Goal: Task Accomplishment & Management: Complete application form

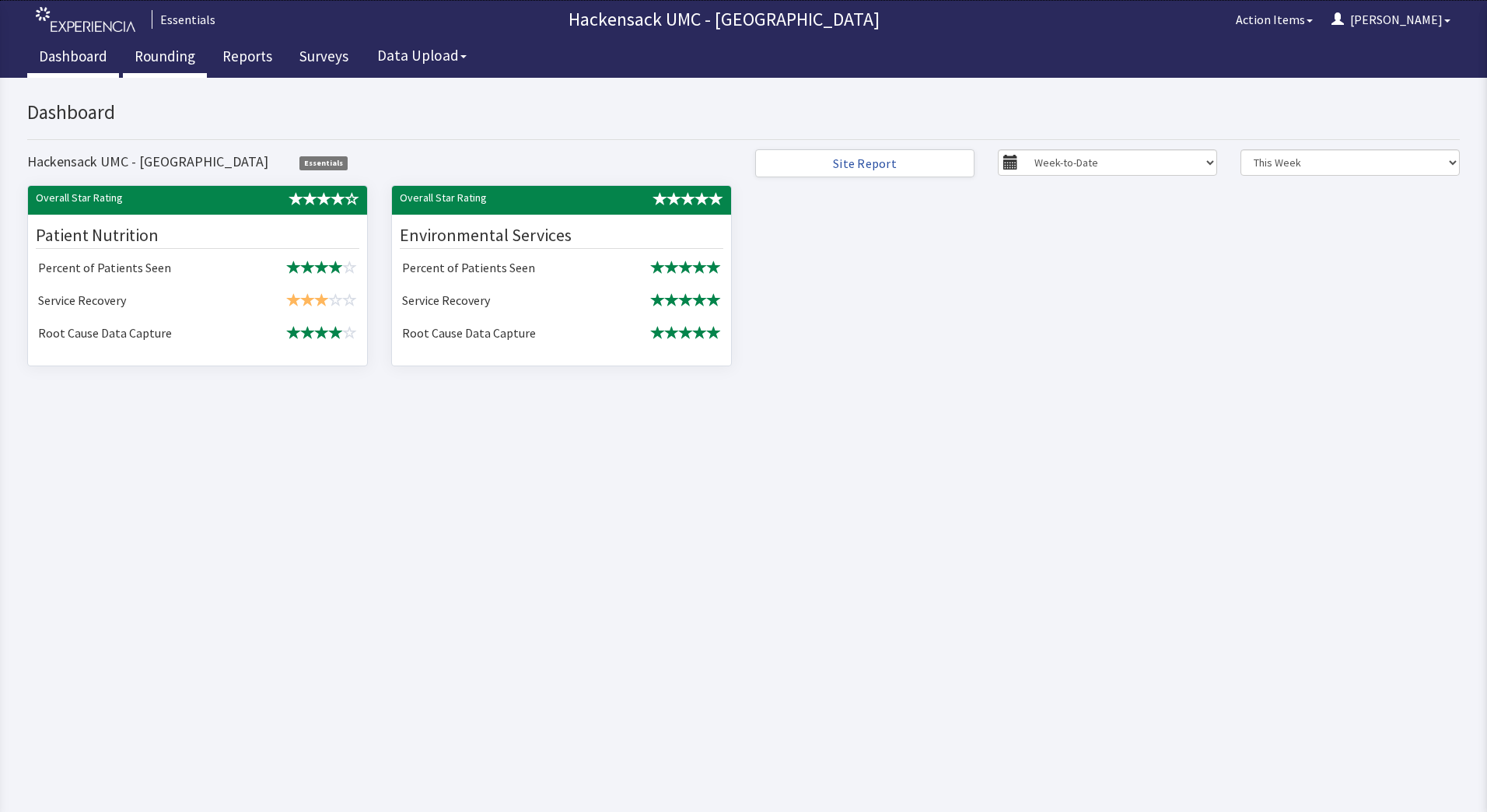
click at [158, 56] on link "Rounding" at bounding box center [165, 58] width 84 height 39
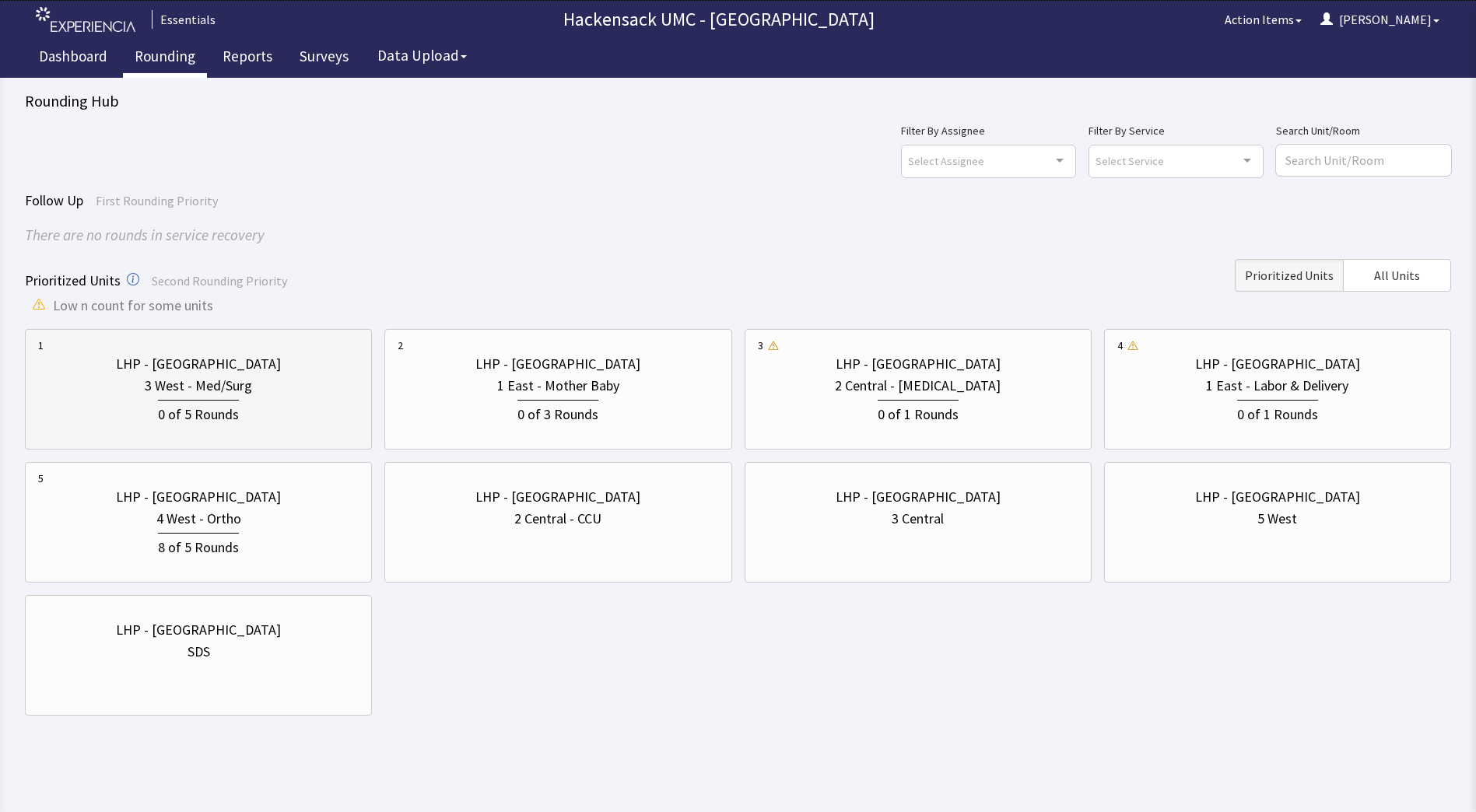
click at [192, 389] on div "3 West - Med/Surg" at bounding box center [198, 385] width 107 height 22
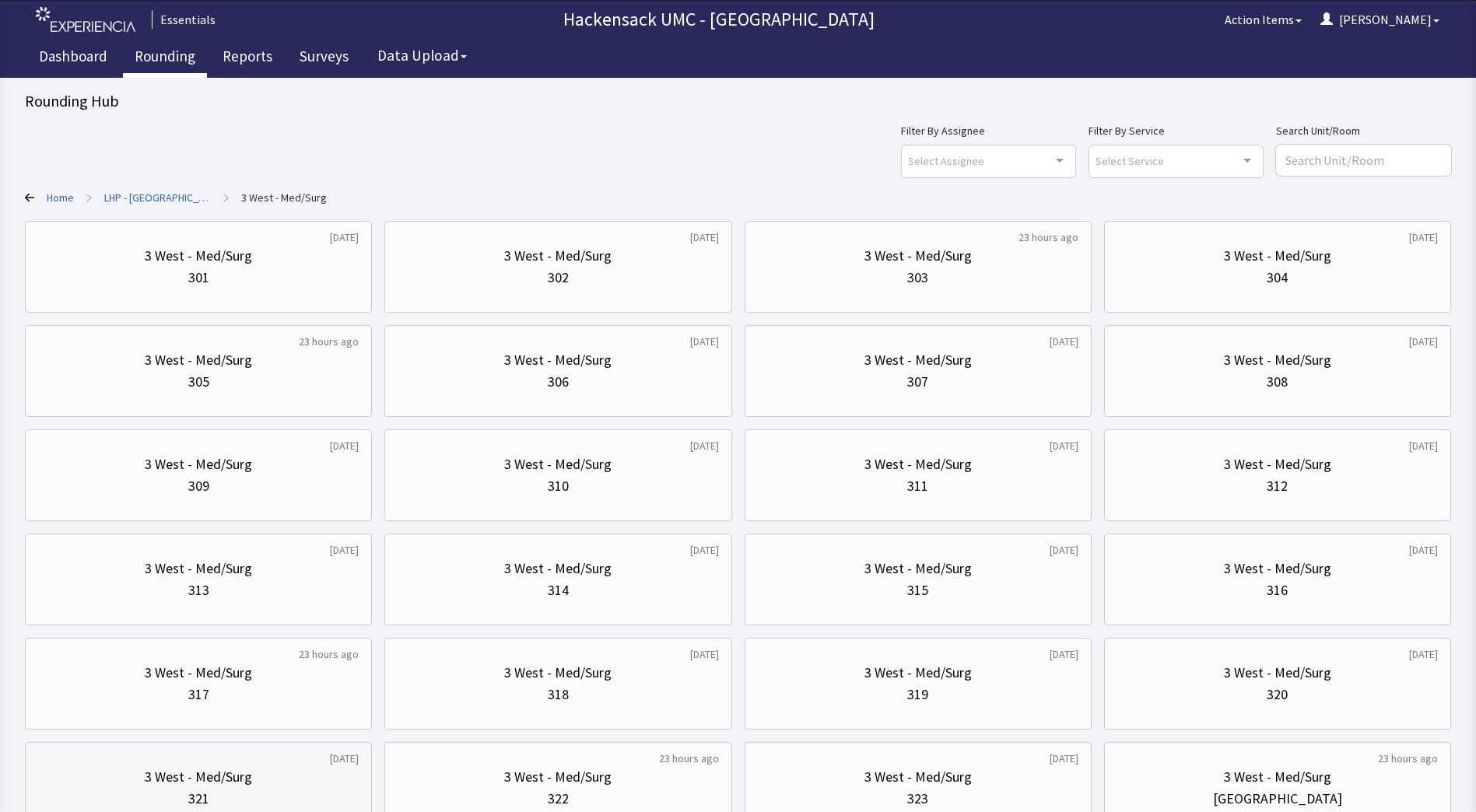
click at [316, 771] on div "3 West - Med/Surg" at bounding box center [198, 777] width 320 height 22
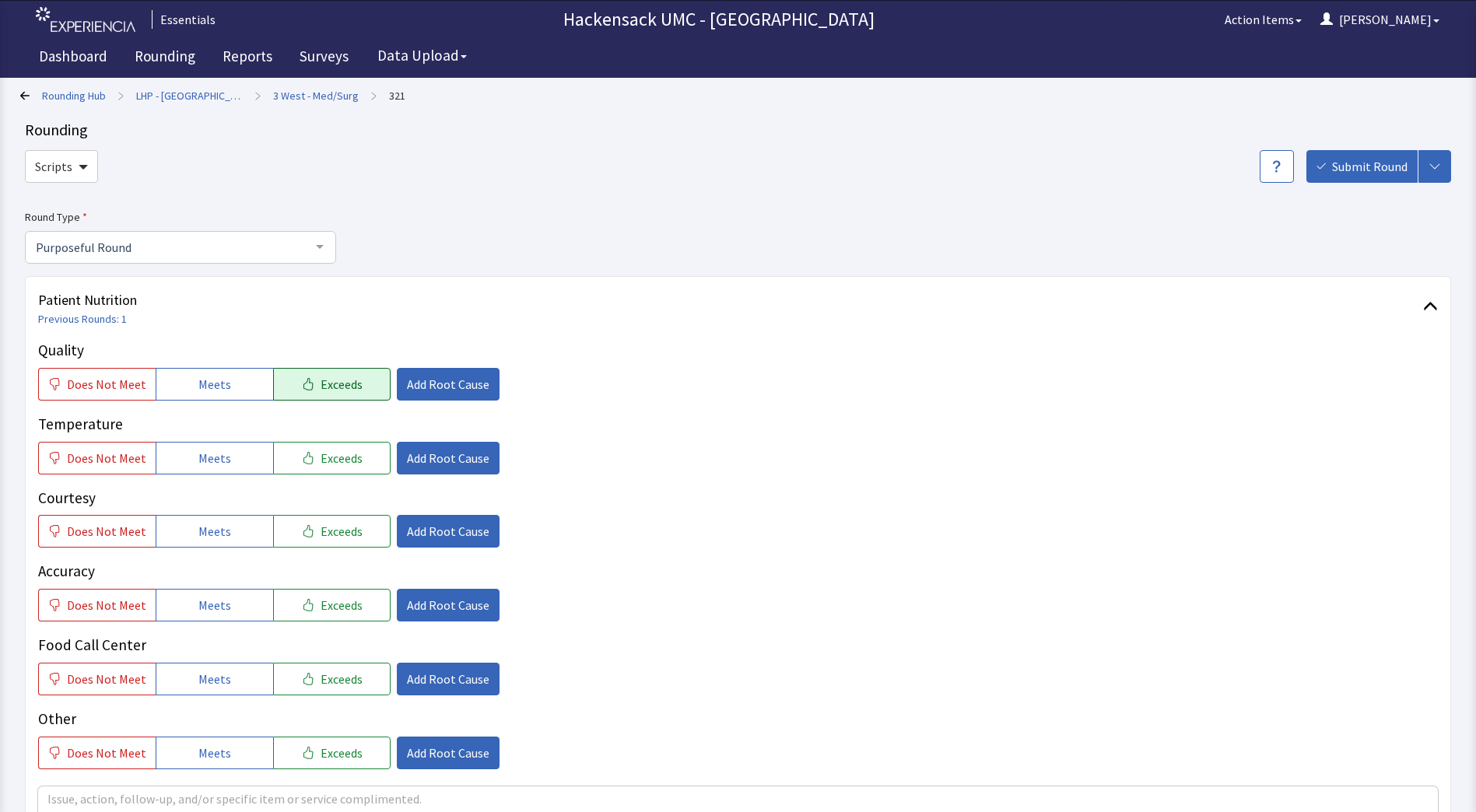
click at [330, 389] on span "Exceeds" at bounding box center [341, 384] width 42 height 19
click at [470, 381] on span "Add Root Cause" at bounding box center [448, 384] width 82 height 19
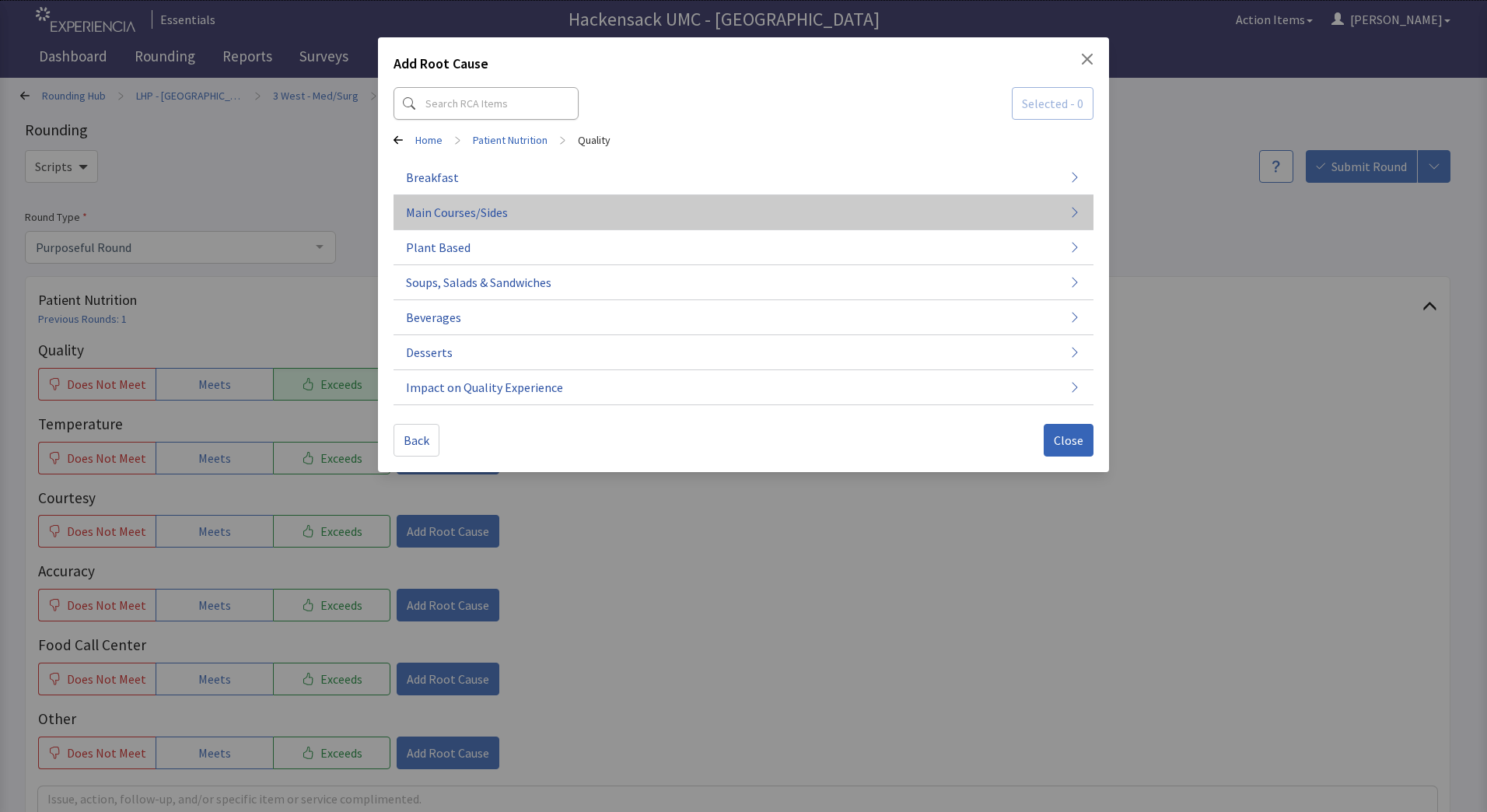
click at [499, 215] on span "Main Courses/Sides" at bounding box center [456, 212] width 102 height 19
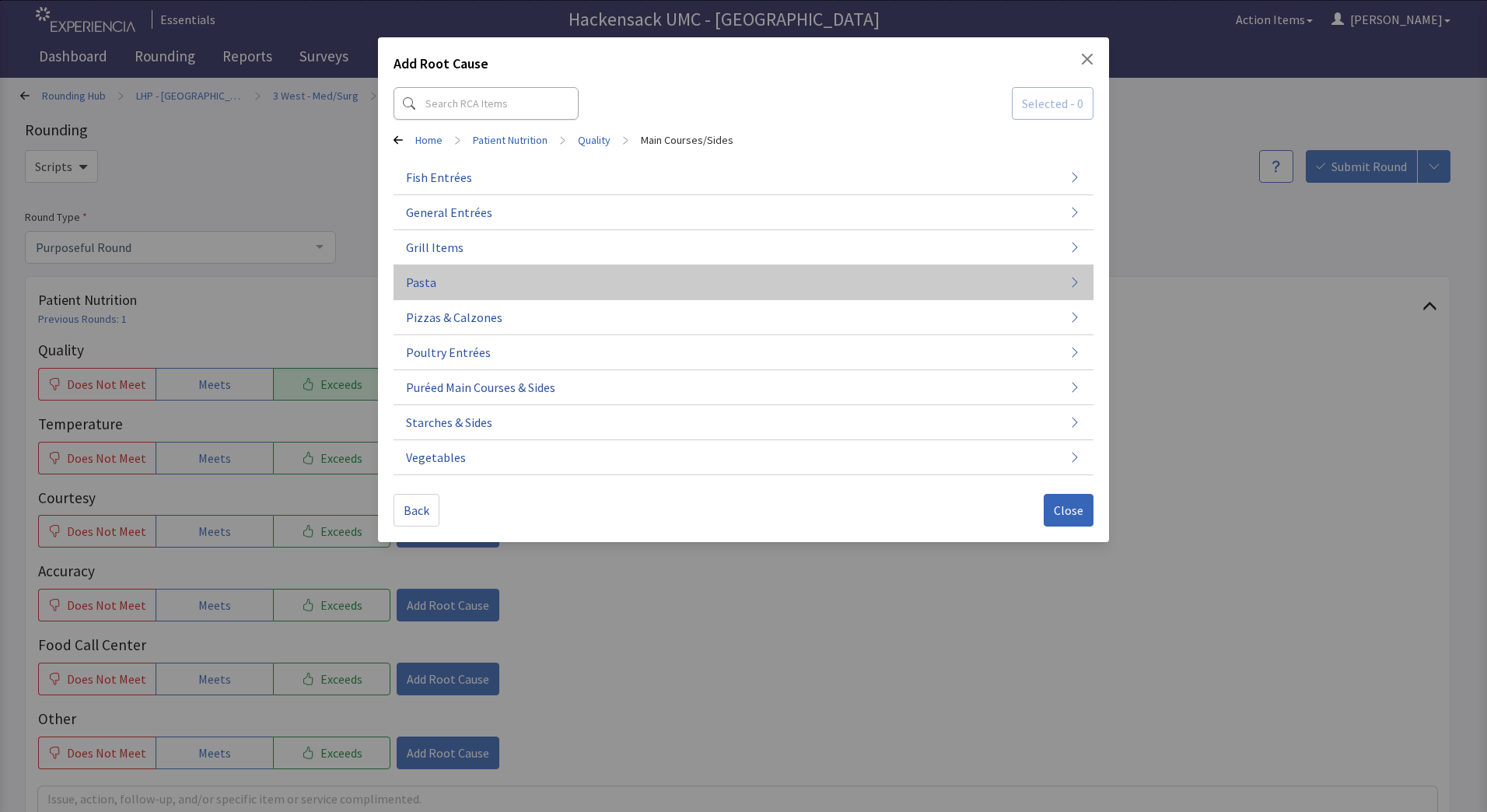
click at [462, 291] on button "Pasta" at bounding box center [744, 282] width 700 height 35
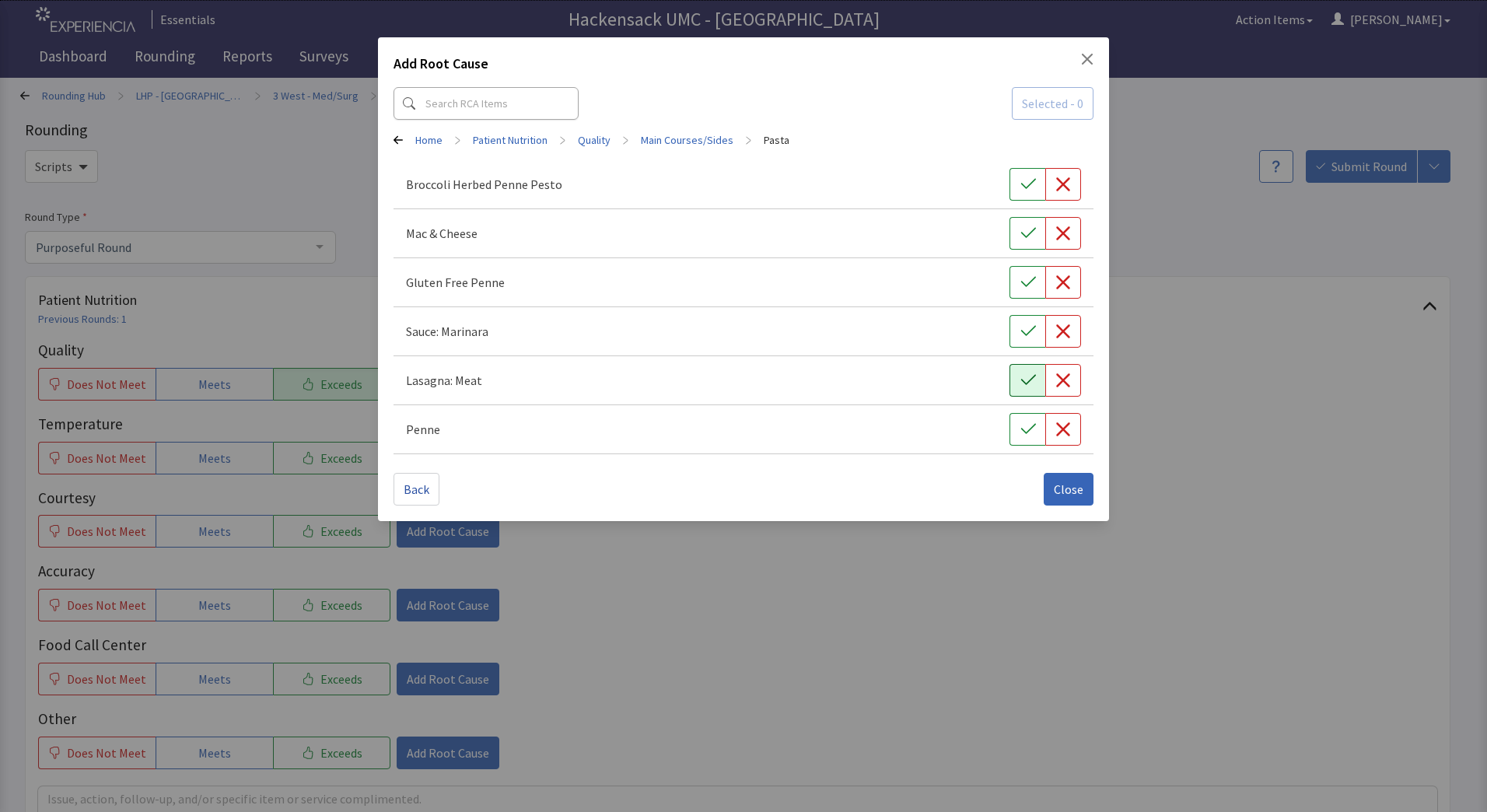
click at [1014, 374] on button "button" at bounding box center [1027, 380] width 35 height 33
click at [1085, 473] on button "Close" at bounding box center [1068, 489] width 50 height 33
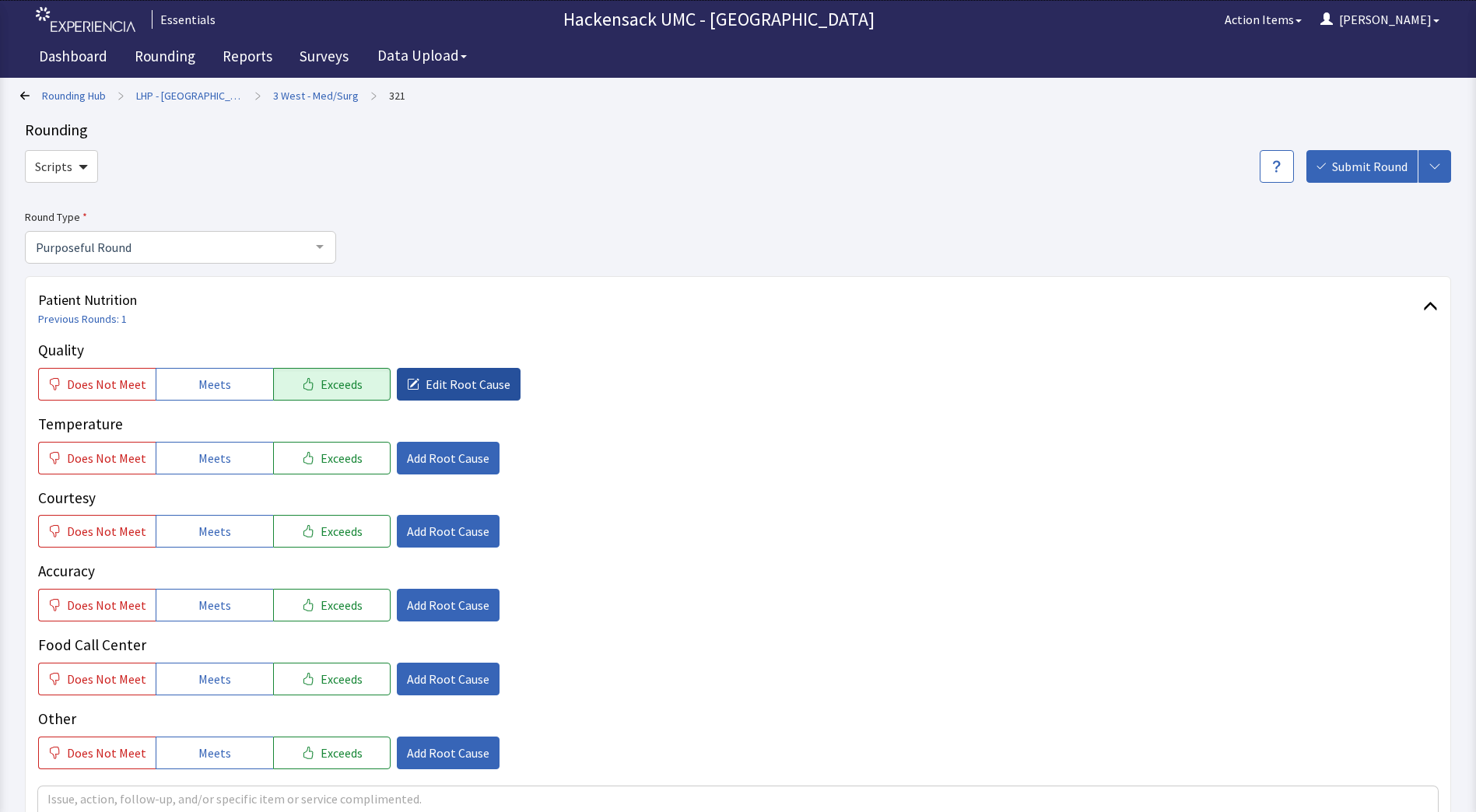
click at [451, 390] on span "Edit Root Cause" at bounding box center [468, 384] width 85 height 19
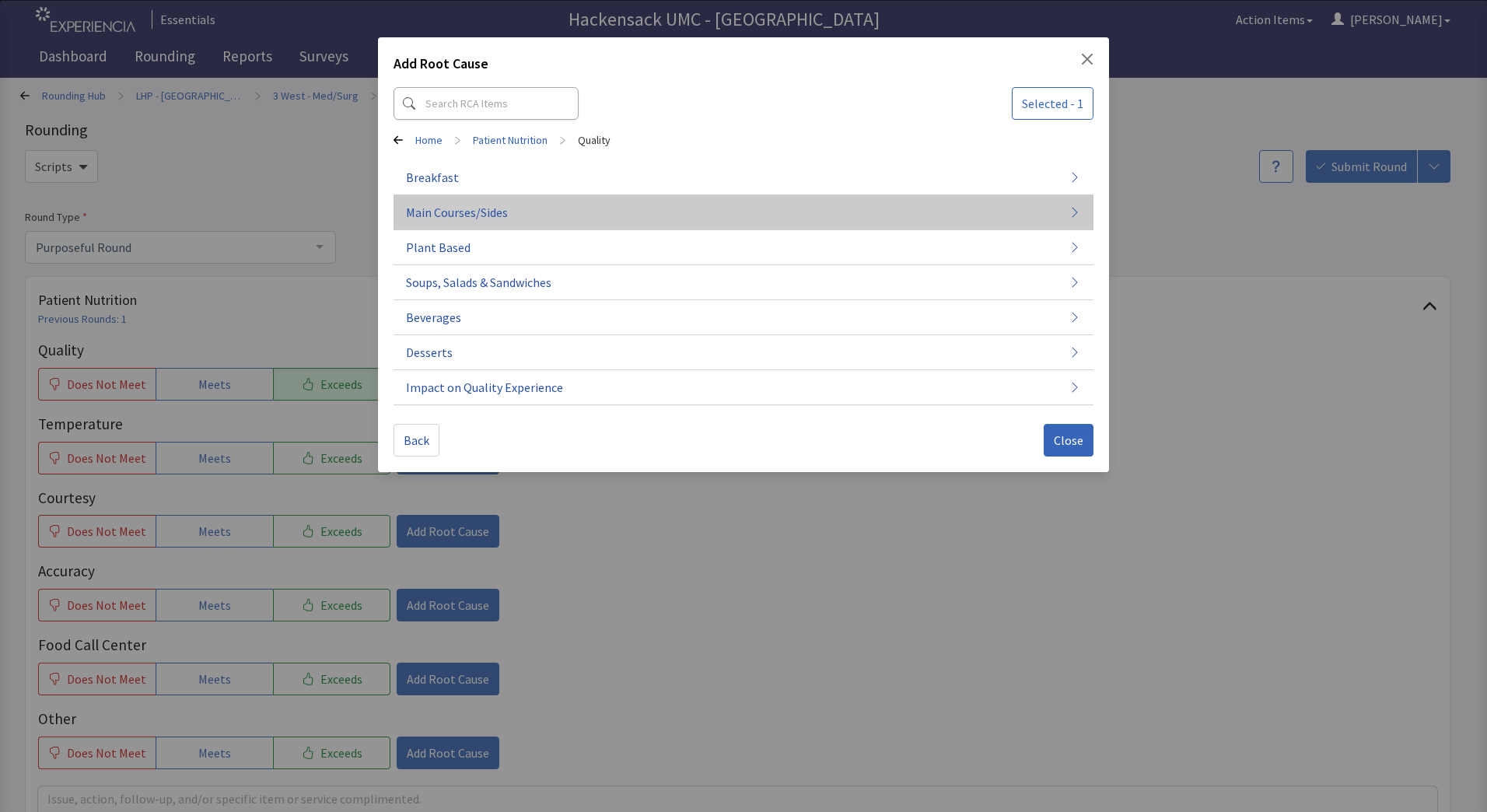
click at [524, 212] on button "Main Courses/Sides" at bounding box center [744, 212] width 700 height 35
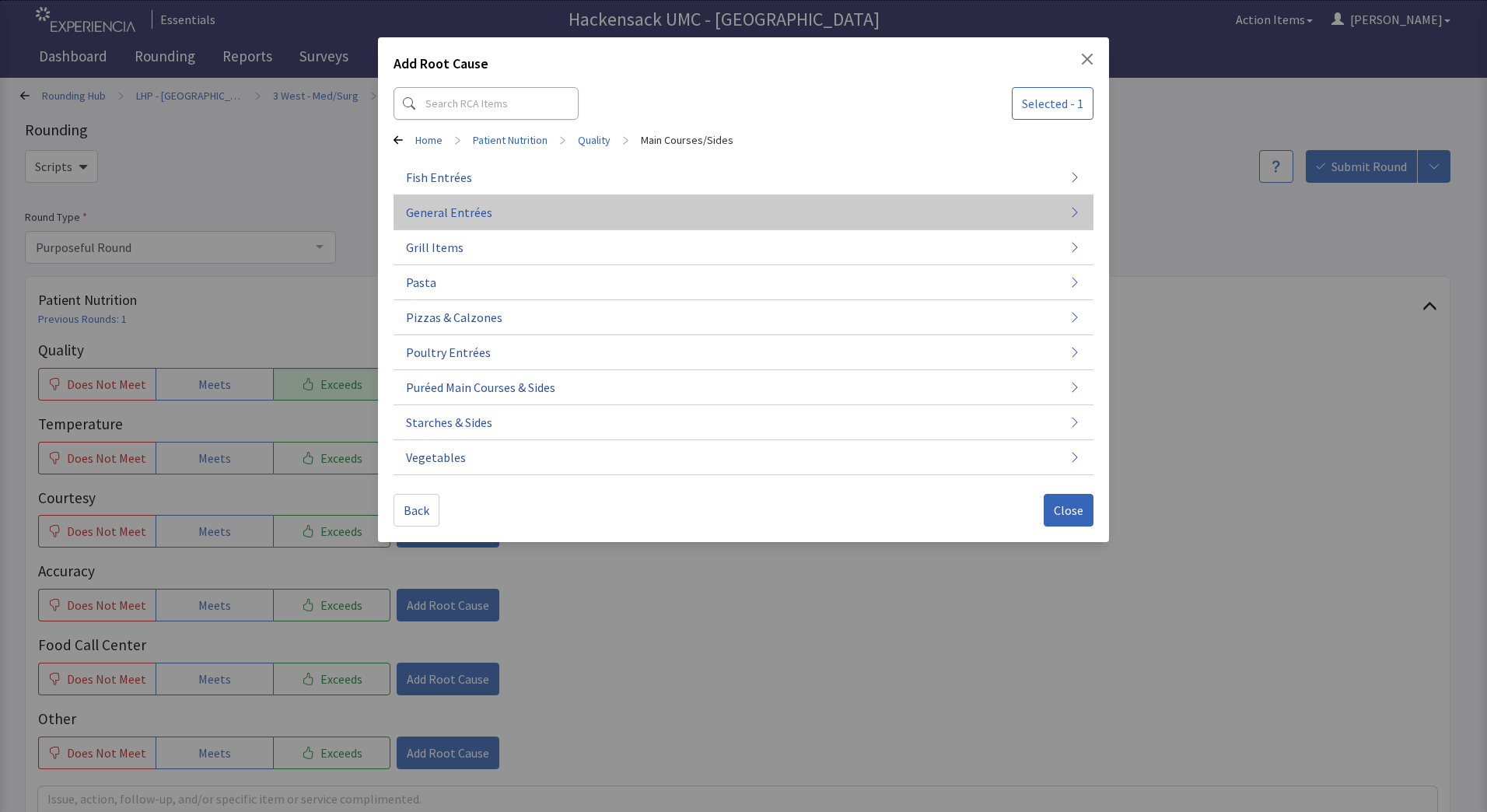
click at [453, 221] on span "General Entrées" at bounding box center [448, 212] width 86 height 19
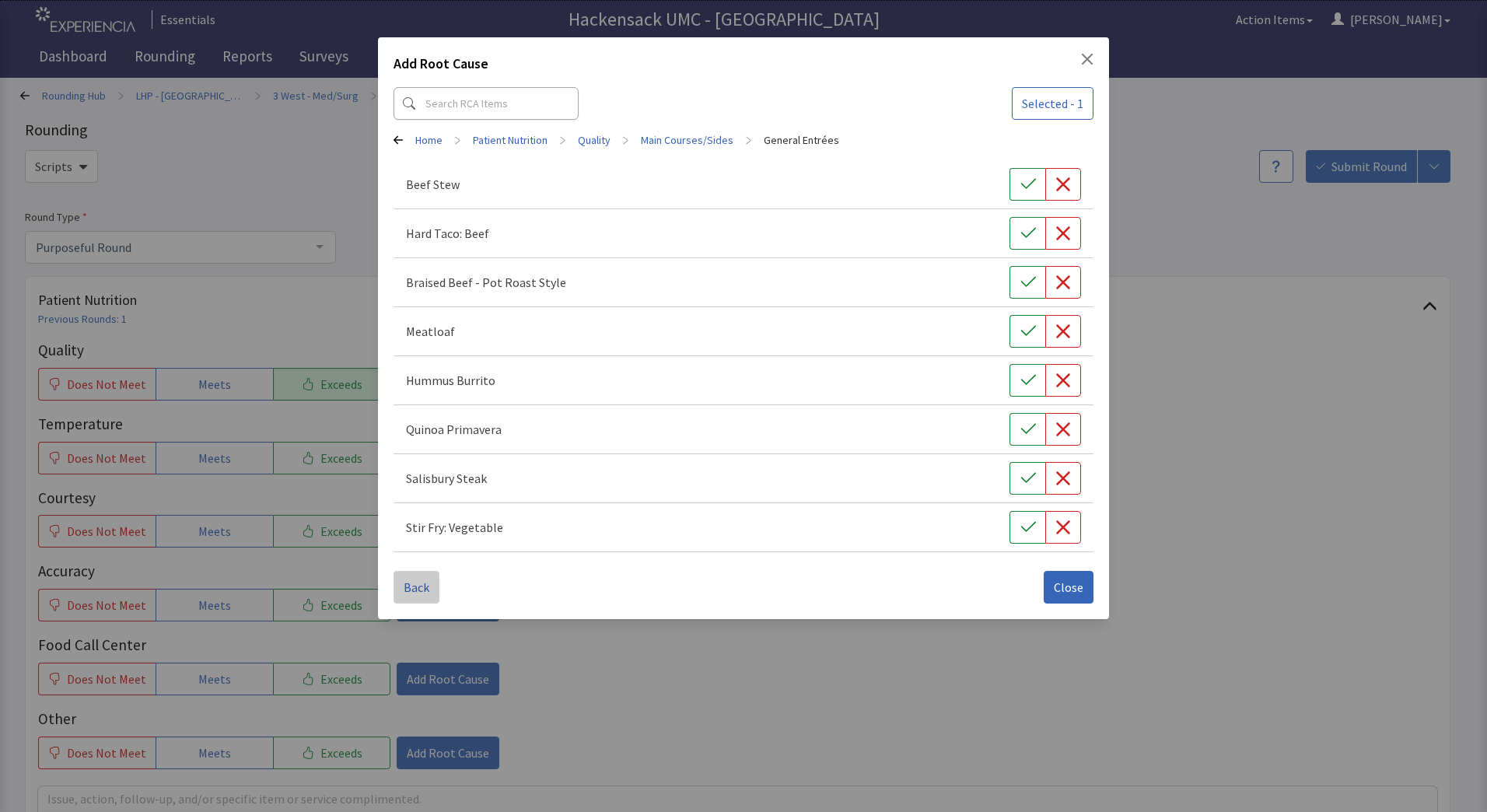
click at [415, 589] on span "Back" at bounding box center [417, 587] width 26 height 19
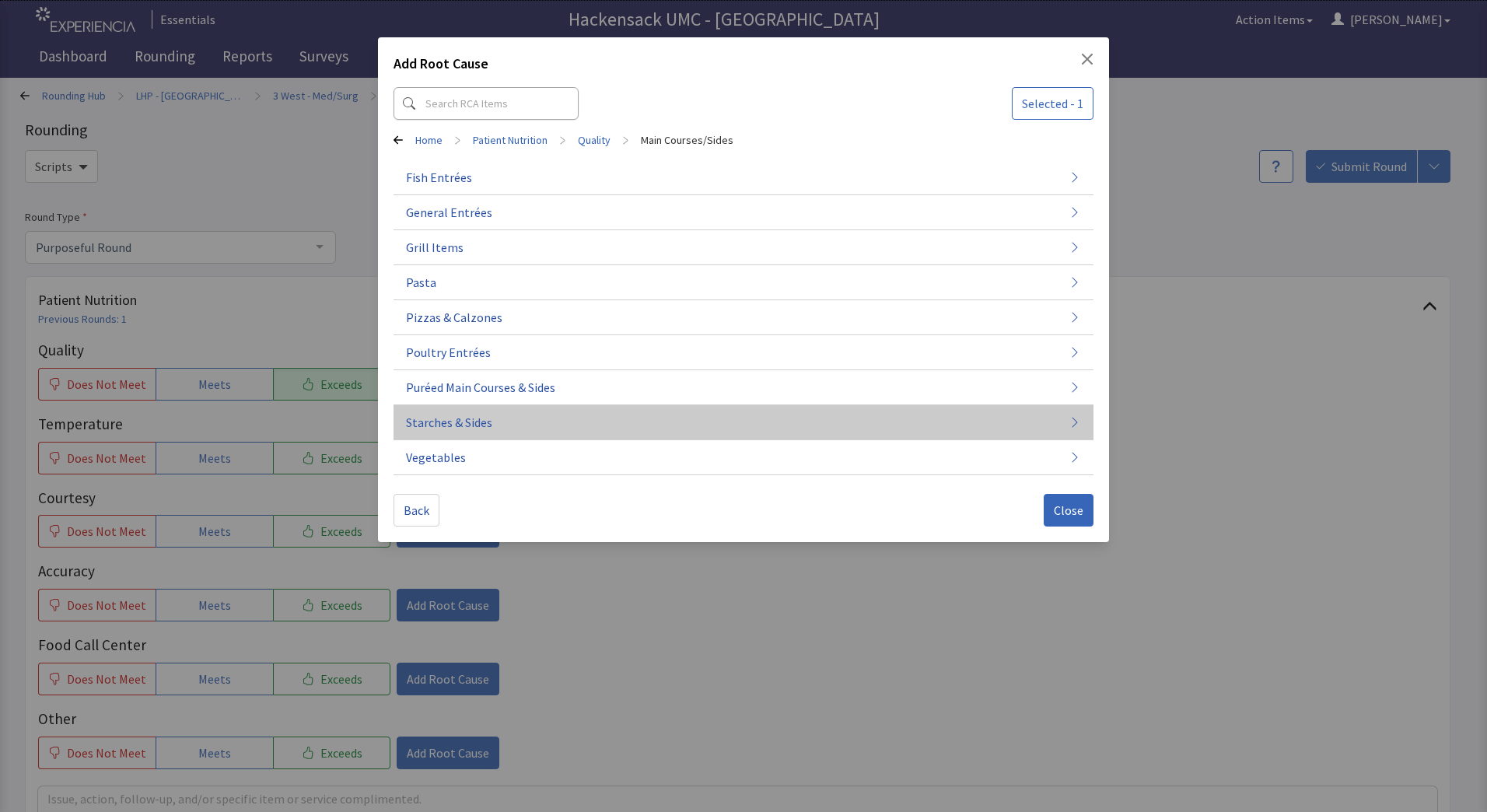
click at [478, 427] on span "Starches & Sides" at bounding box center [448, 422] width 86 height 19
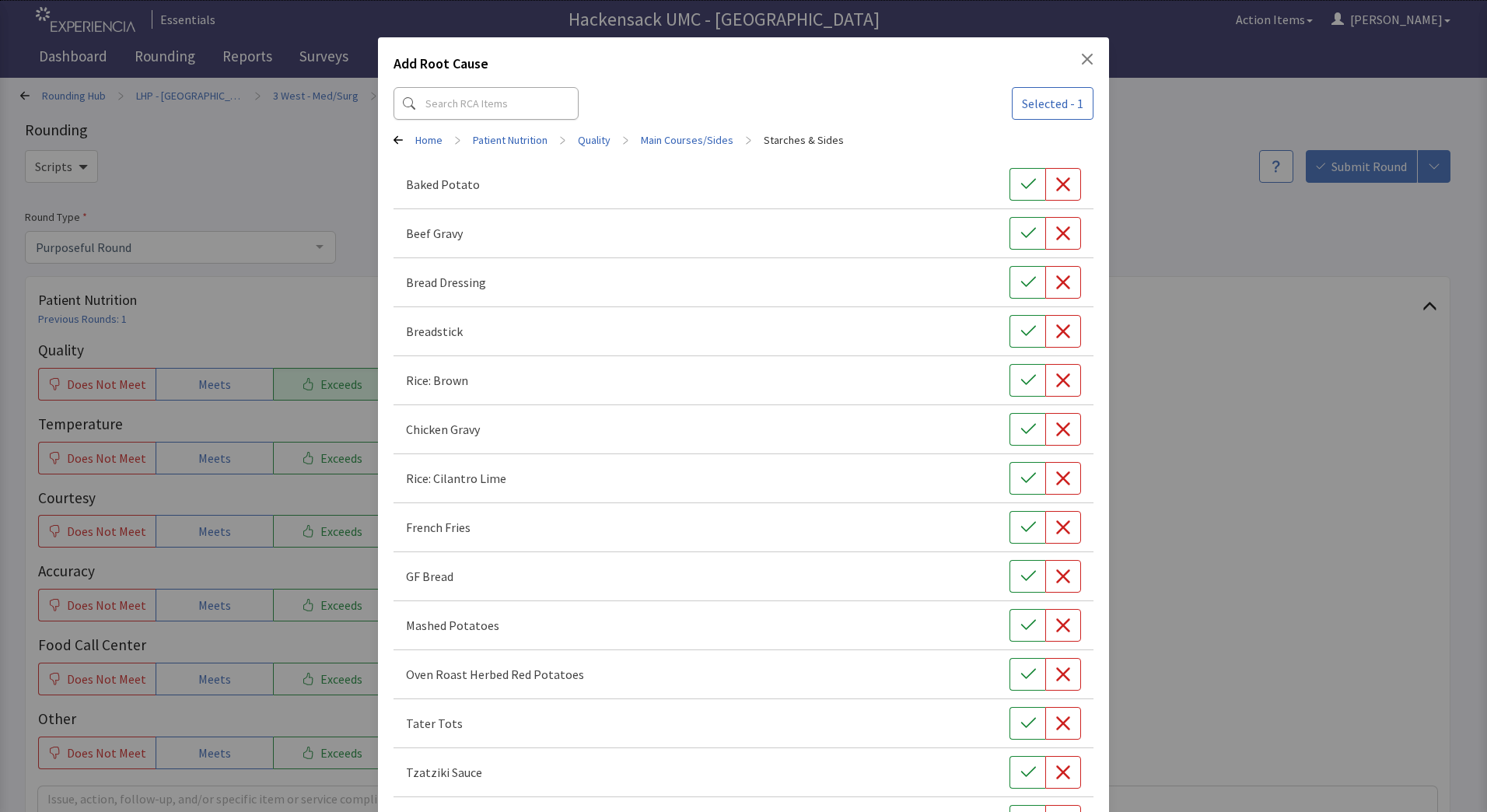
click at [1081, 65] on icon "Close" at bounding box center [1087, 59] width 12 height 12
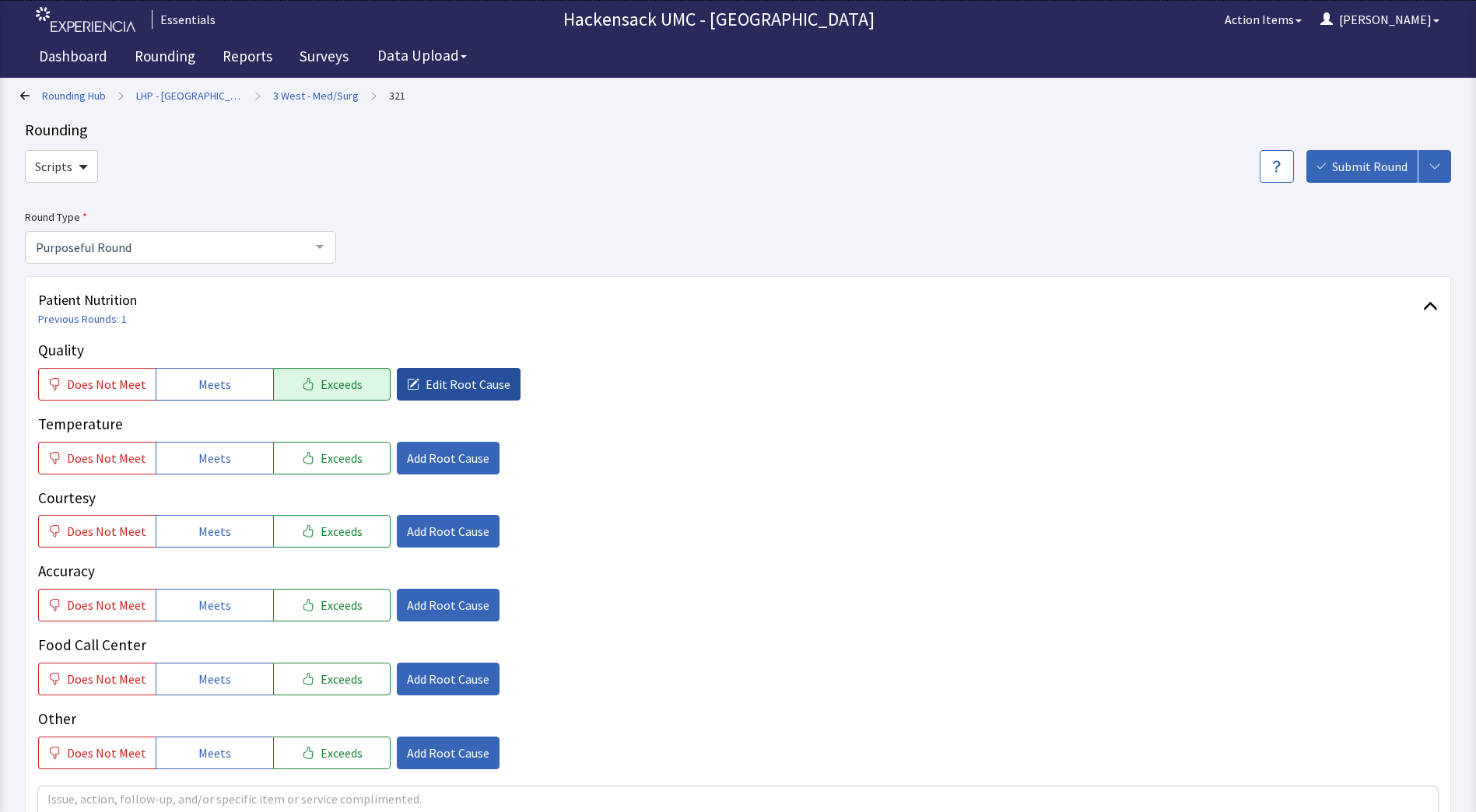
click at [450, 383] on span "Edit Root Cause" at bounding box center [468, 384] width 85 height 19
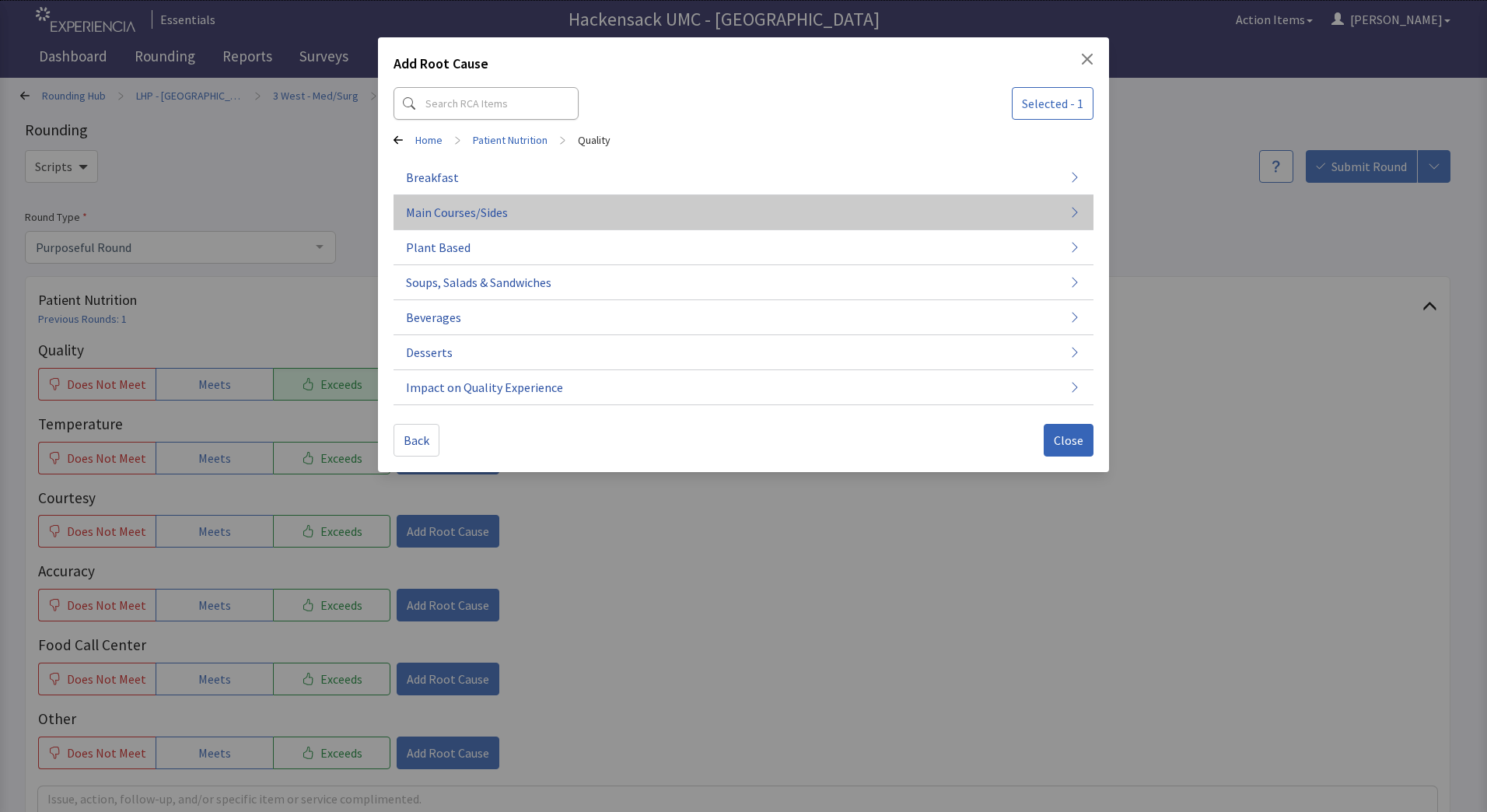
click at [444, 209] on span "Main Courses/Sides" at bounding box center [456, 212] width 102 height 19
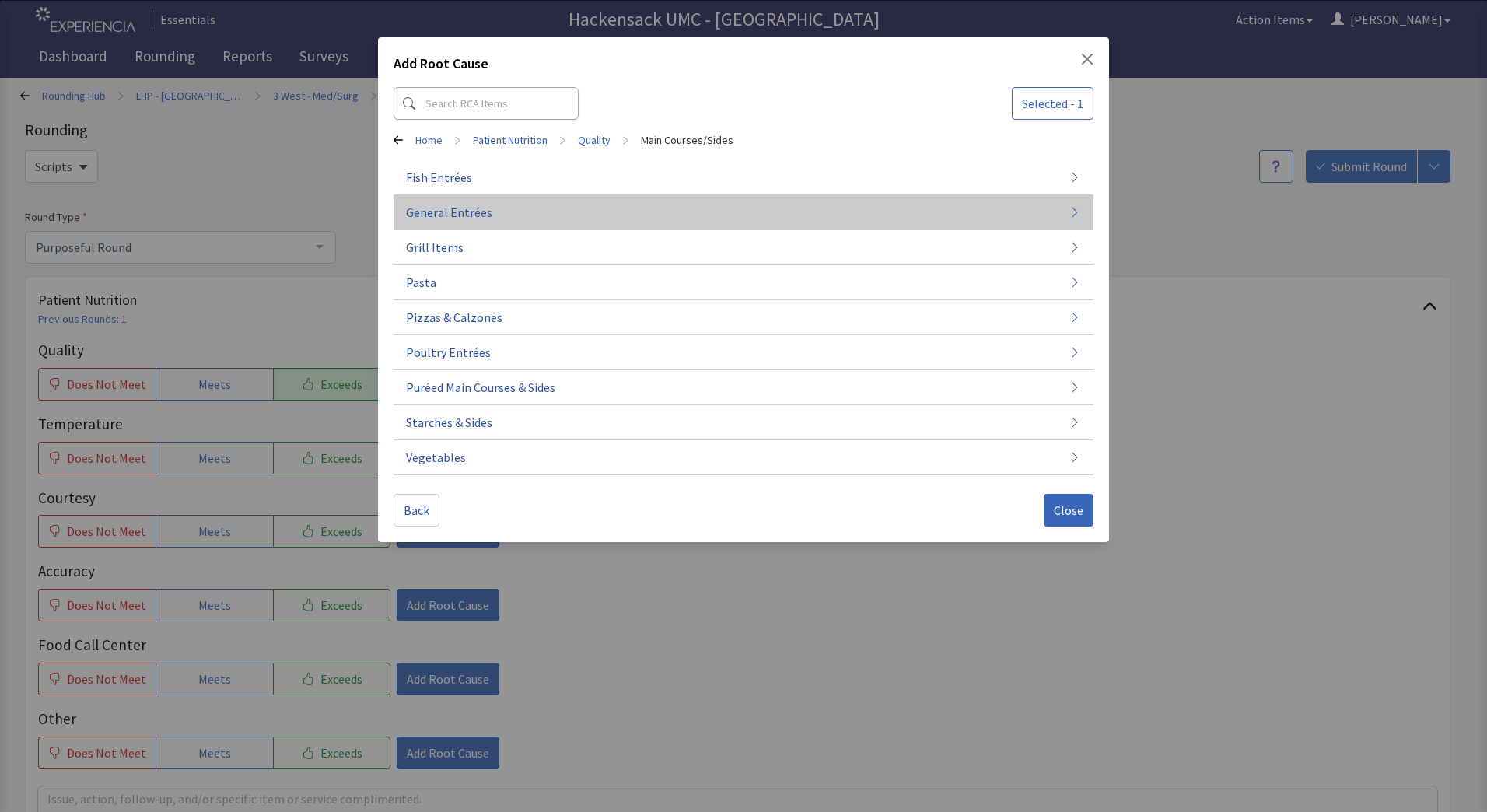
click at [469, 212] on span "General Entrées" at bounding box center [448, 212] width 86 height 19
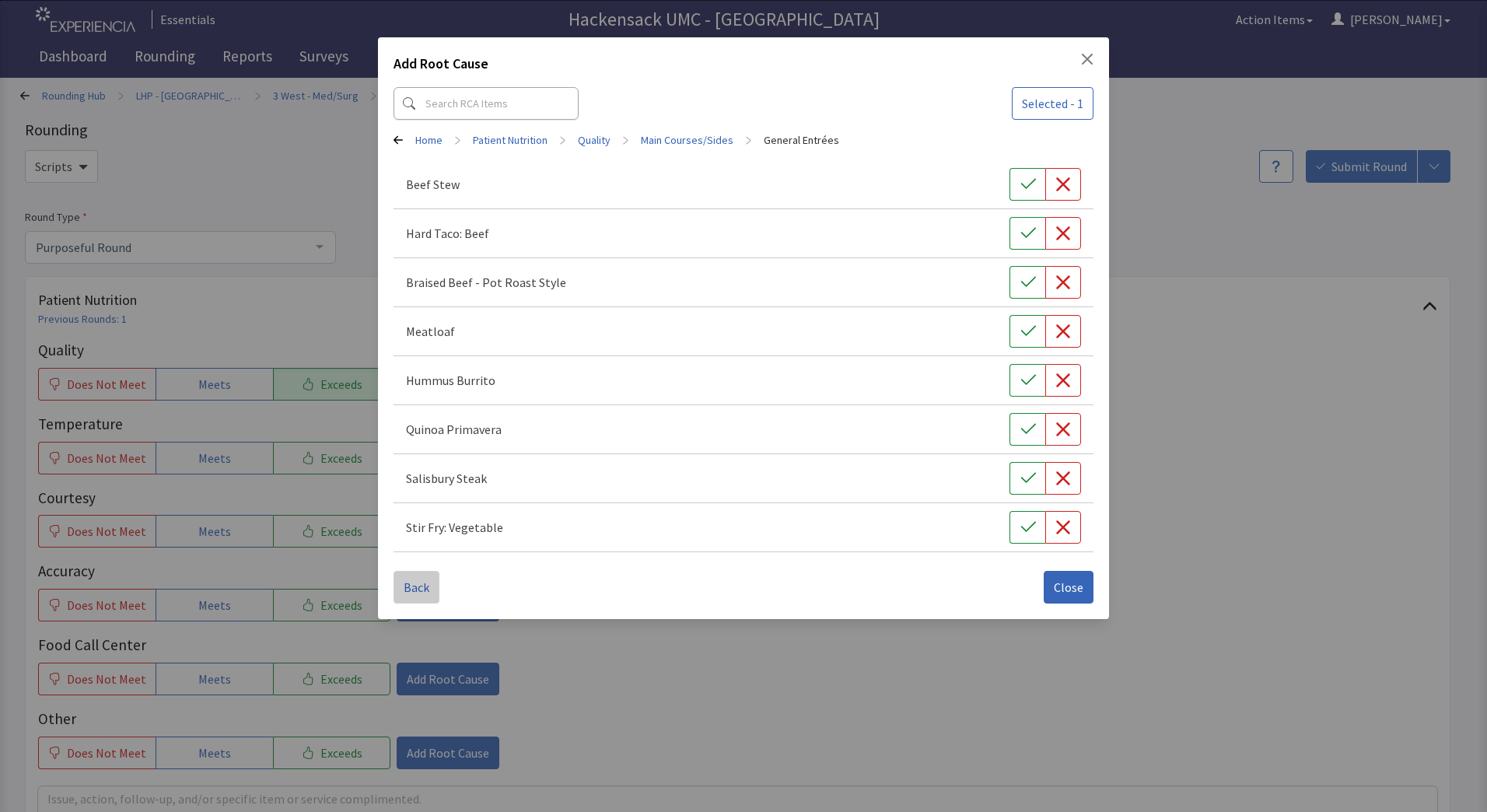
click at [414, 584] on span "Back" at bounding box center [417, 587] width 26 height 19
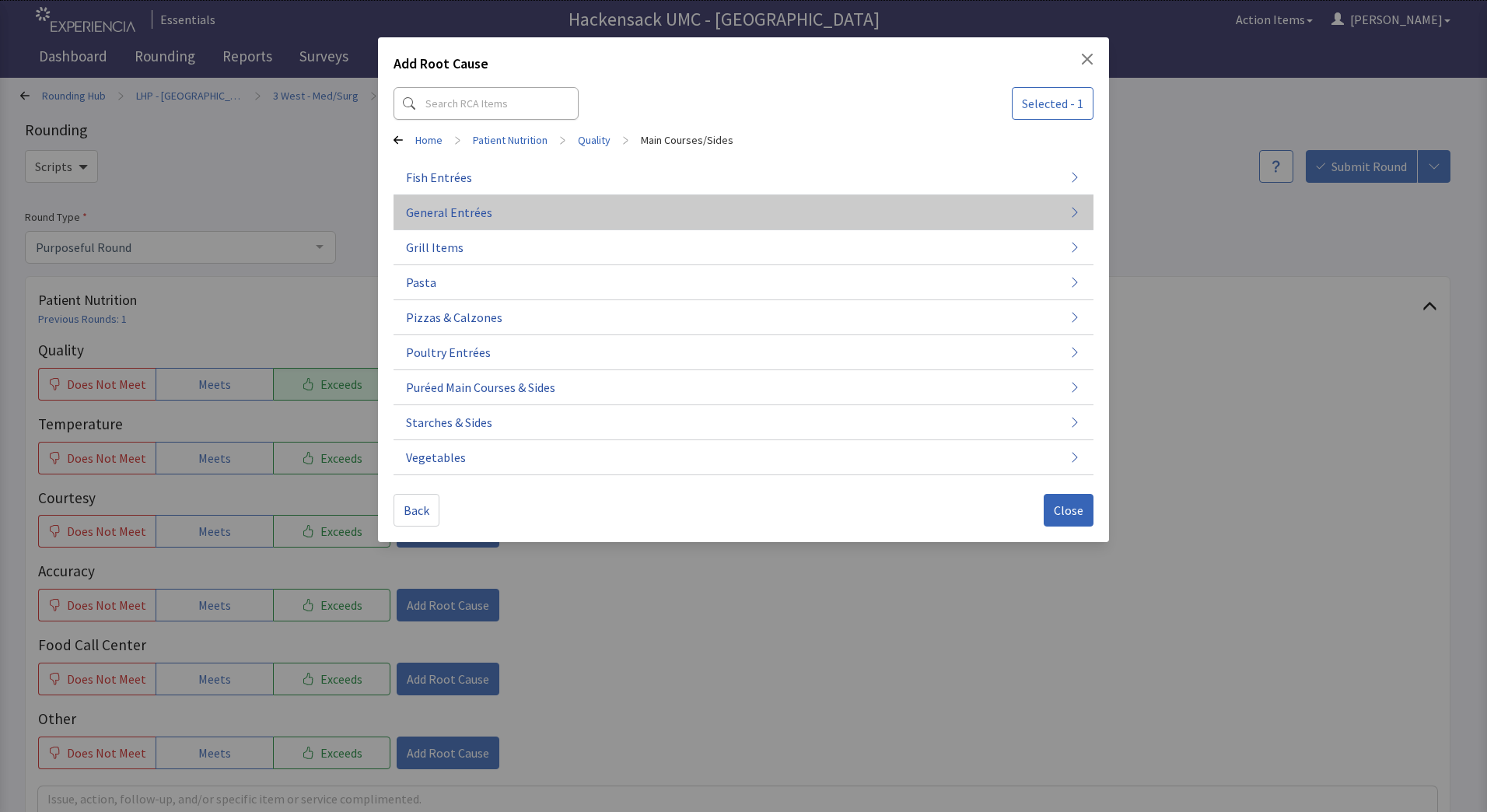
click at [462, 215] on span "General Entrées" at bounding box center [448, 212] width 86 height 19
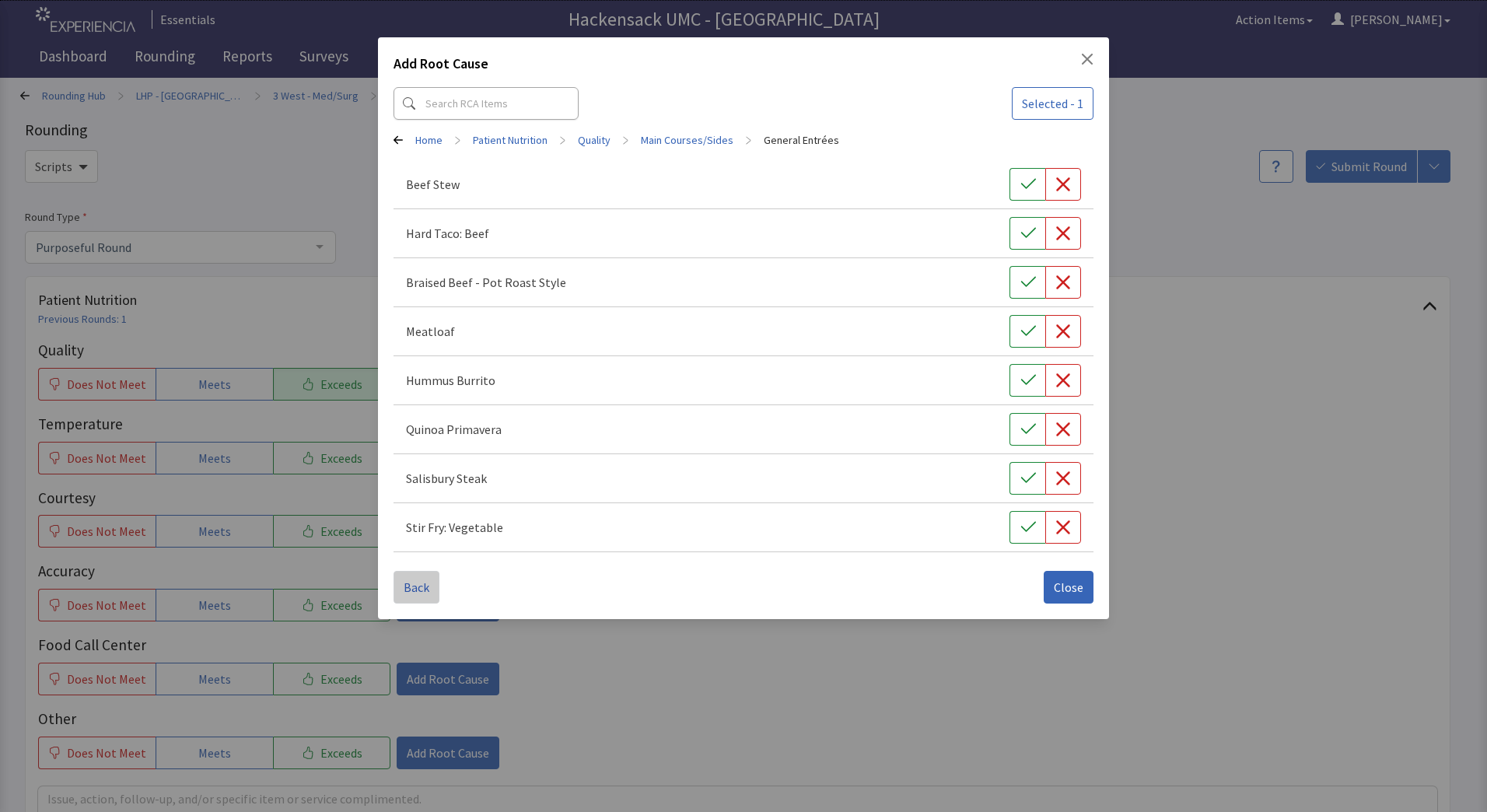
click at [425, 587] on span "Back" at bounding box center [417, 587] width 26 height 19
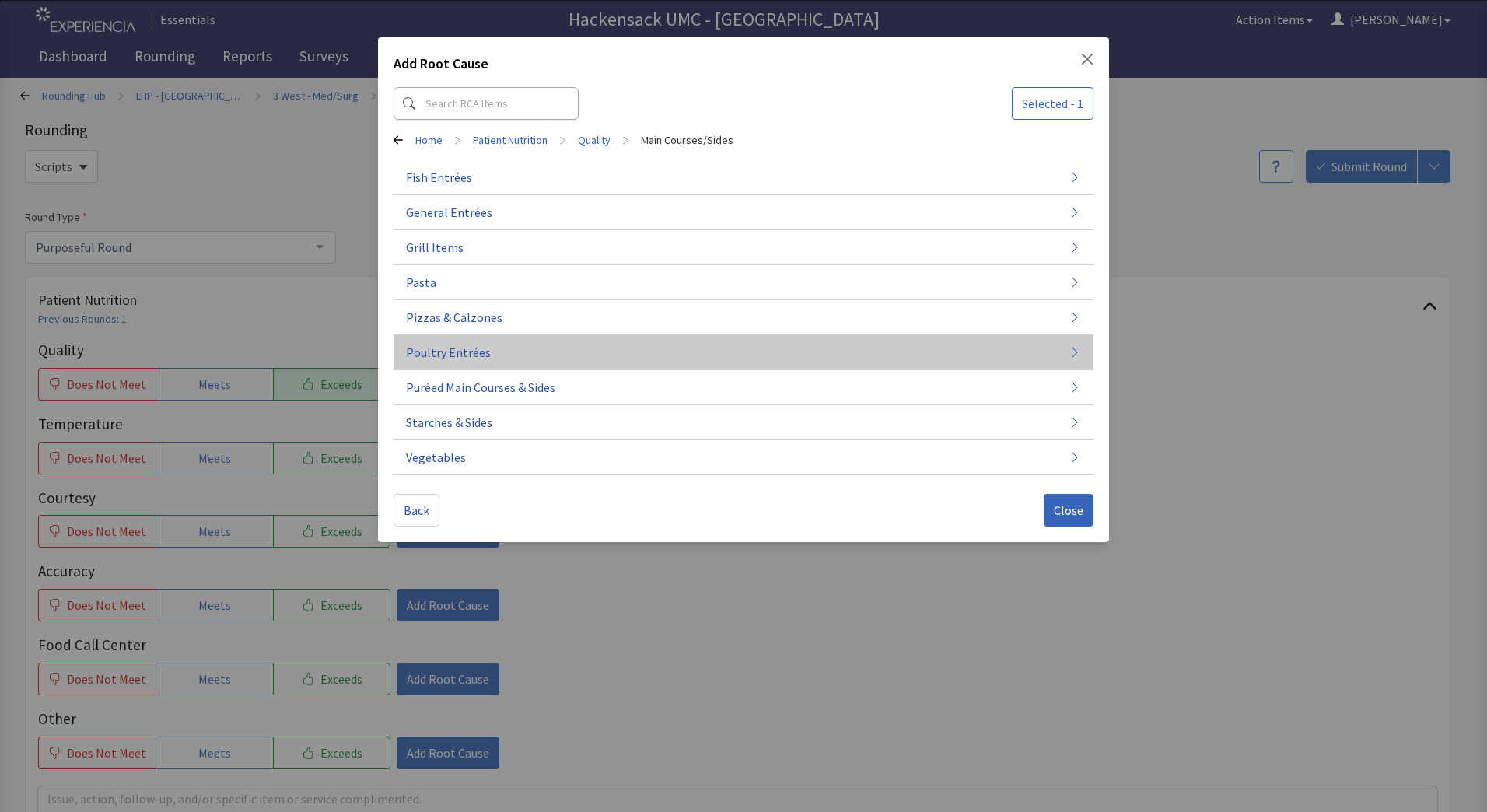
click at [474, 353] on span "Poultry Entrées" at bounding box center [448, 352] width 85 height 19
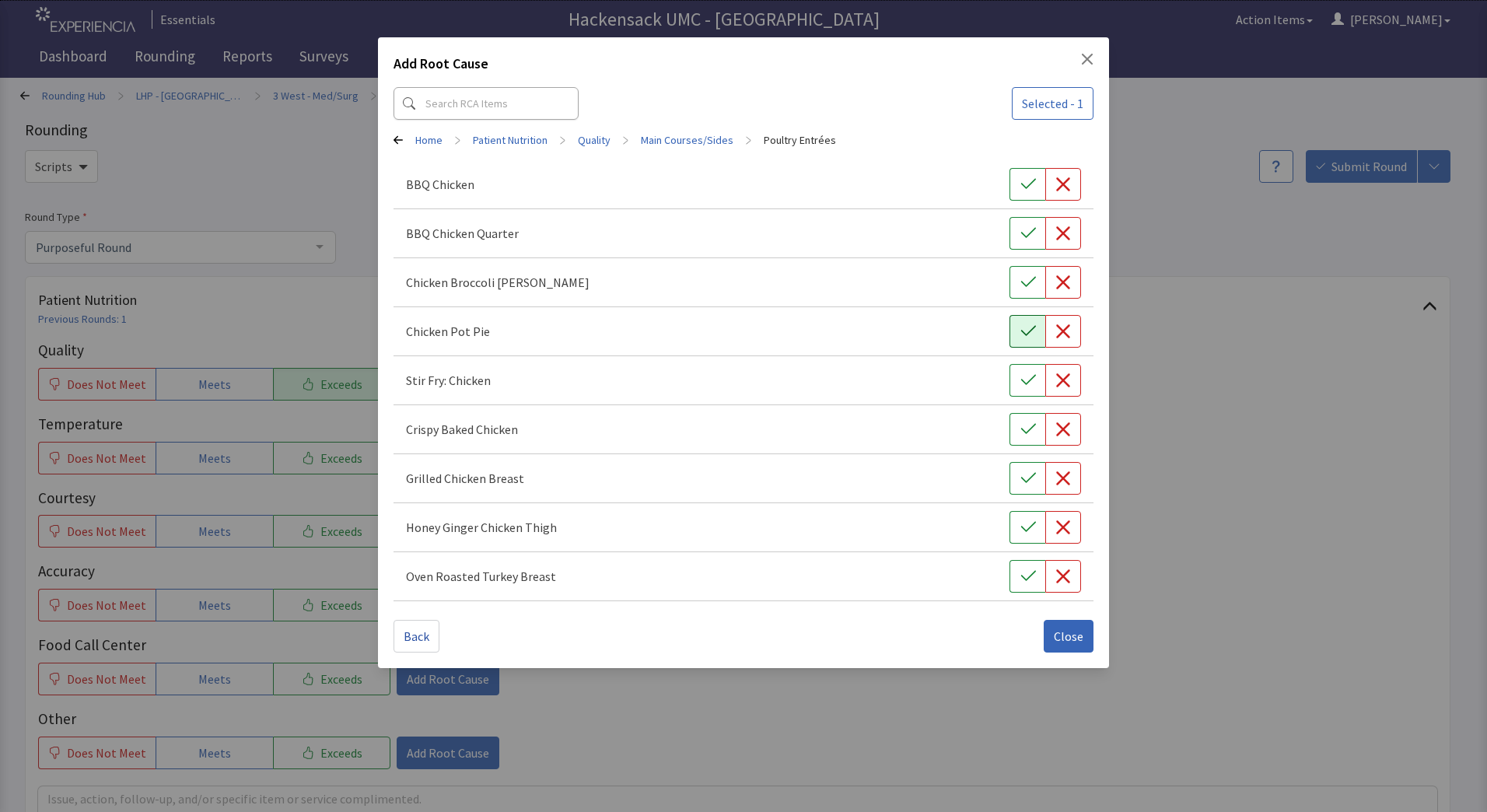
click at [1027, 332] on icon "button" at bounding box center [1027, 331] width 15 height 15
click at [1060, 640] on span "Close" at bounding box center [1068, 635] width 30 height 19
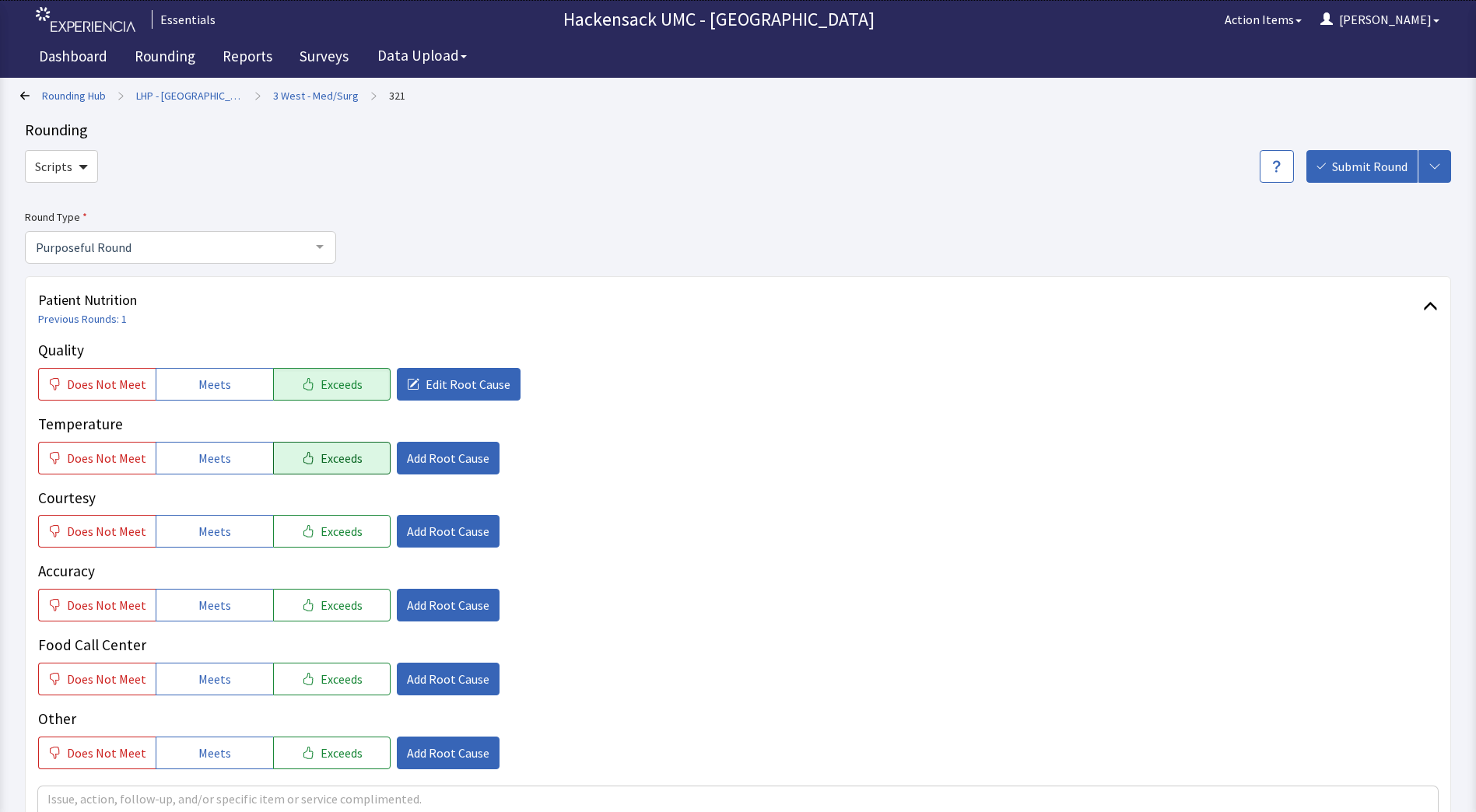
click at [331, 456] on span "Exceeds" at bounding box center [341, 458] width 42 height 19
click at [438, 458] on span "Add Root Cause" at bounding box center [448, 458] width 82 height 19
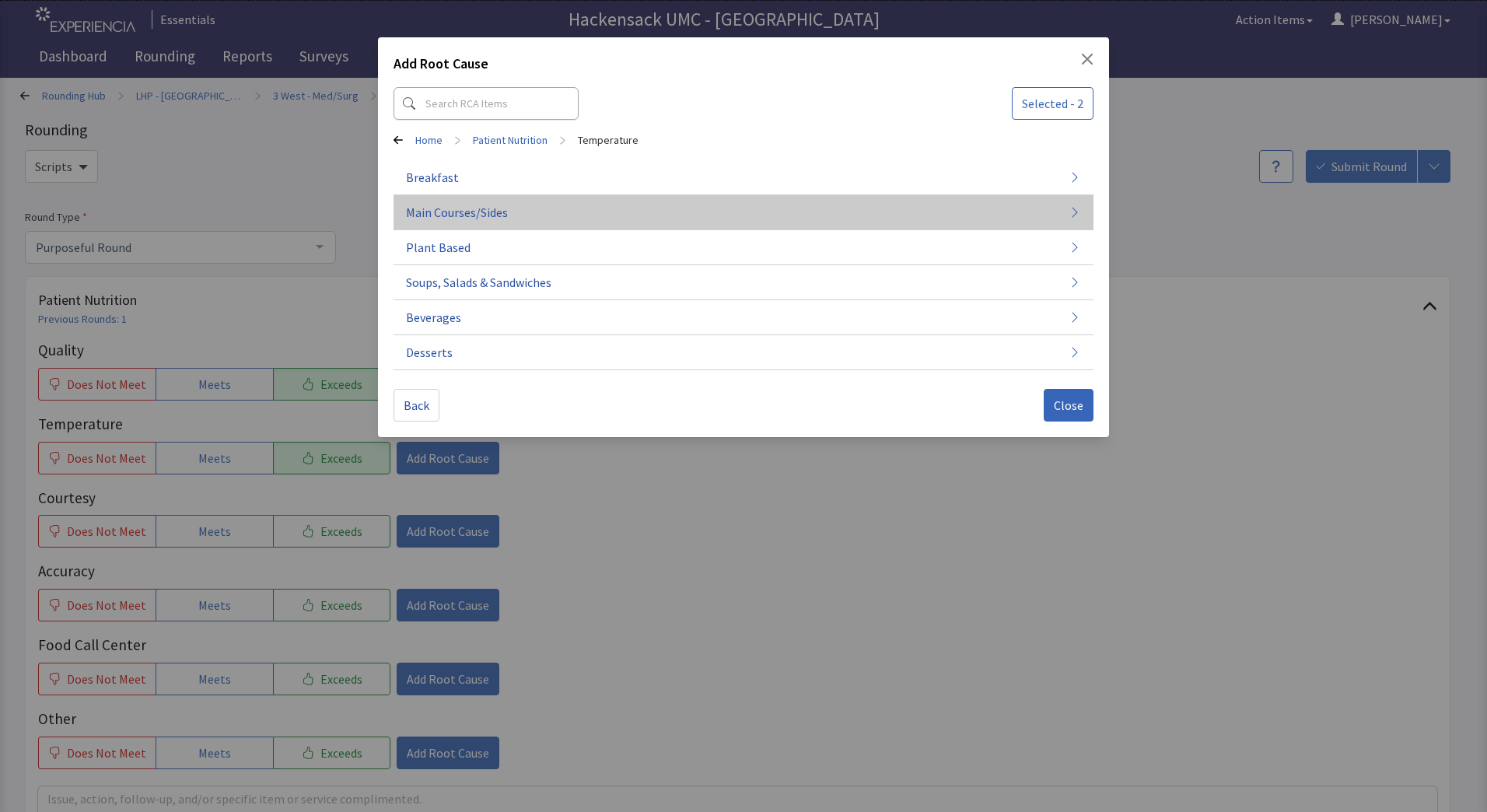
click at [497, 219] on span "Main Courses/Sides" at bounding box center [456, 212] width 102 height 19
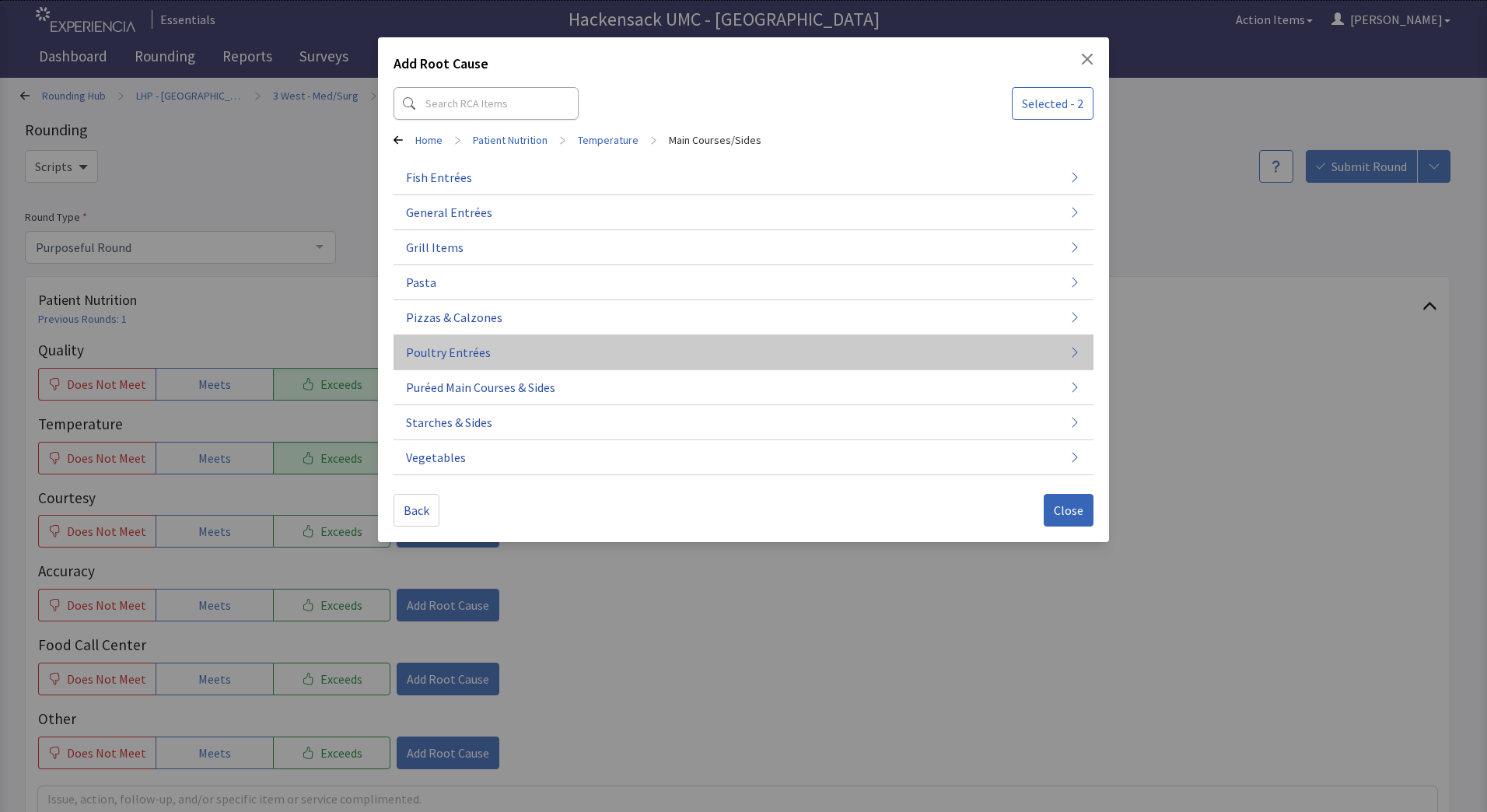
click at [475, 350] on span "Poultry Entrées" at bounding box center [448, 352] width 85 height 19
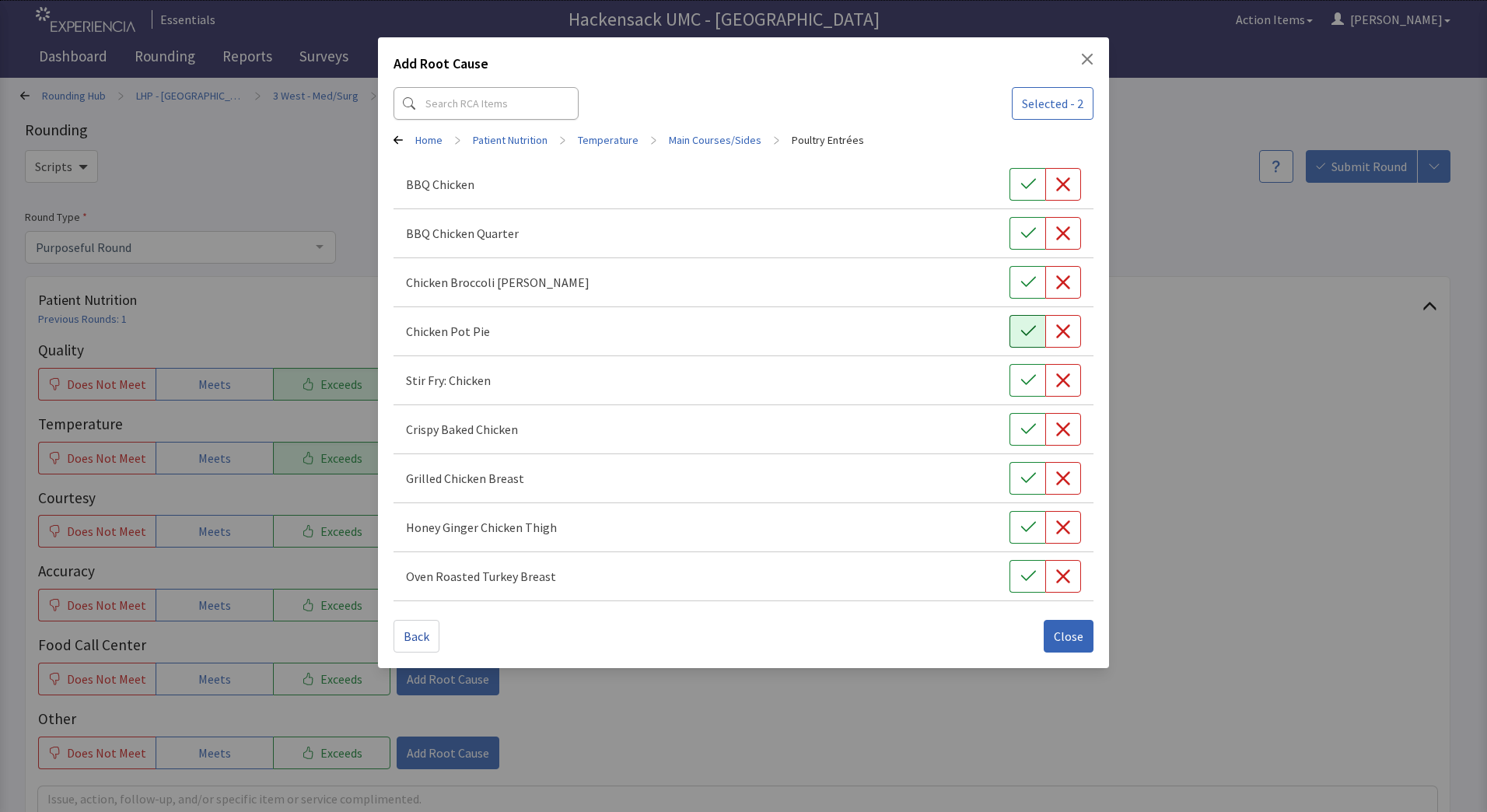
click at [1025, 337] on icon "button" at bounding box center [1027, 331] width 15 height 15
click at [1061, 632] on span "Close" at bounding box center [1068, 635] width 30 height 19
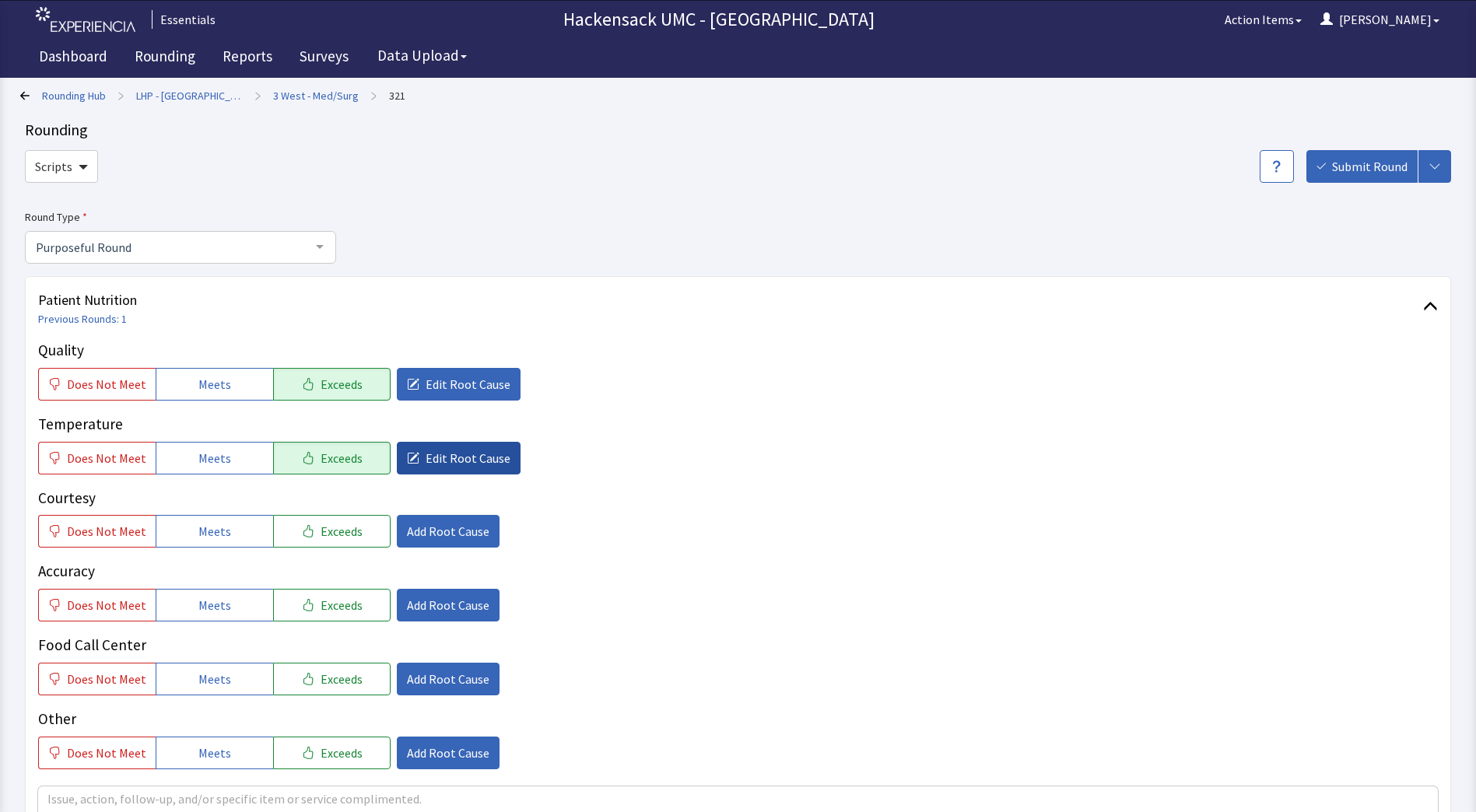
click at [461, 464] on span "Edit Root Cause" at bounding box center [468, 458] width 85 height 19
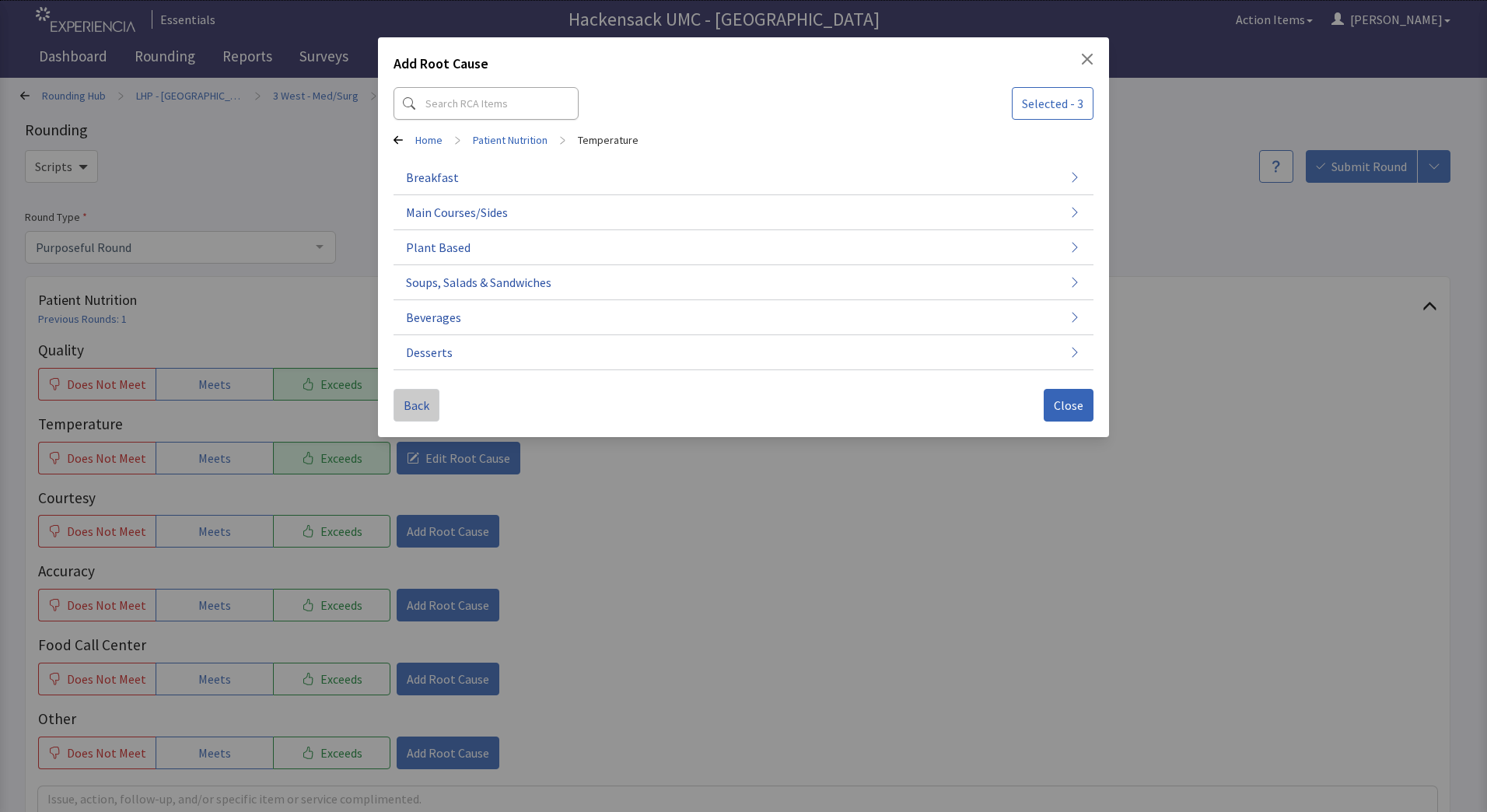
click at [420, 406] on span "Back" at bounding box center [417, 405] width 26 height 19
click at [422, 404] on span "Back" at bounding box center [417, 405] width 26 height 19
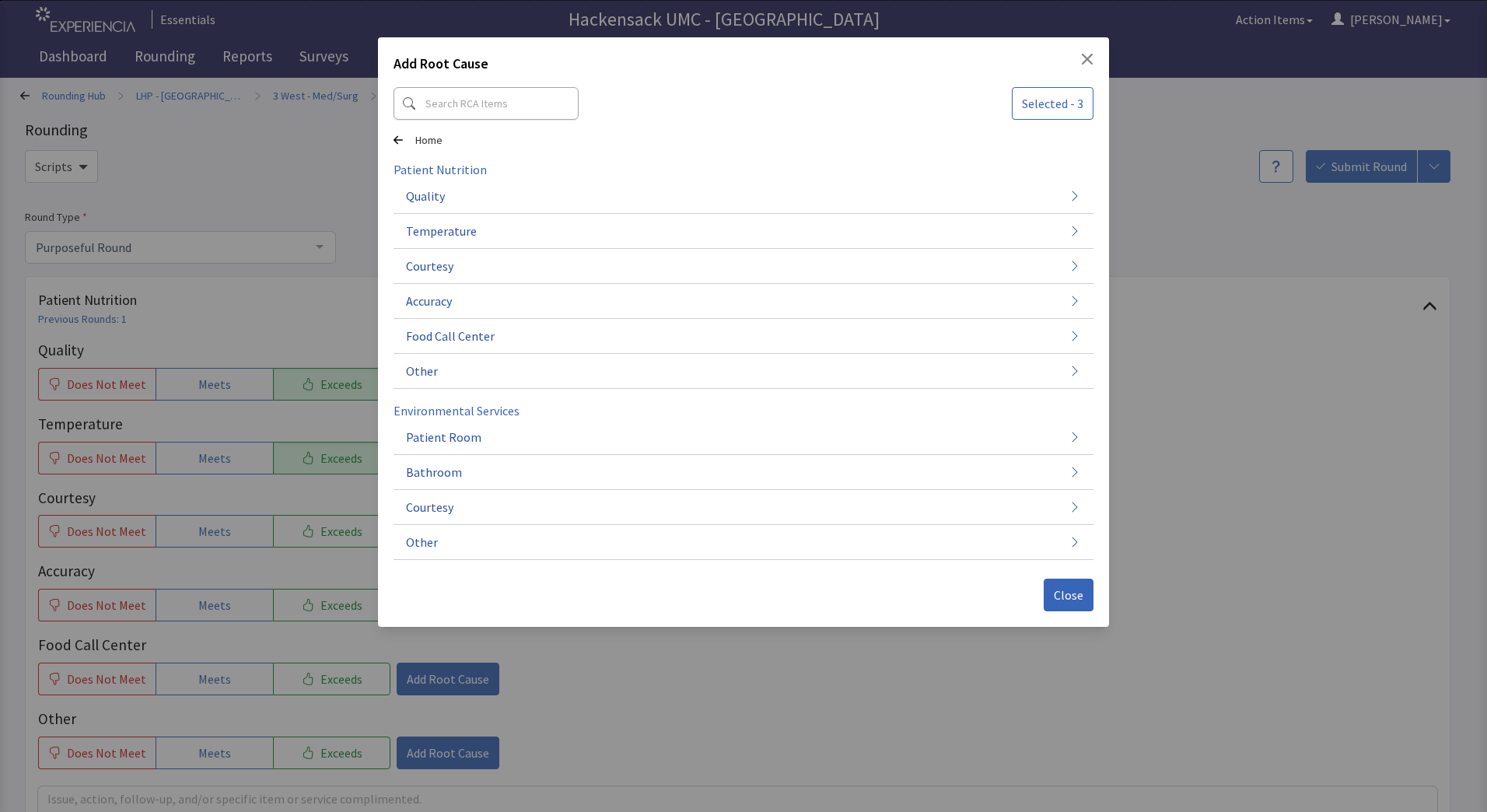
click at [410, 138] on div "Home" at bounding box center [744, 139] width 700 height 15
click at [1076, 585] on span "Close" at bounding box center [1068, 594] width 30 height 19
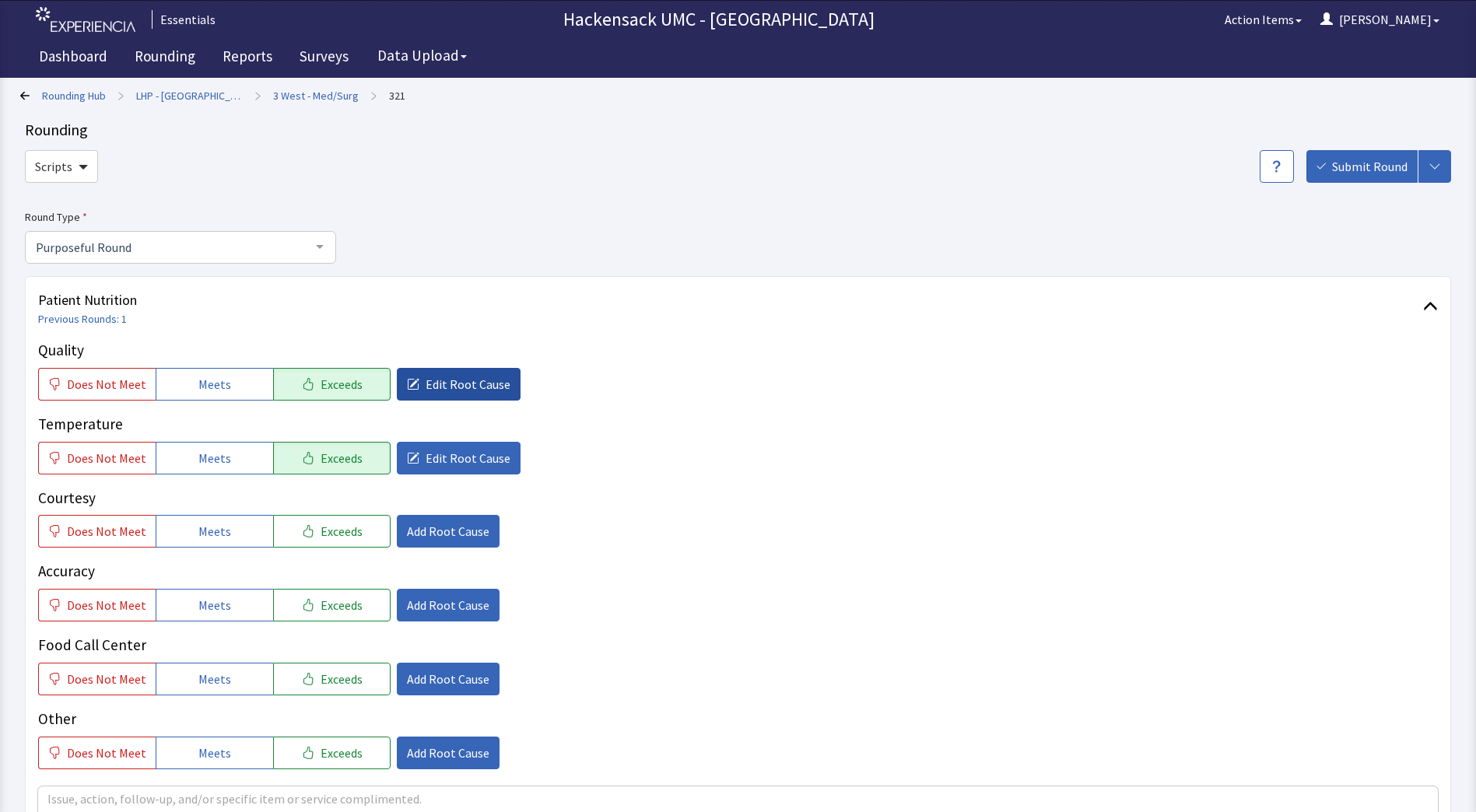
click at [451, 391] on span "Edit Root Cause" at bounding box center [468, 384] width 85 height 19
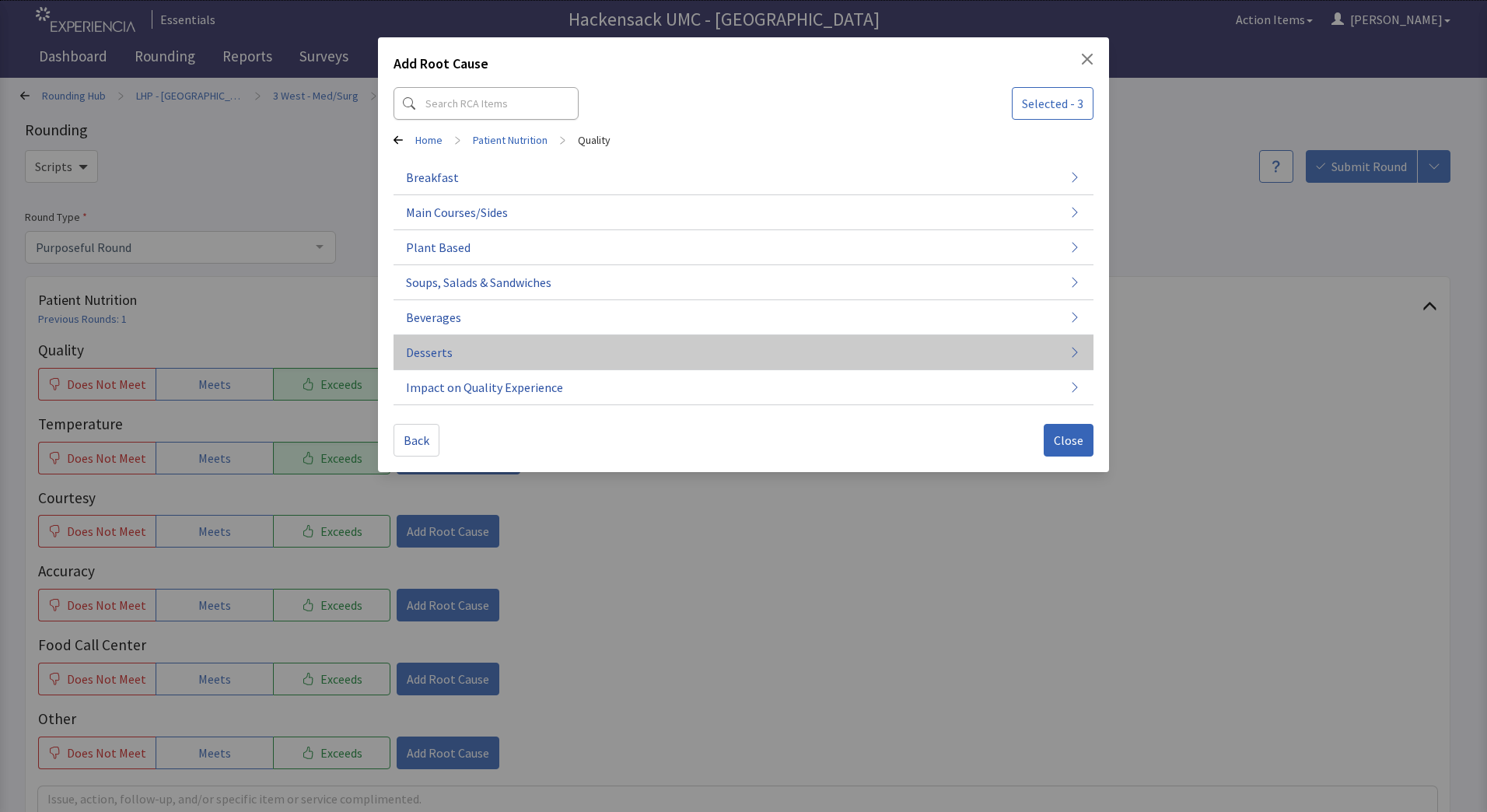
click at [431, 356] on span "Desserts" at bounding box center [429, 352] width 47 height 19
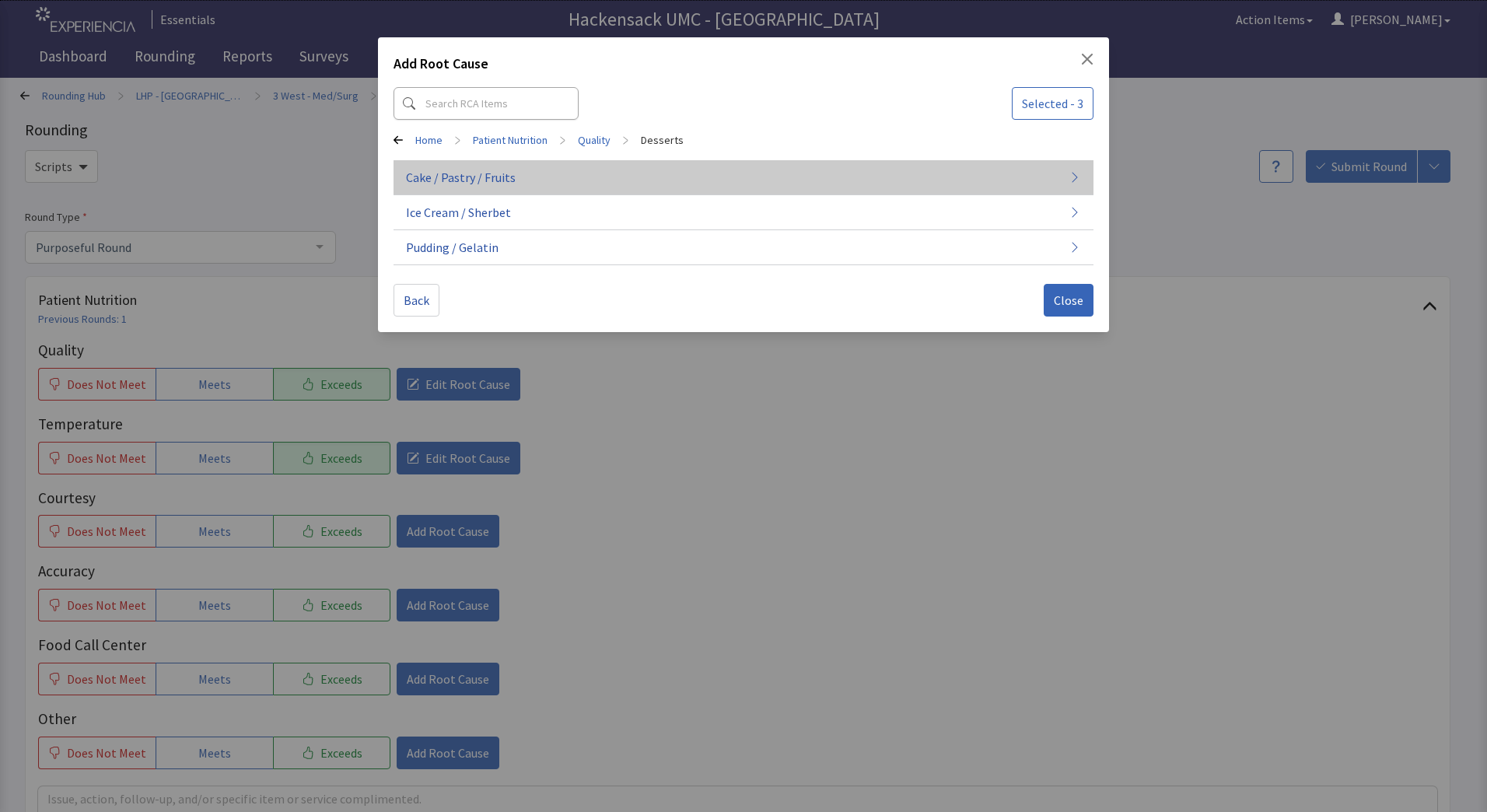
click at [531, 181] on button "Cake / Pastry / Fruits" at bounding box center [744, 177] width 700 height 35
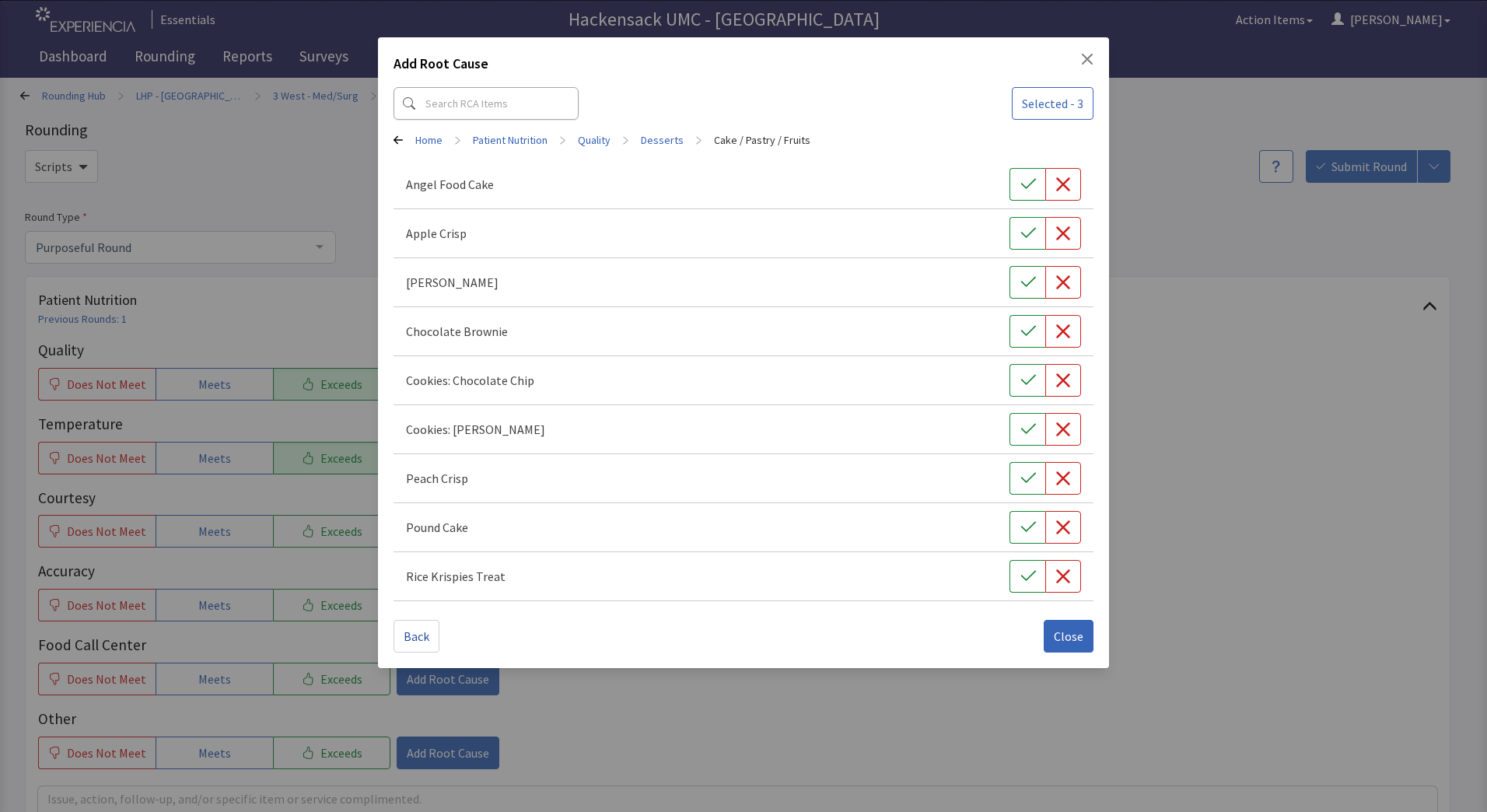
click at [623, 462] on div "Peach Crisp" at bounding box center [743, 478] width 675 height 33
click at [1032, 473] on icon "button" at bounding box center [1027, 478] width 15 height 15
click at [1066, 638] on span "Close" at bounding box center [1068, 635] width 30 height 19
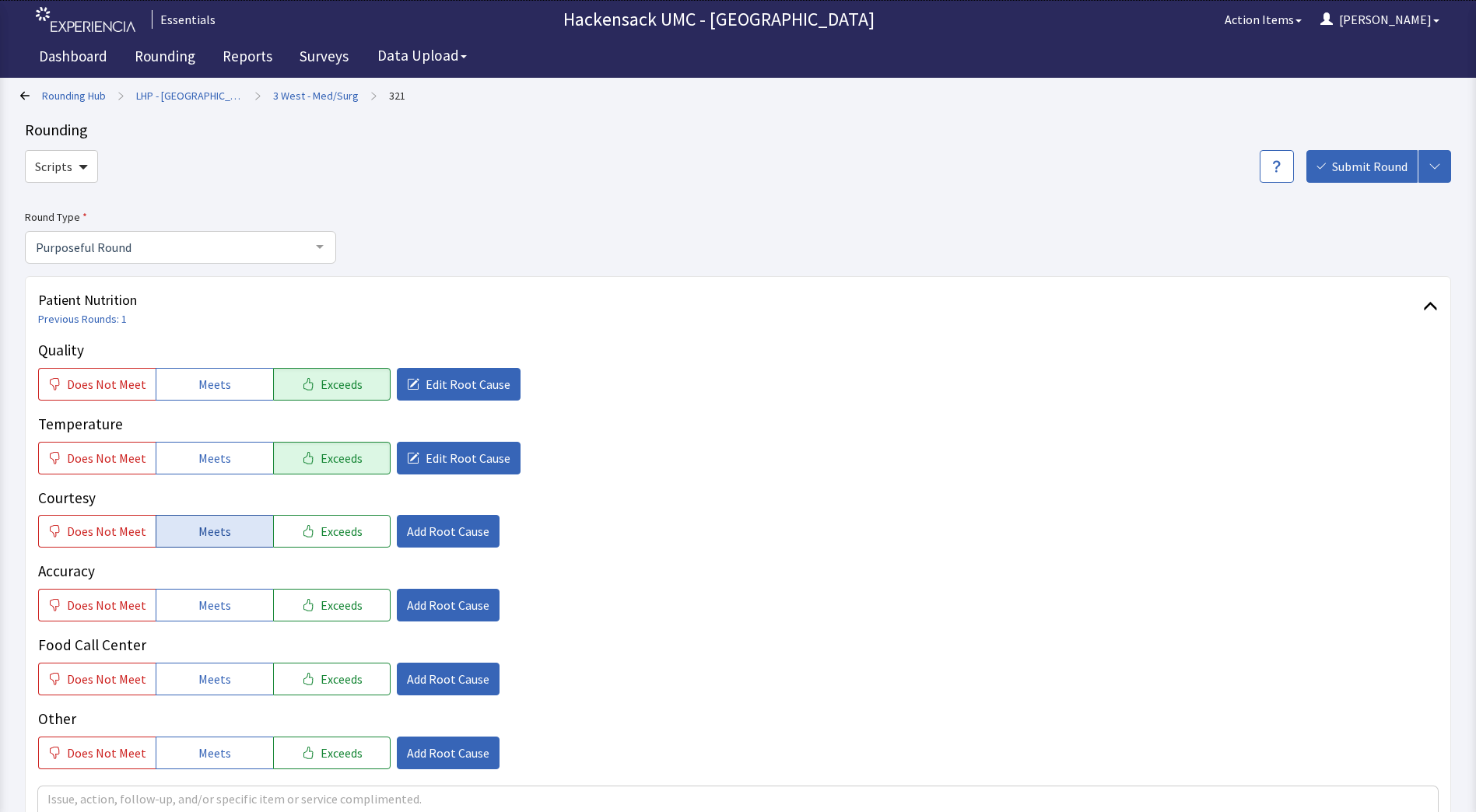
click at [248, 536] on button "Meets" at bounding box center [215, 531] width 118 height 33
click at [223, 598] on span "Meets" at bounding box center [215, 605] width 33 height 19
click at [213, 687] on span "Meets" at bounding box center [215, 678] width 33 height 19
click at [208, 752] on span "Meets" at bounding box center [215, 752] width 33 height 19
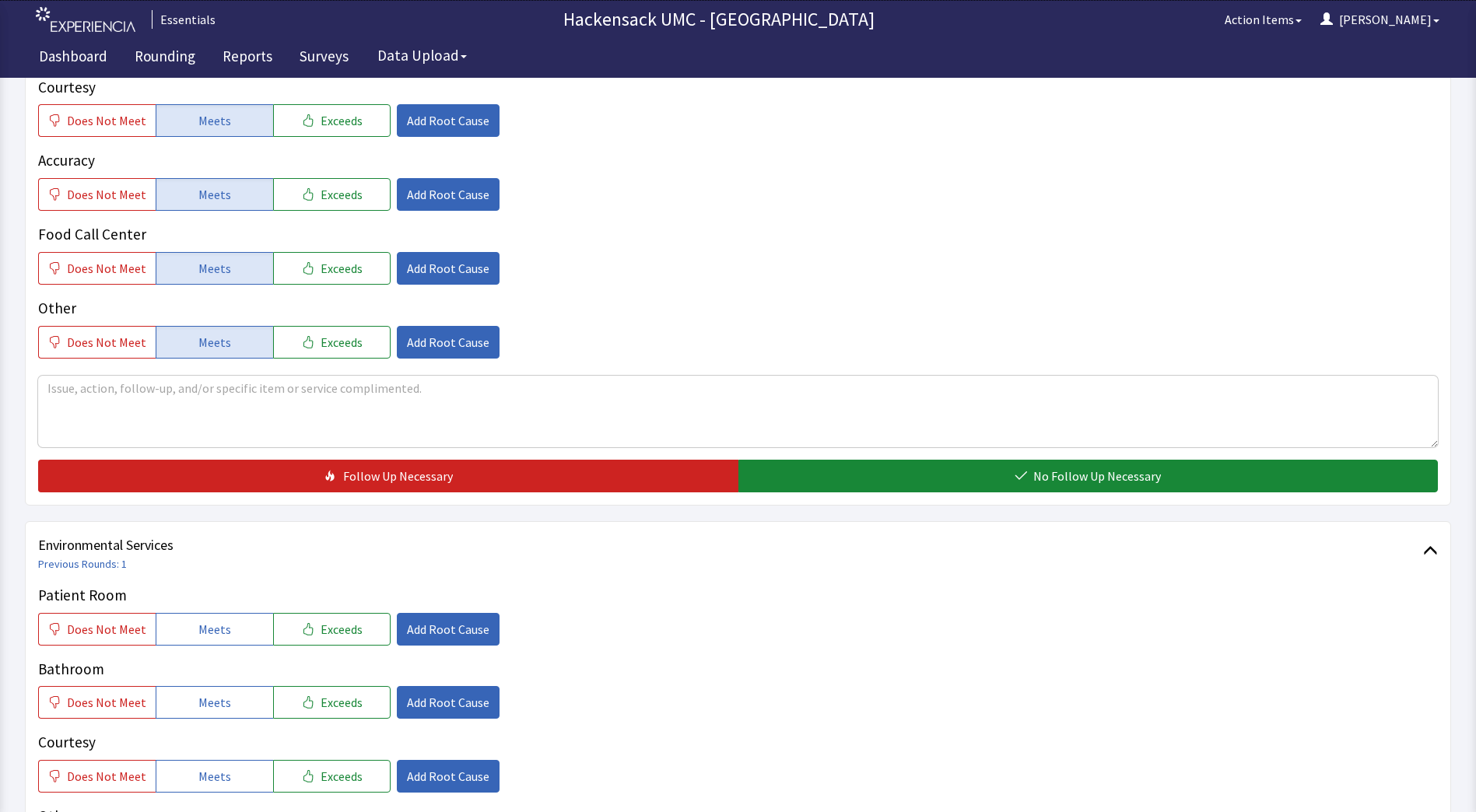
scroll to position [417, 0]
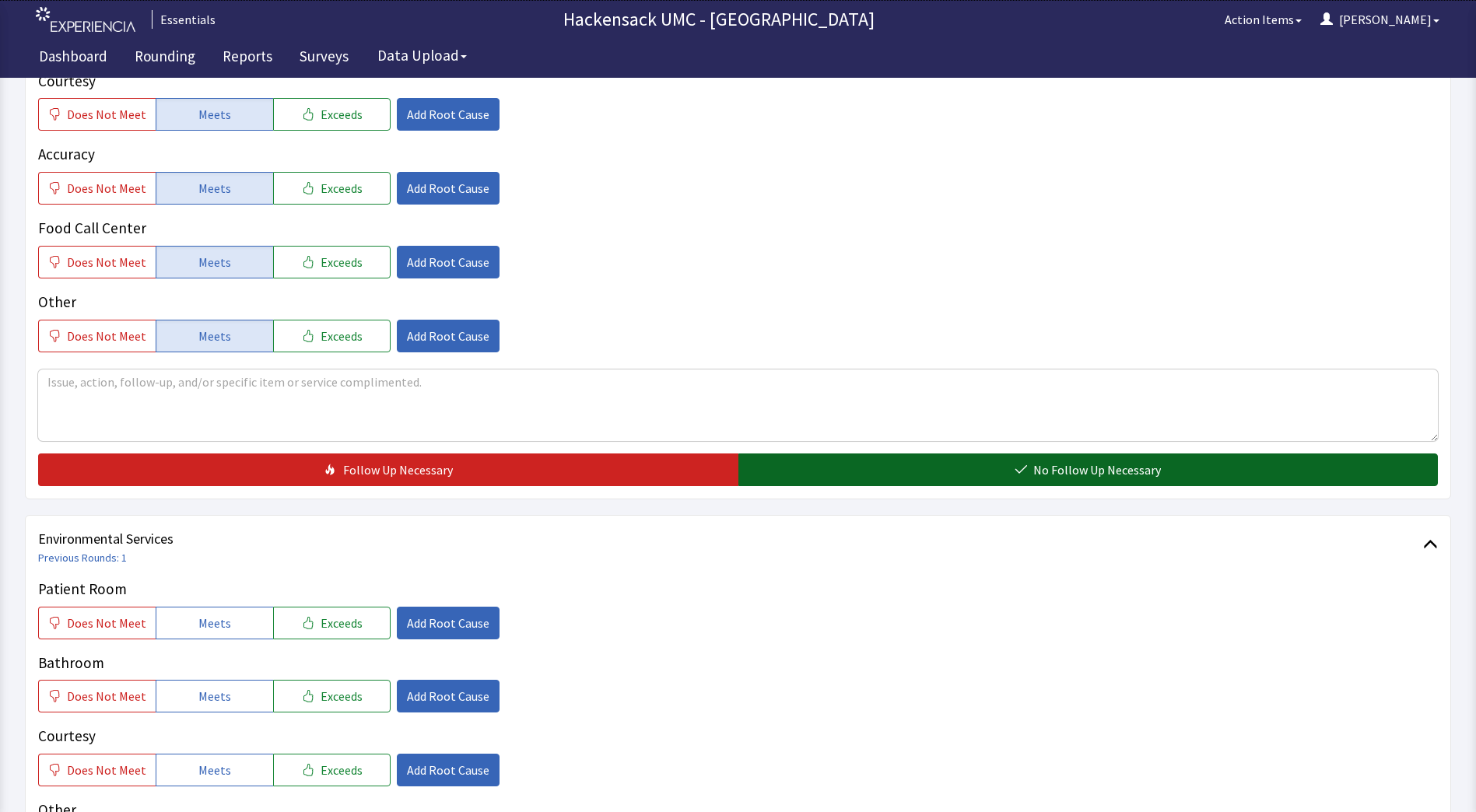
click at [772, 478] on button "No Follow Up Necessary" at bounding box center [1088, 469] width 700 height 33
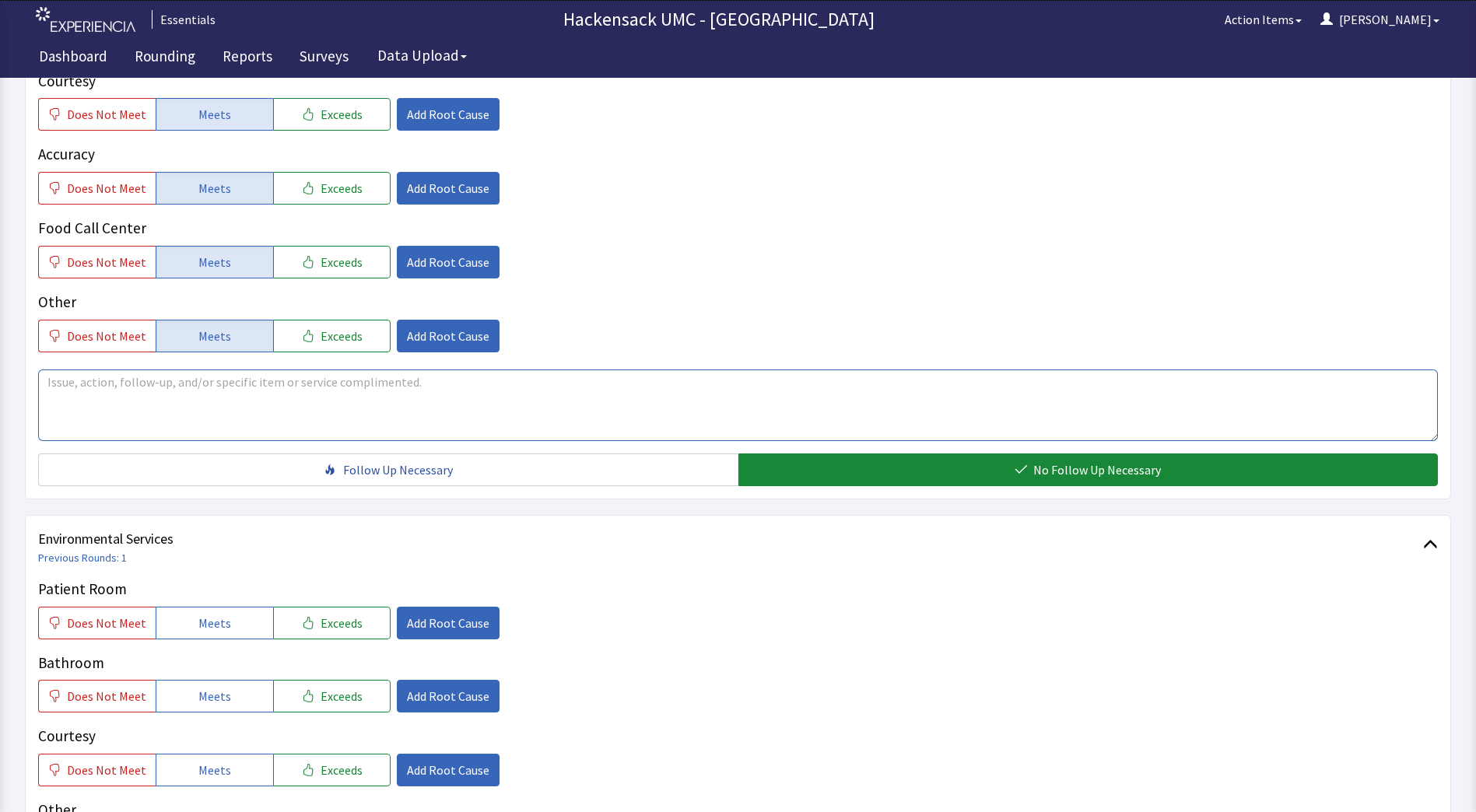
click at [118, 411] on textarea at bounding box center [737, 405] width 1399 height 72
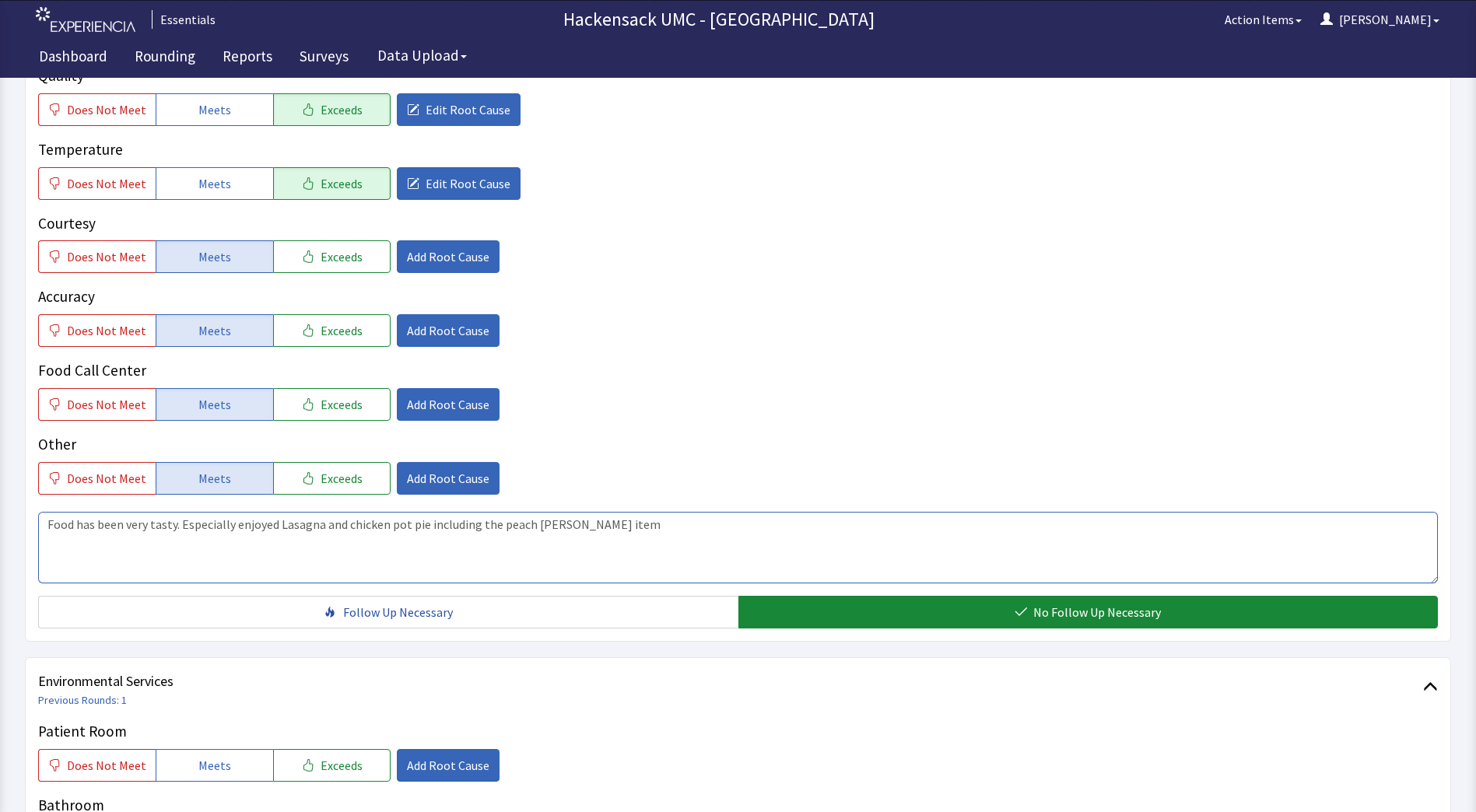
scroll to position [89, 0]
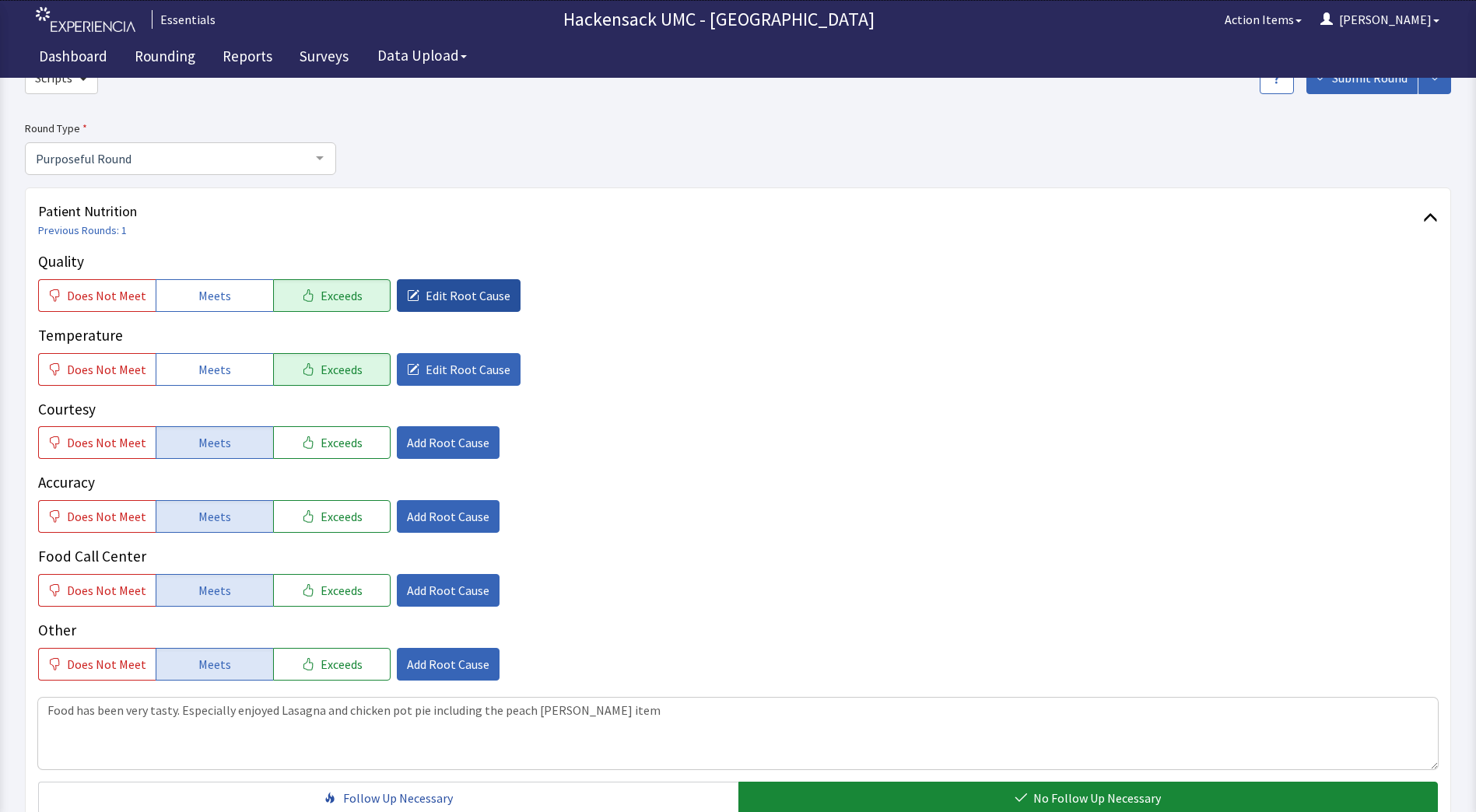
click at [481, 306] on button "Edit Root Cause" at bounding box center [458, 295] width 123 height 33
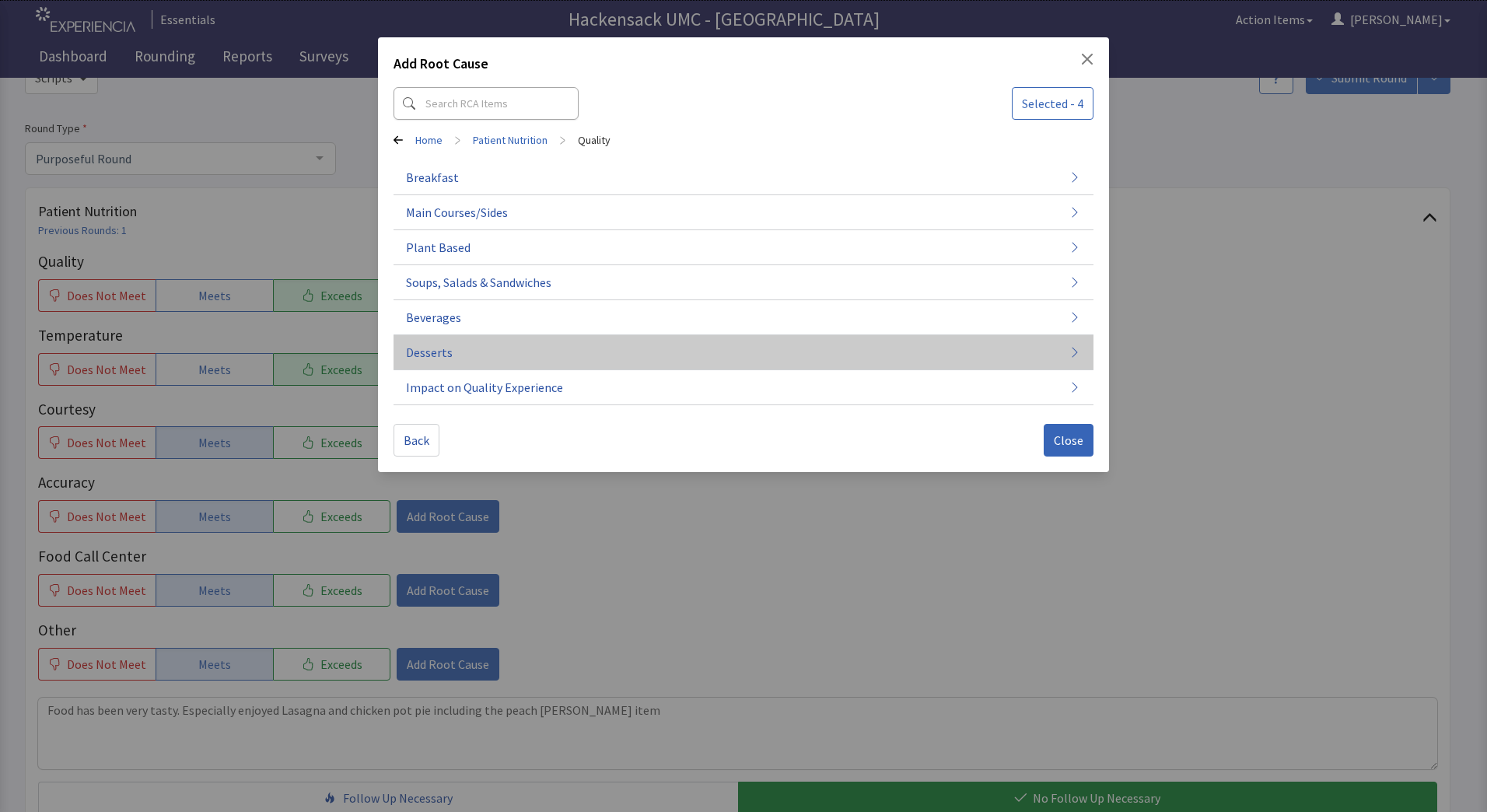
click at [444, 347] on span "Desserts" at bounding box center [429, 352] width 47 height 19
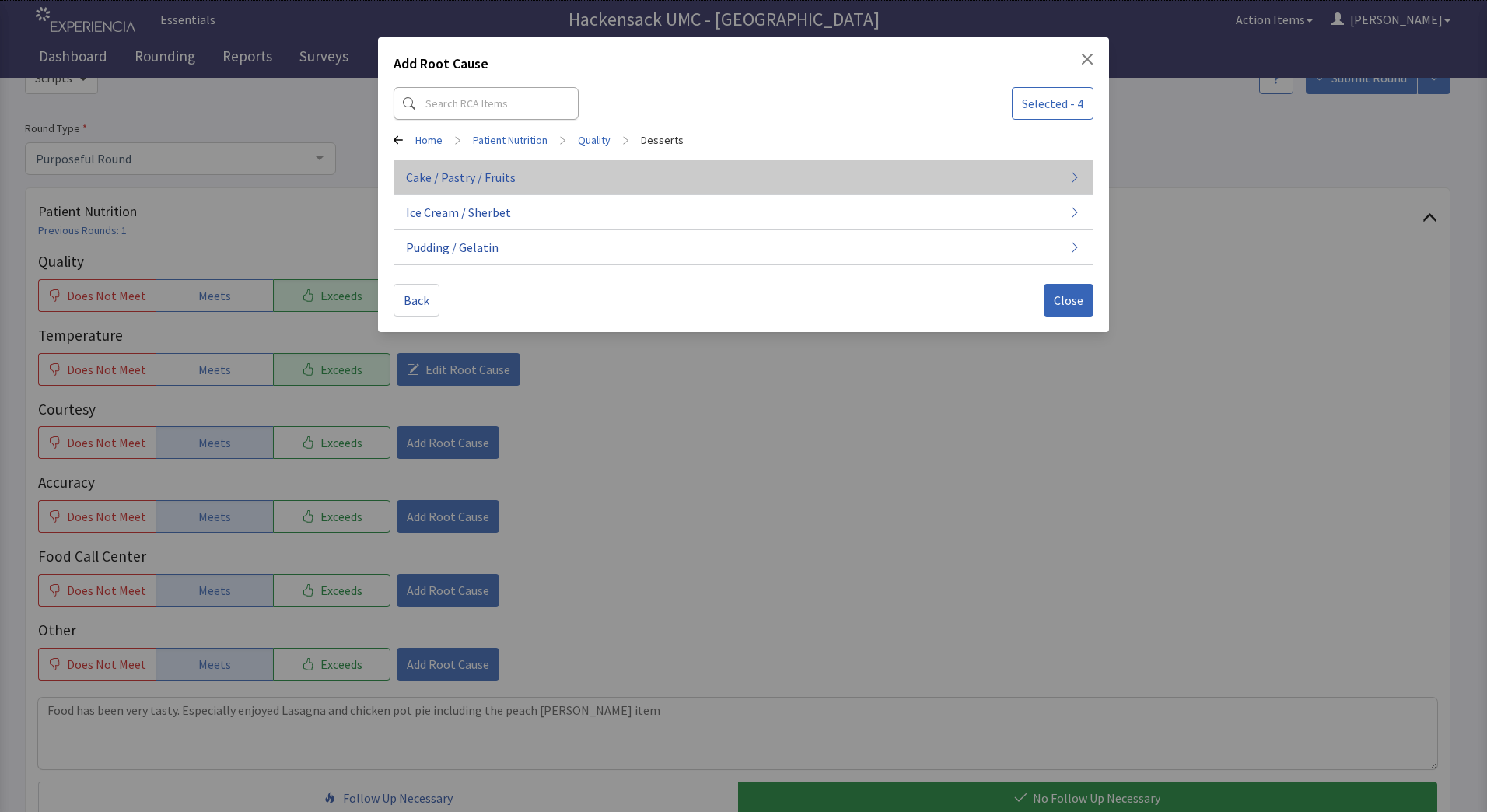
click at [539, 185] on button "Cake / Pastry / Fruits" at bounding box center [744, 177] width 700 height 35
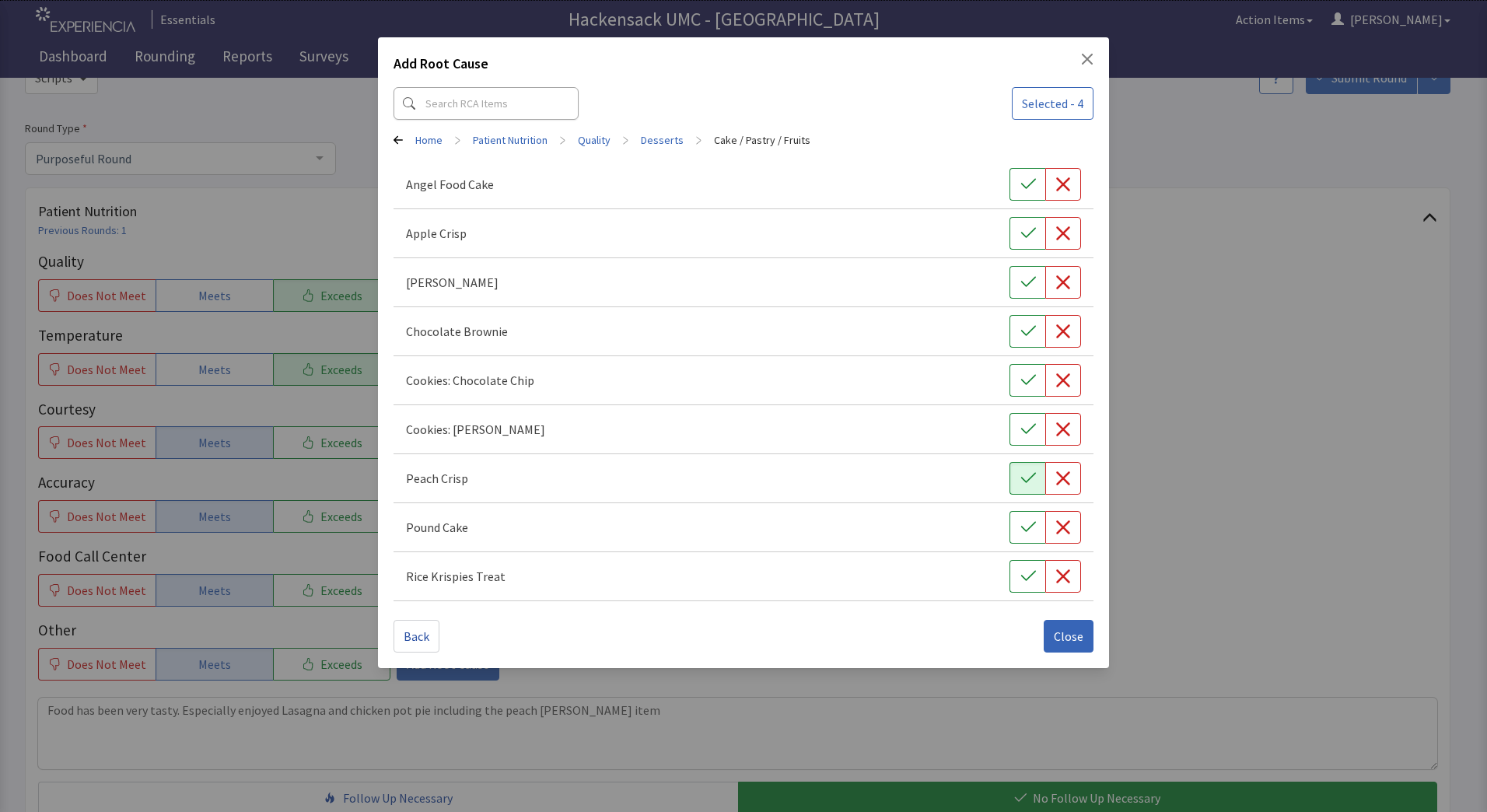
click at [1084, 63] on icon "Close" at bounding box center [1088, 60] width 11 height 11
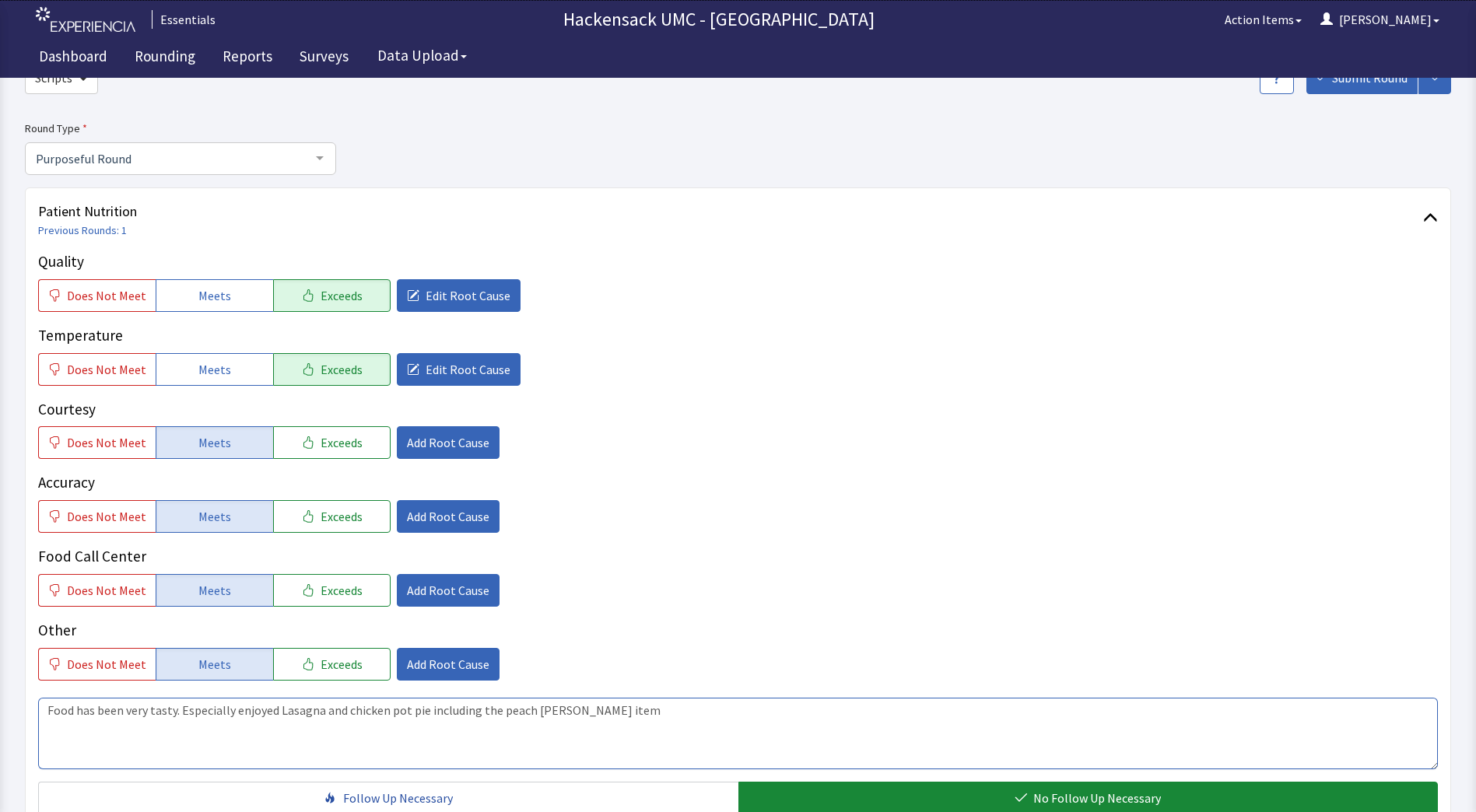
click at [598, 710] on textarea "Food has been very tasty. Especially enjoyed Lasagna and chicken pot pie includ…" at bounding box center [737, 733] width 1399 height 72
type textarea "Food has been very tasty. Especially enjoyed Lasagna and chicken pot pie includ…"
click at [423, 658] on span "Add Root Cause" at bounding box center [448, 664] width 82 height 19
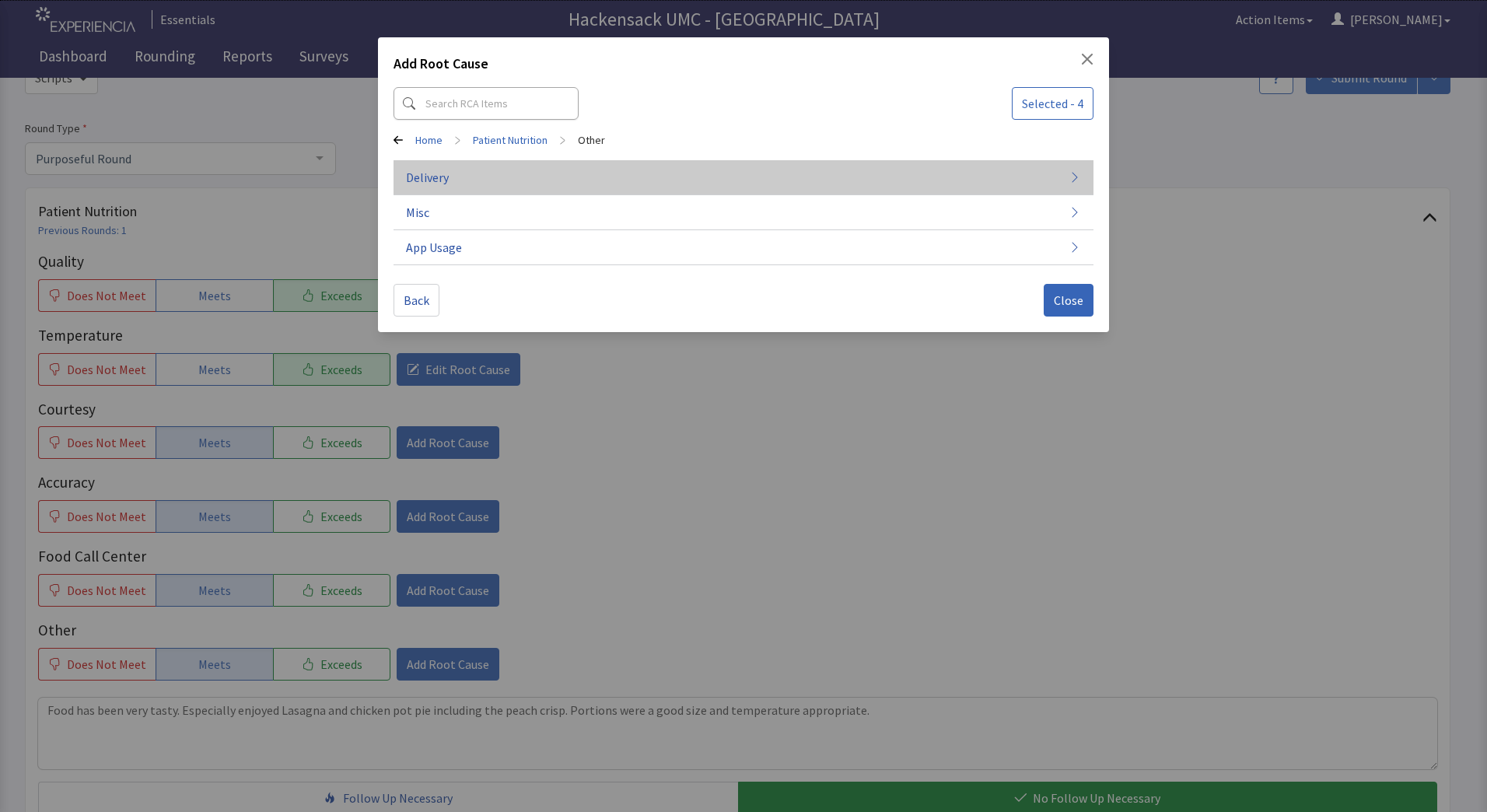
click at [446, 176] on span "Delivery" at bounding box center [427, 177] width 43 height 19
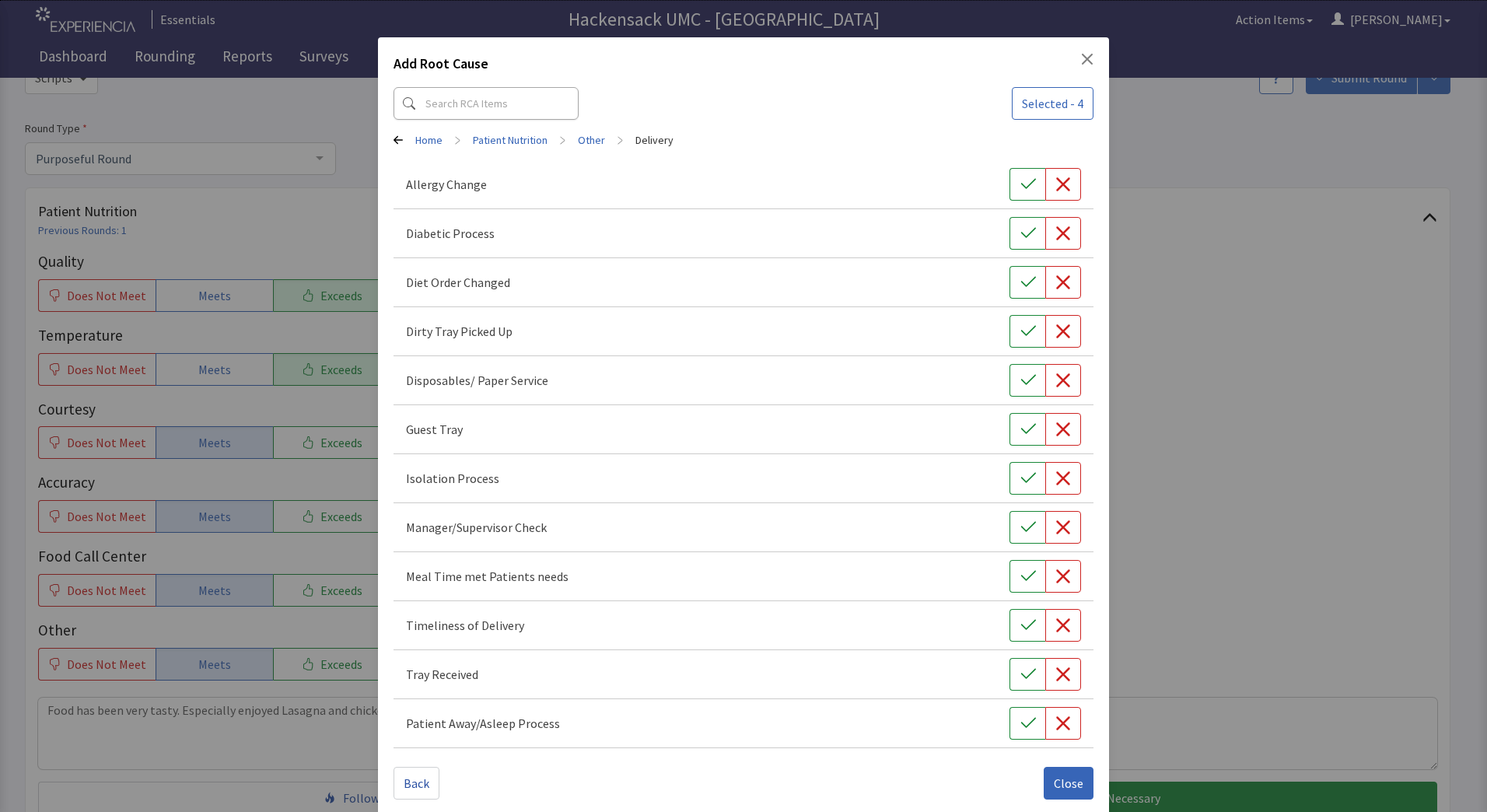
click at [1085, 60] on div "Add Root Cause Selected - 4 Home > Patient Nutrition > Other > Delivery Allergy…" at bounding box center [744, 426] width 731 height 777
click at [1072, 65] on div "Add Root Cause" at bounding box center [744, 67] width 700 height 28
click at [1082, 60] on icon "Close" at bounding box center [1088, 60] width 11 height 11
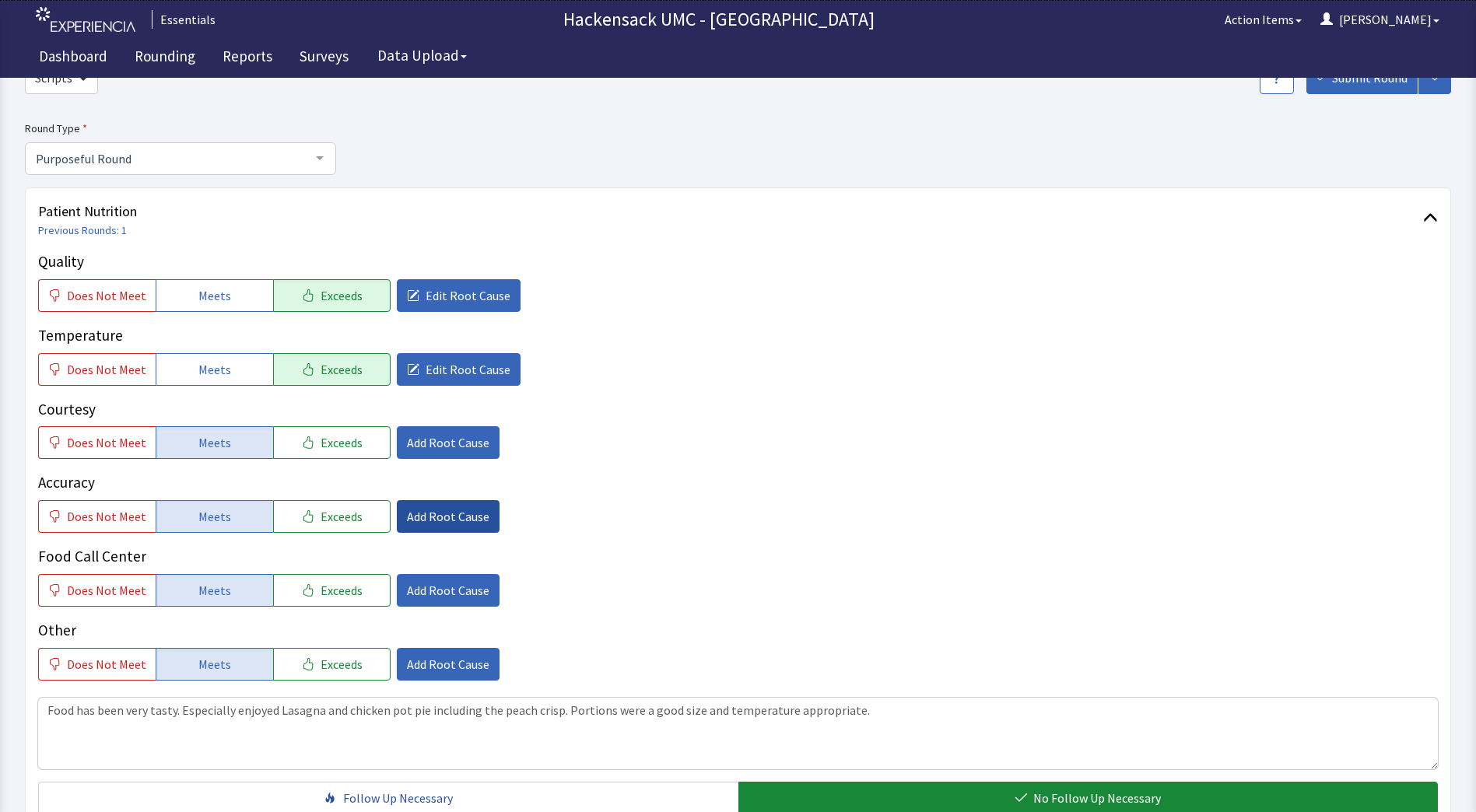
click at [427, 520] on span "Add Root Cause" at bounding box center [448, 516] width 82 height 19
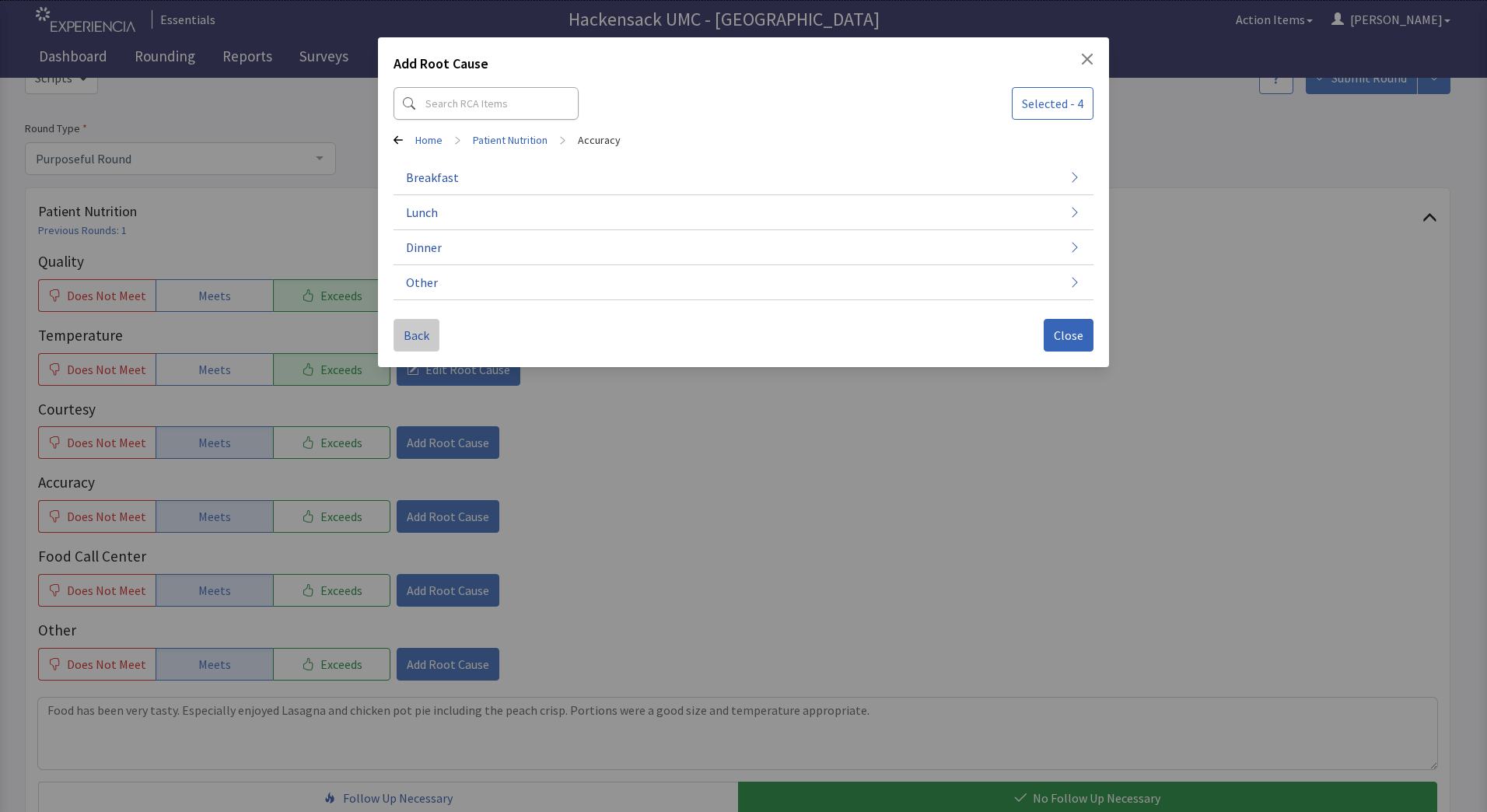
click at [421, 339] on span "Back" at bounding box center [417, 335] width 26 height 19
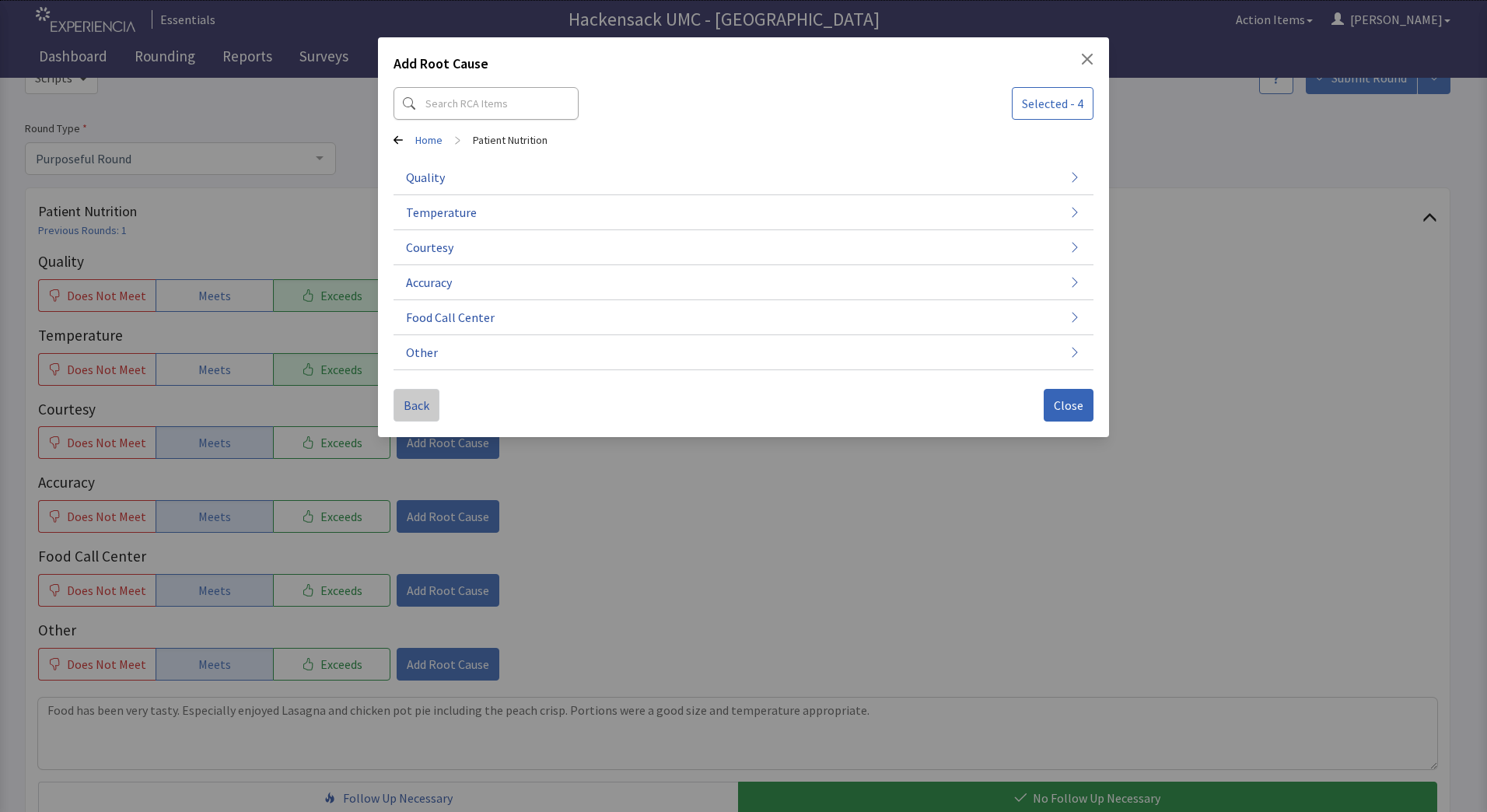
click at [406, 408] on span "Back" at bounding box center [417, 405] width 26 height 19
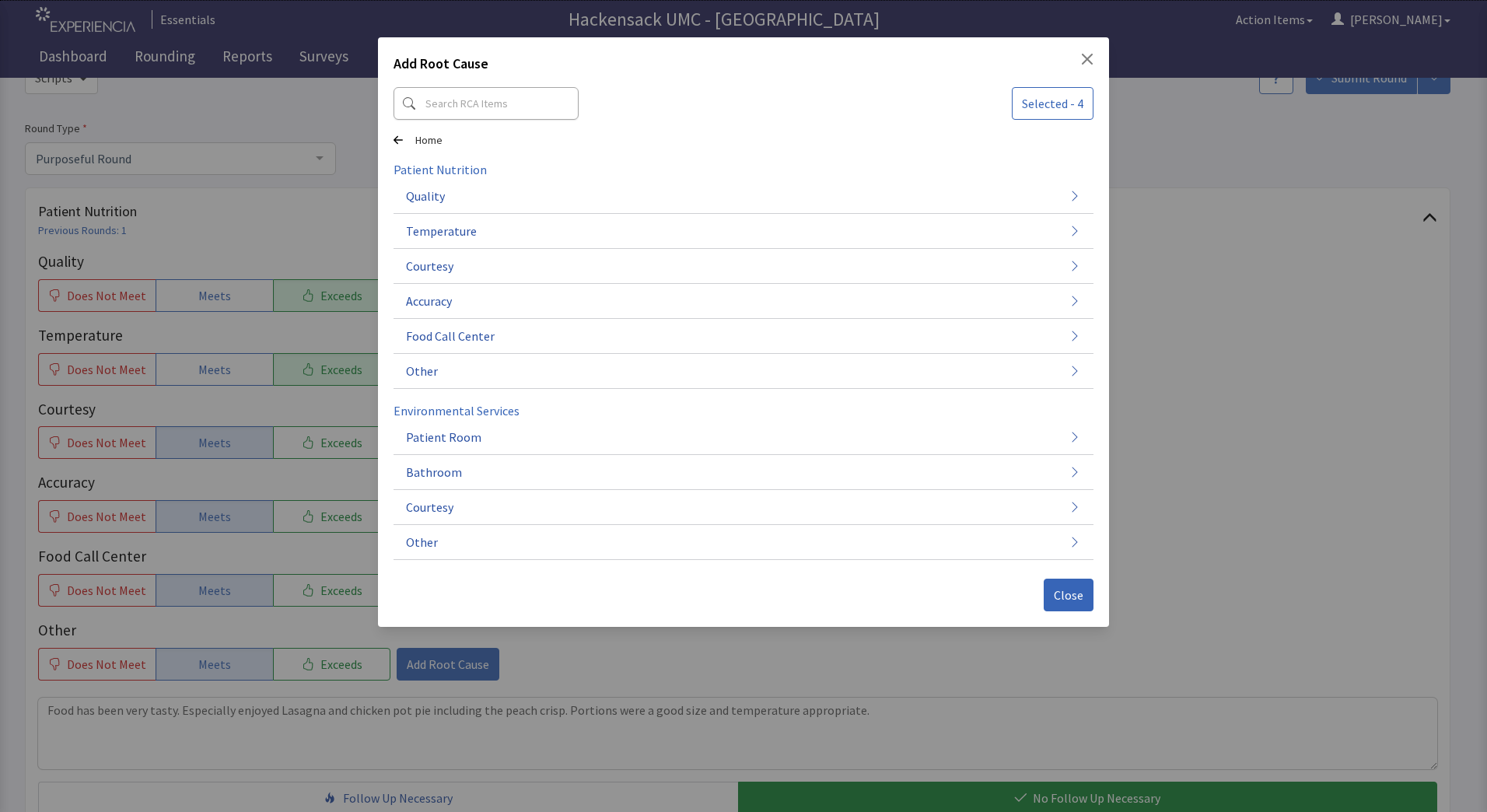
click at [1222, 323] on div "Add Root Cause Selected - 4 Home Patient Nutrition Quality Temperature Courtesy…" at bounding box center [744, 406] width 1487 height 812
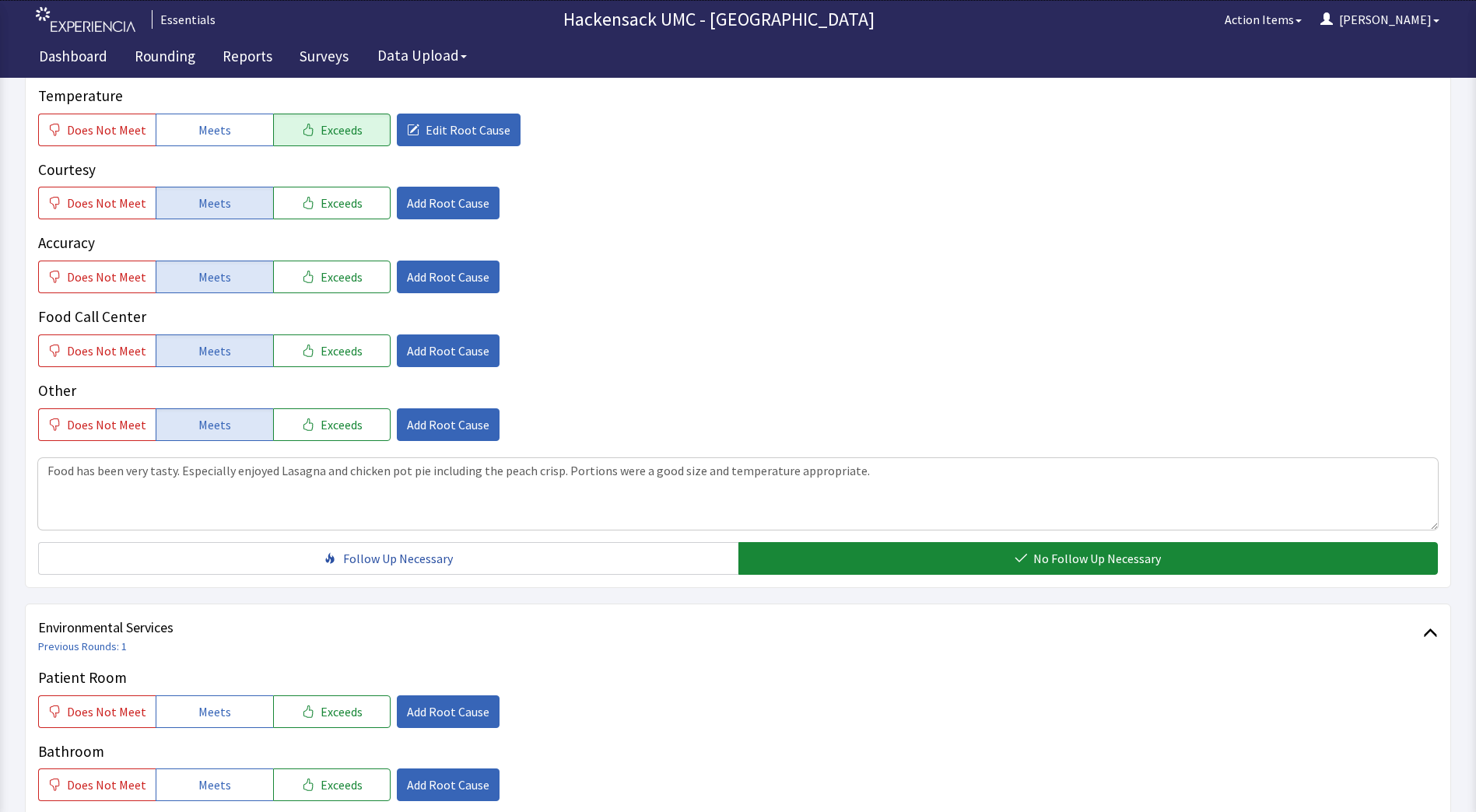
scroll to position [323, 0]
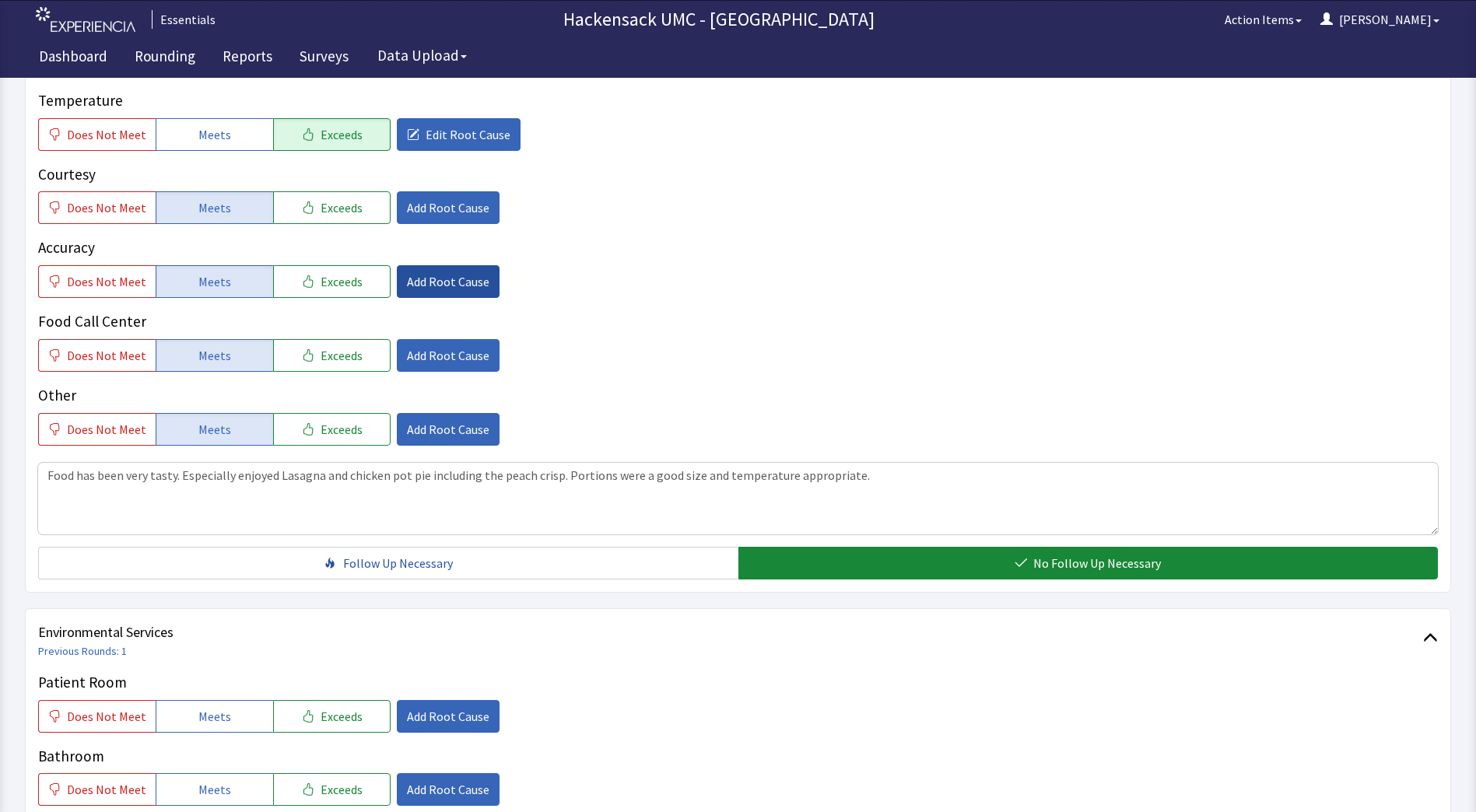
click at [410, 281] on span "Add Root Cause" at bounding box center [448, 281] width 82 height 19
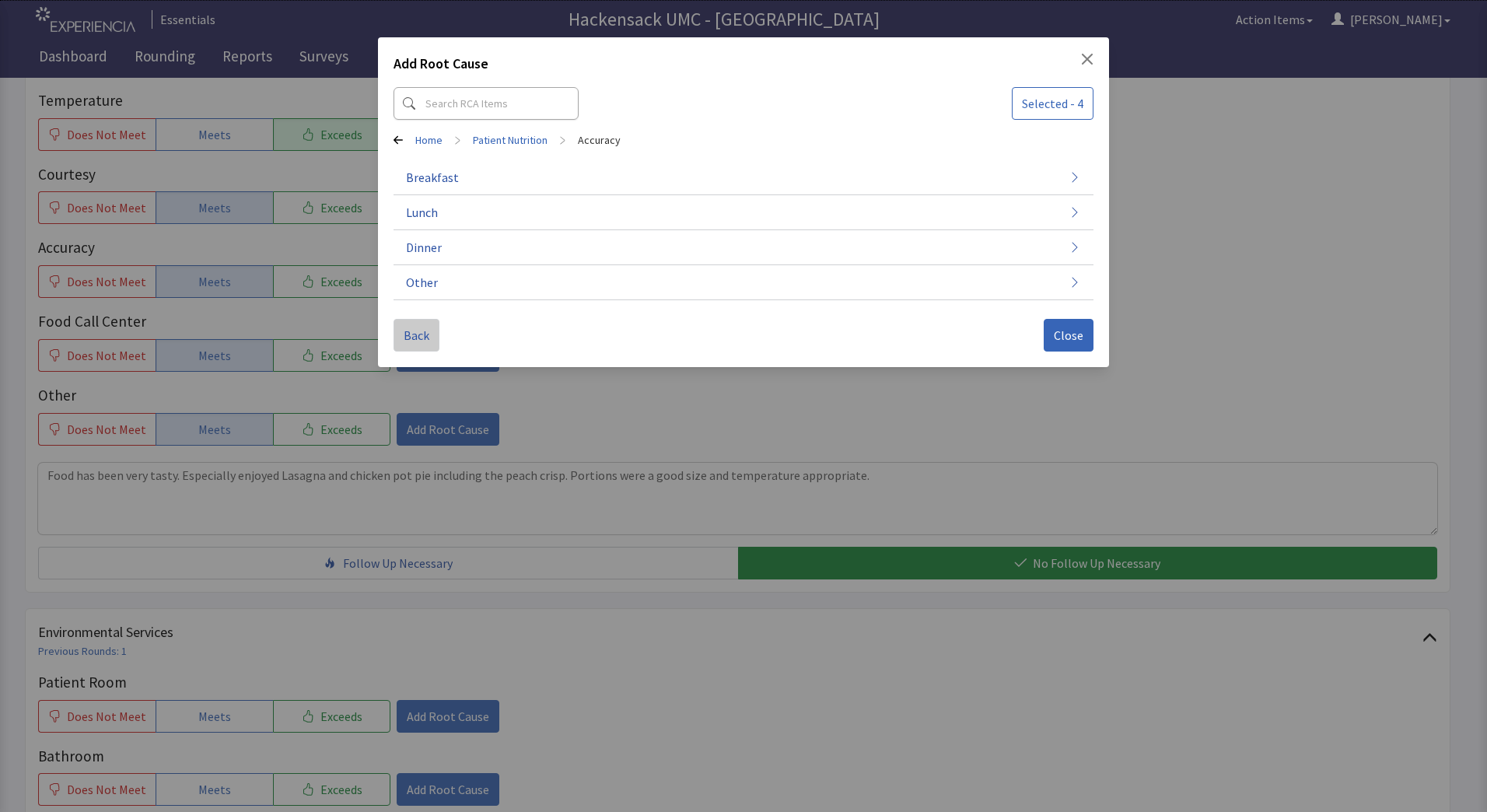
click at [410, 336] on span "Back" at bounding box center [417, 335] width 26 height 19
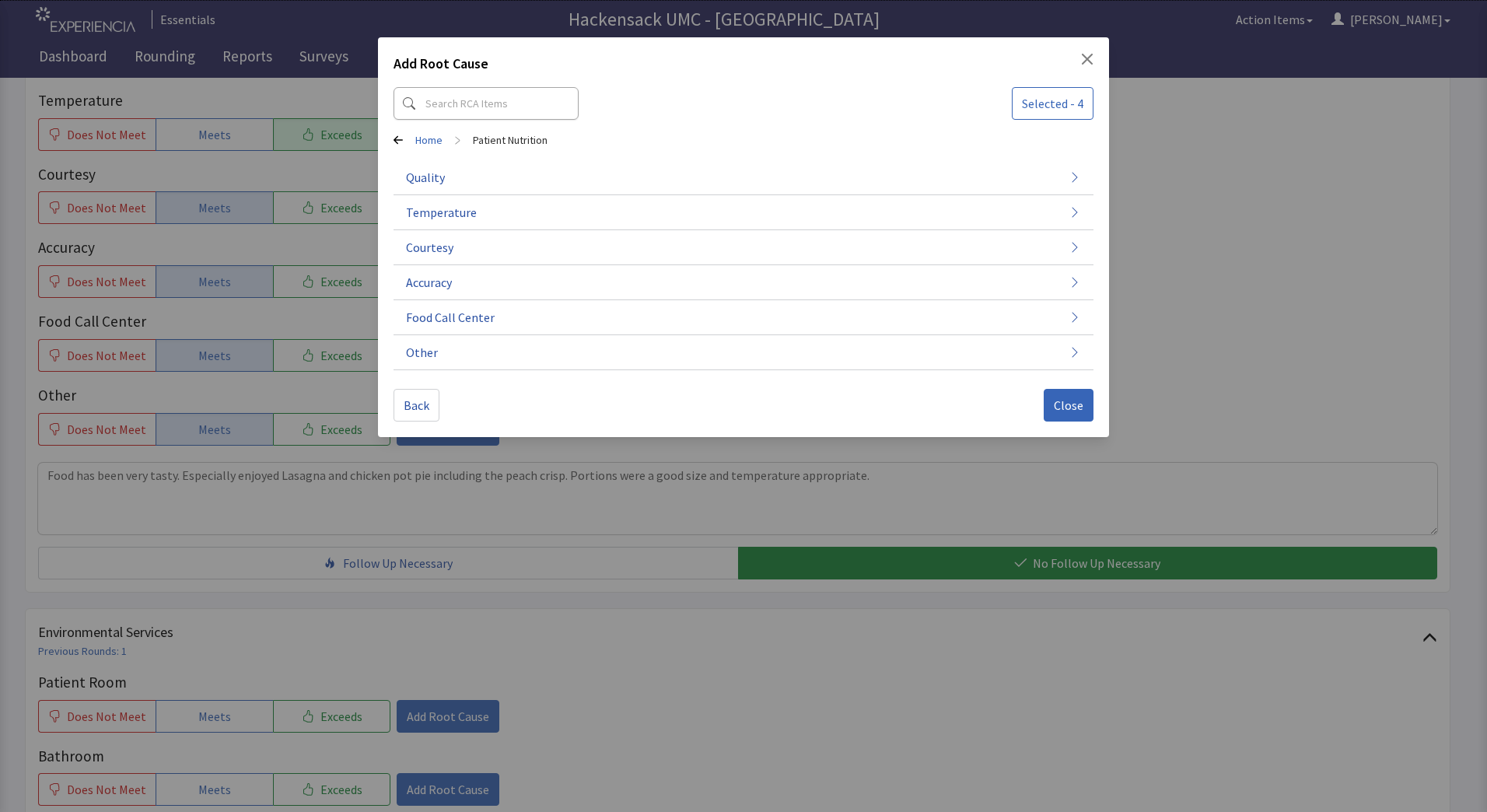
click at [1085, 56] on icon "Close" at bounding box center [1088, 60] width 11 height 11
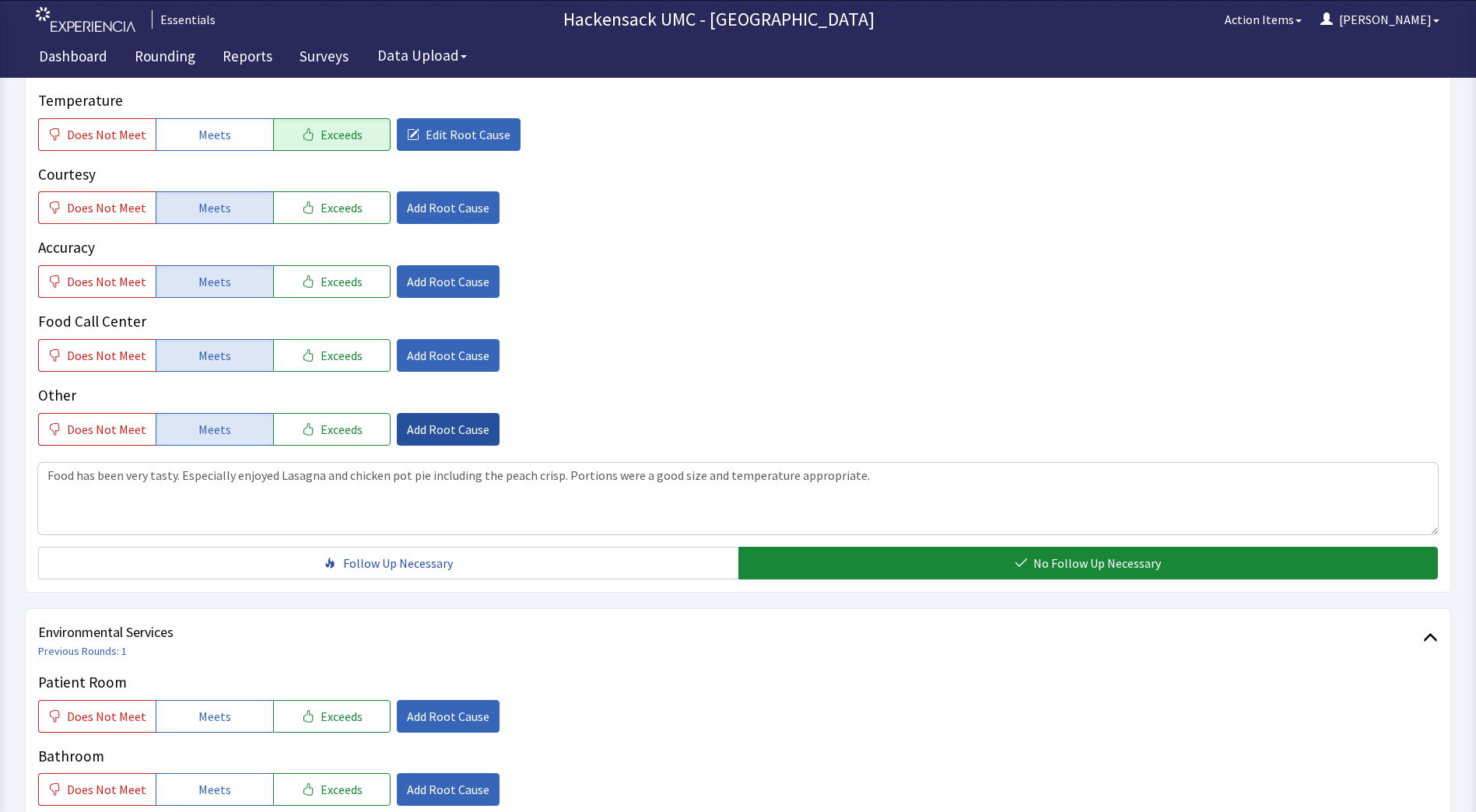
click at [444, 433] on span "Add Root Cause" at bounding box center [448, 429] width 82 height 19
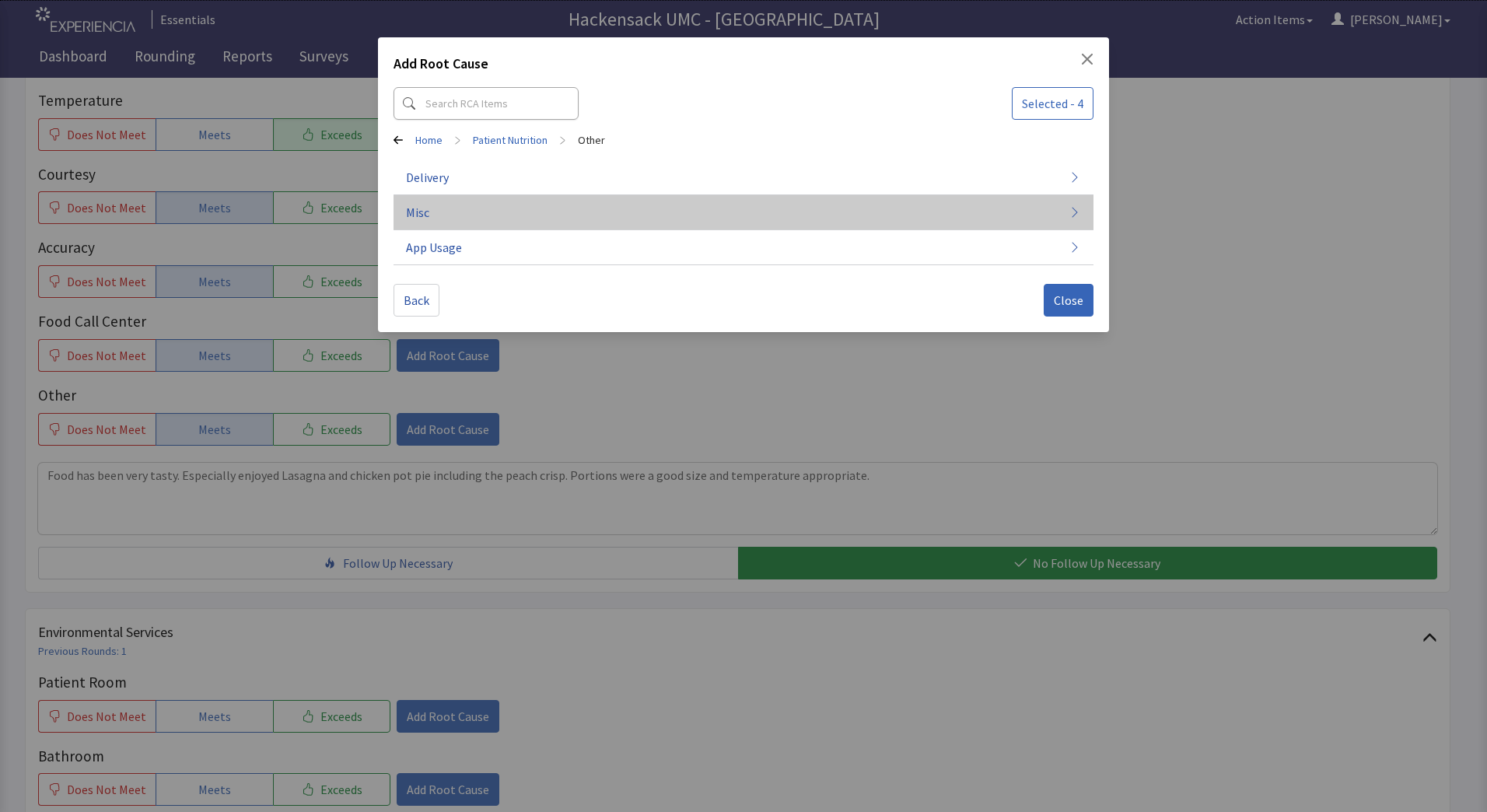
click at [430, 221] on button "Misc" at bounding box center [744, 212] width 700 height 35
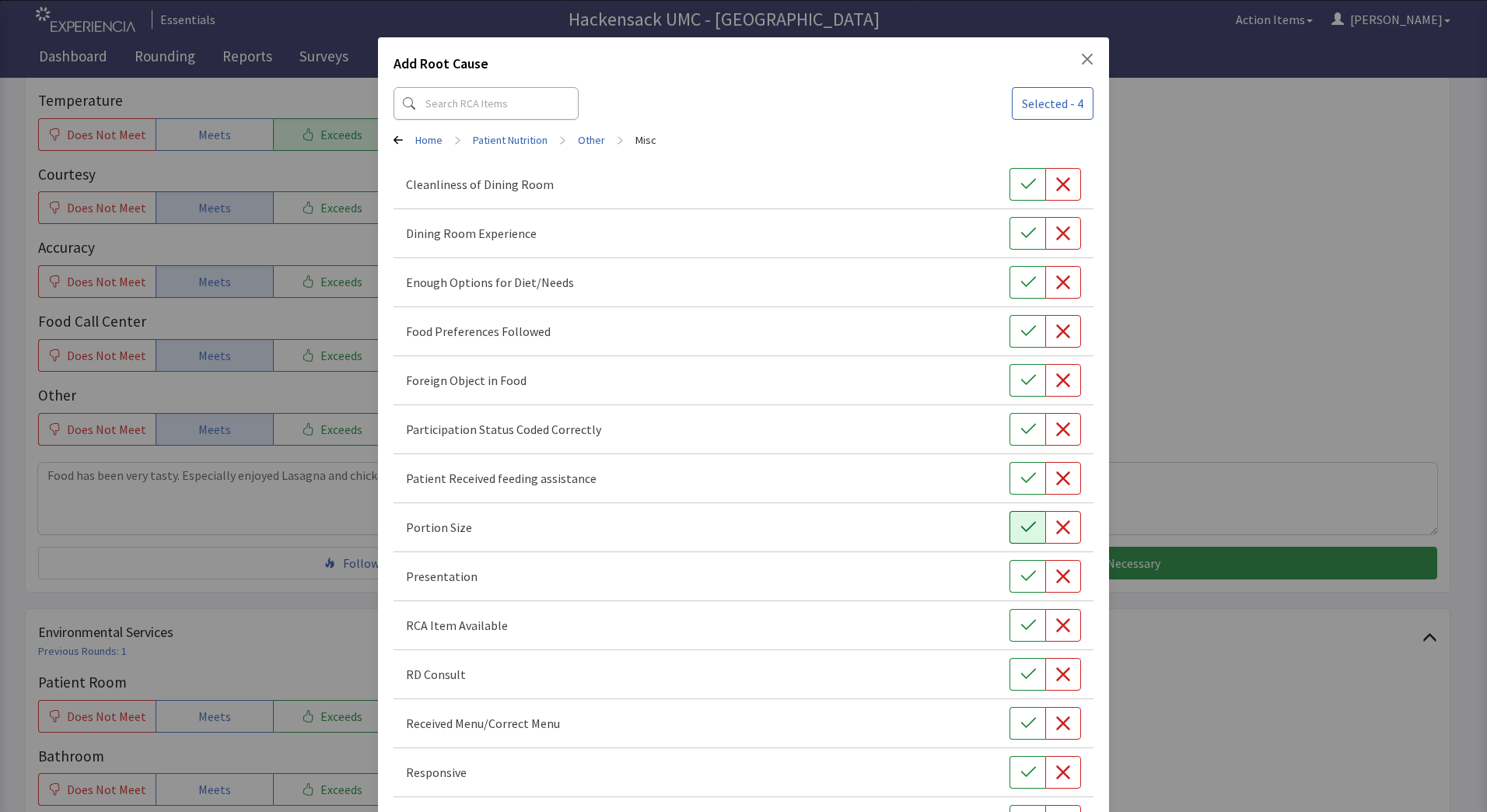
click at [1020, 530] on icon "button" at bounding box center [1027, 527] width 15 height 15
click at [1356, 279] on div "Add Root Cause Selected - 5 Home > Patient Nutrition > Other > Misc Cleanliness…" at bounding box center [744, 463] width 1487 height 926
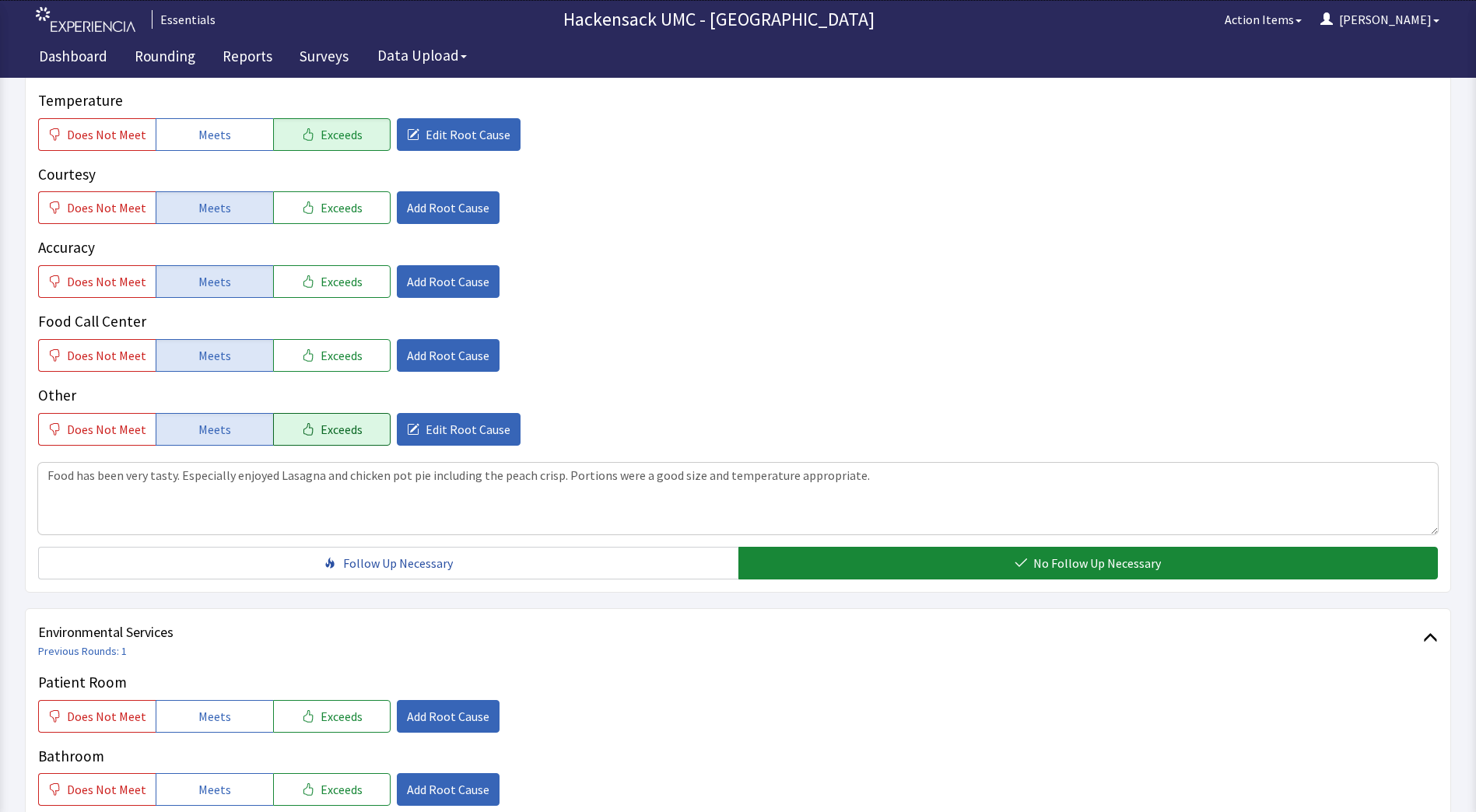
click at [327, 435] on span "Exceeds" at bounding box center [341, 429] width 42 height 19
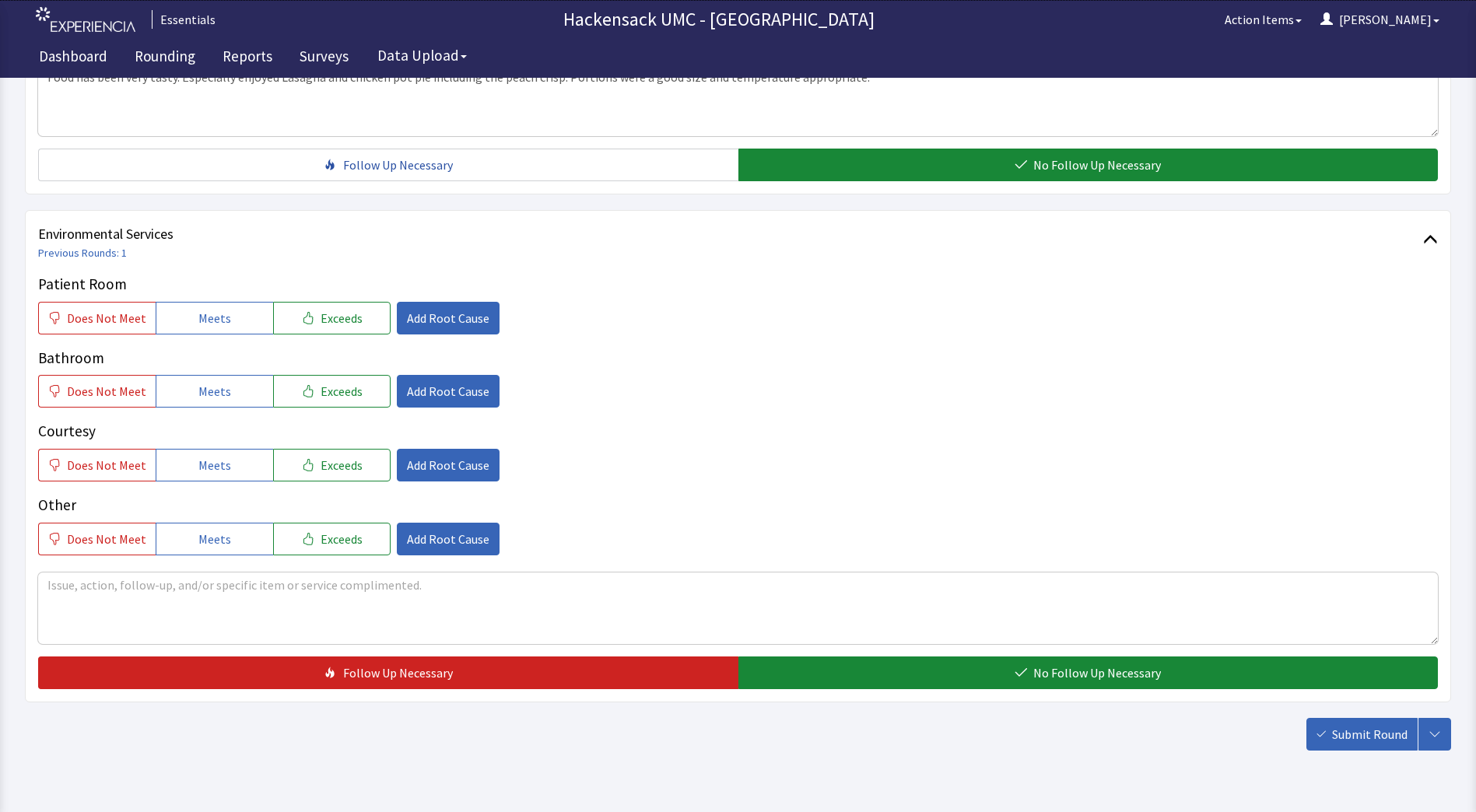
scroll to position [727, 0]
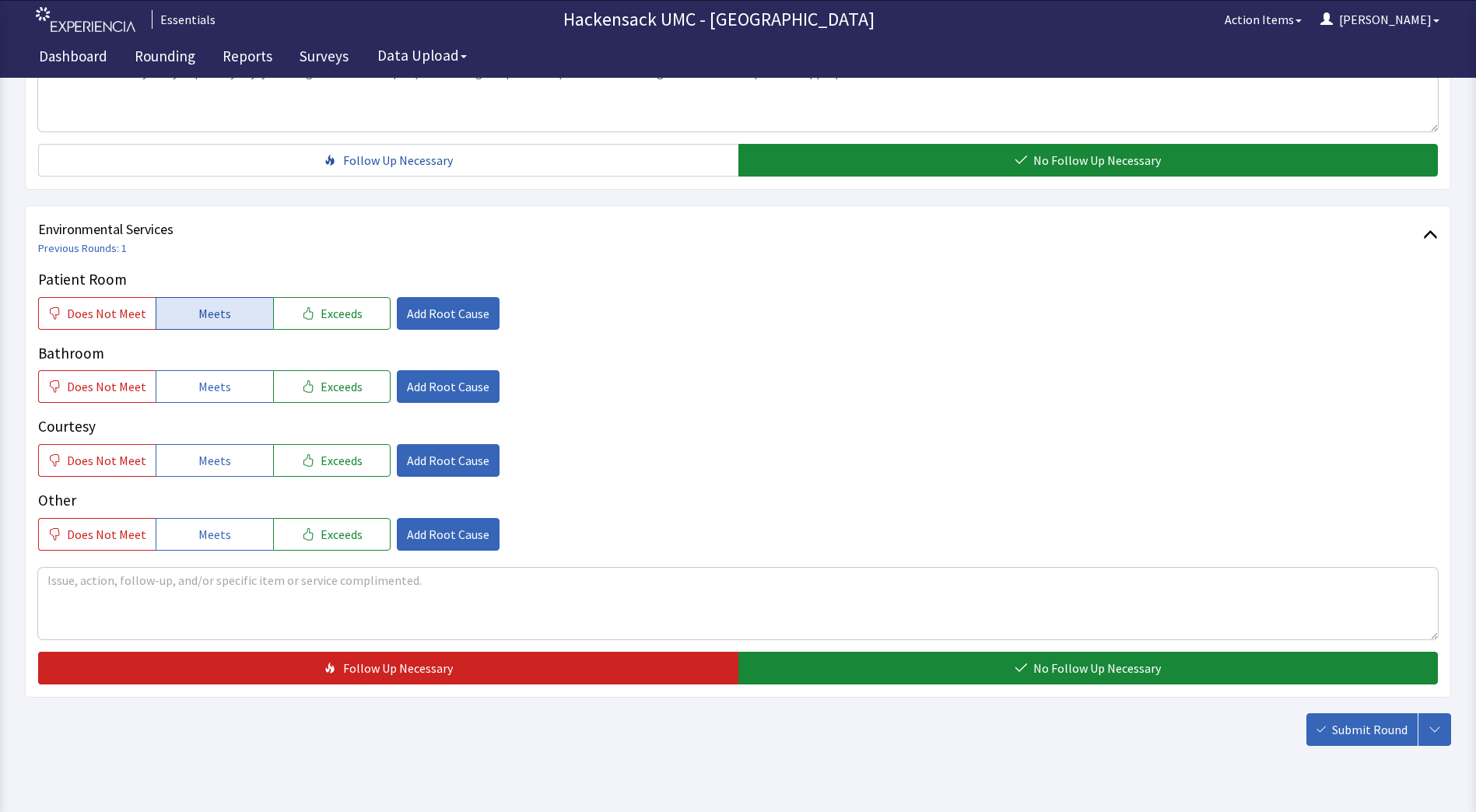
click at [238, 317] on button "Meets" at bounding box center [215, 313] width 118 height 33
click at [209, 398] on button "Meets" at bounding box center [215, 386] width 118 height 33
click at [214, 455] on span "Meets" at bounding box center [215, 460] width 33 height 19
click at [202, 537] on span "Meets" at bounding box center [215, 534] width 33 height 19
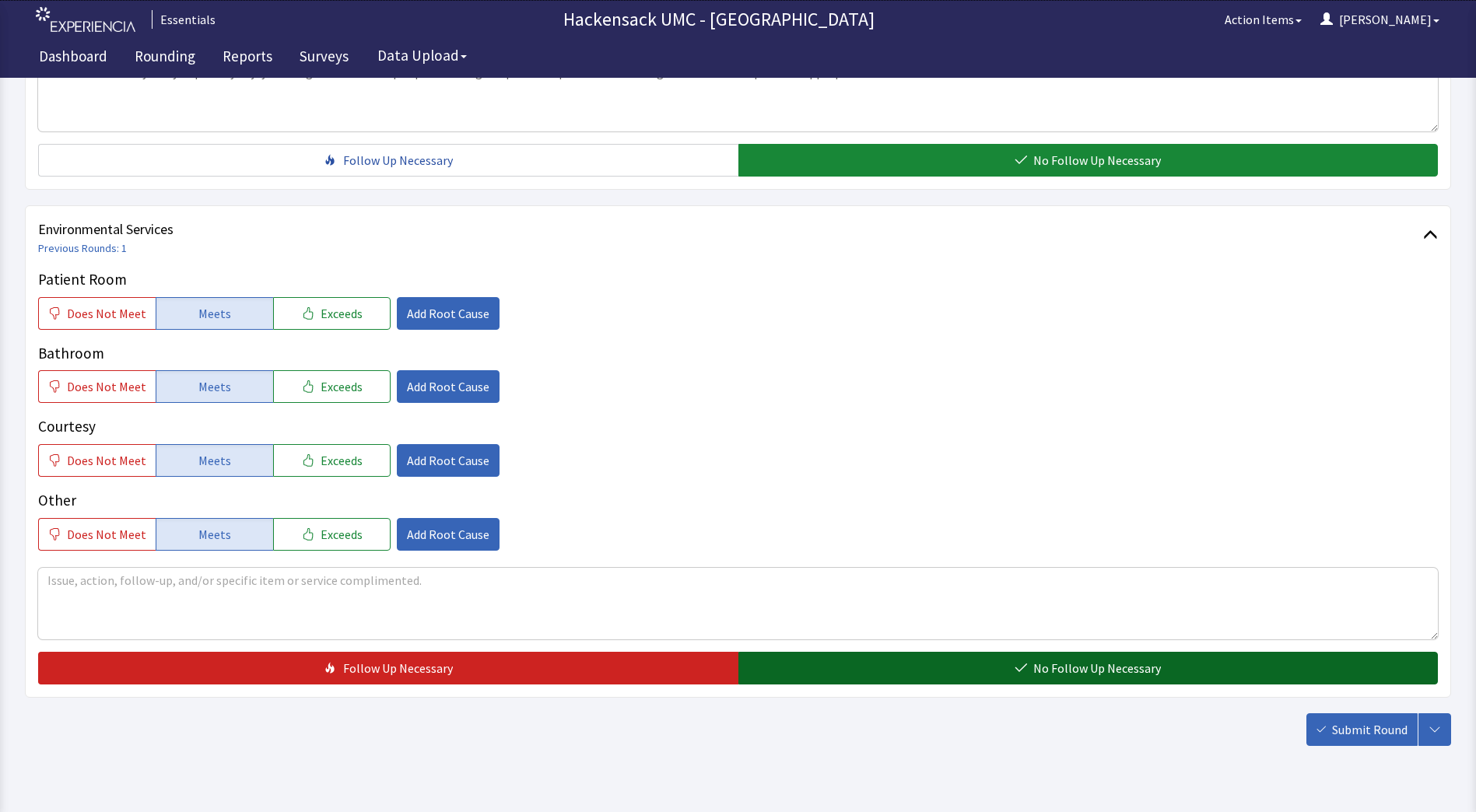
click at [890, 679] on button "No Follow Up Necessary" at bounding box center [1088, 668] width 700 height 33
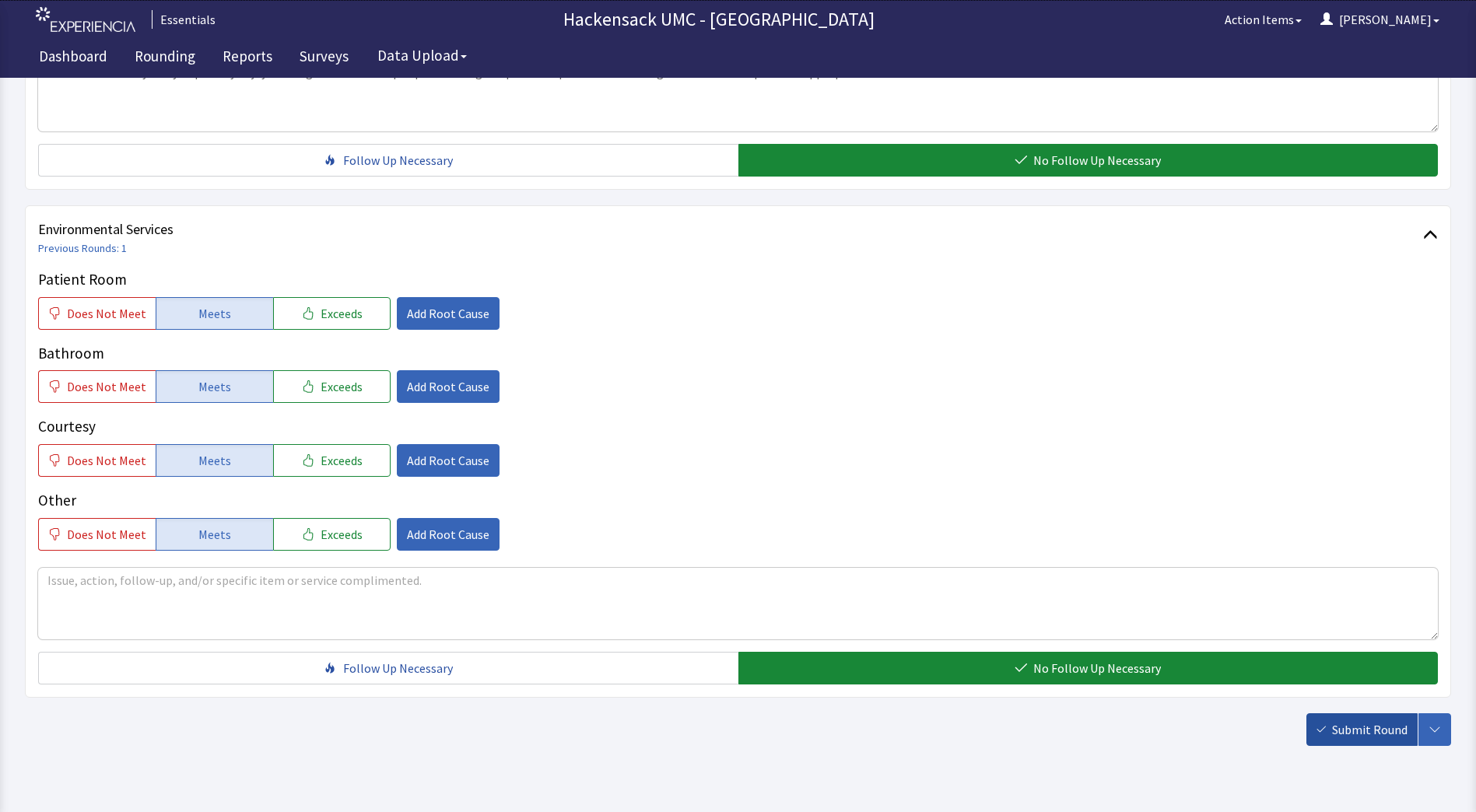
click at [1367, 723] on span "Submit Round" at bounding box center [1370, 729] width 76 height 19
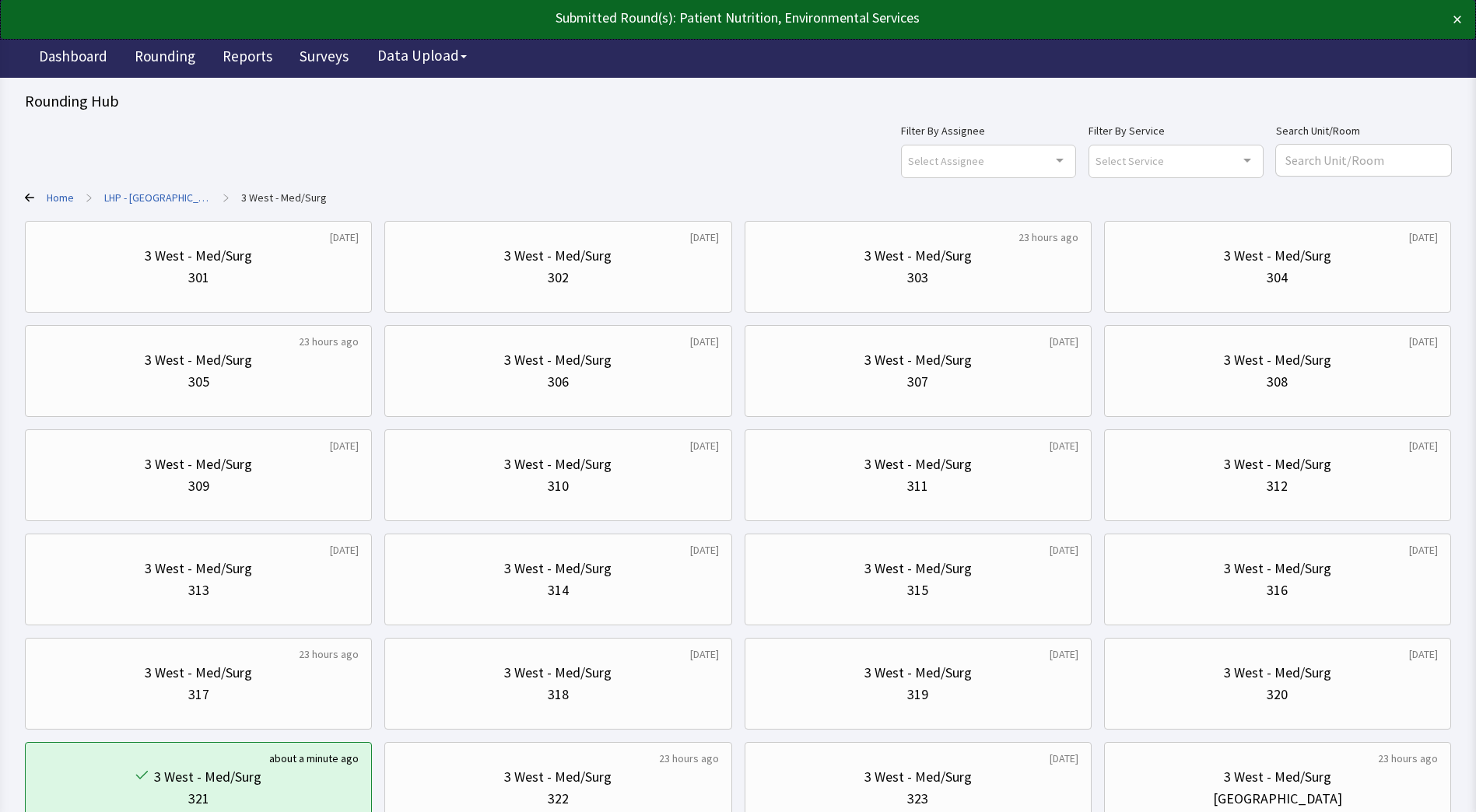
scroll to position [124, 0]
